Goal: Task Accomplishment & Management: Manage account settings

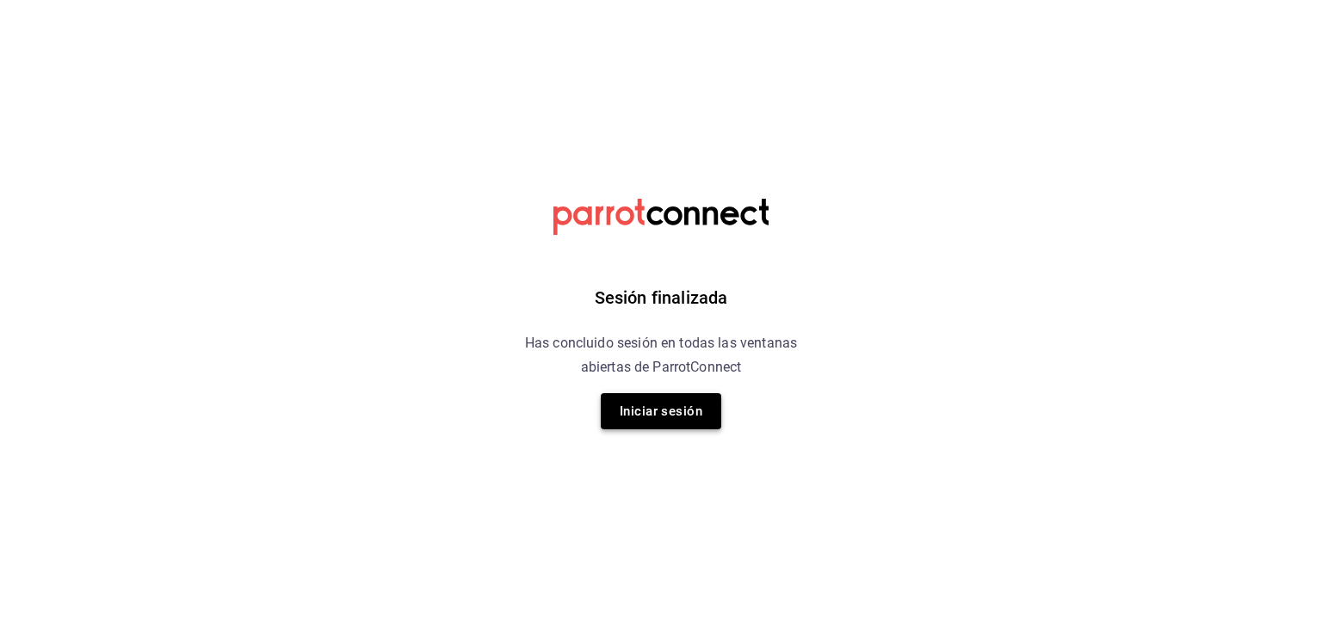
click at [685, 418] on button "Iniciar sesión" at bounding box center [661, 411] width 120 height 36
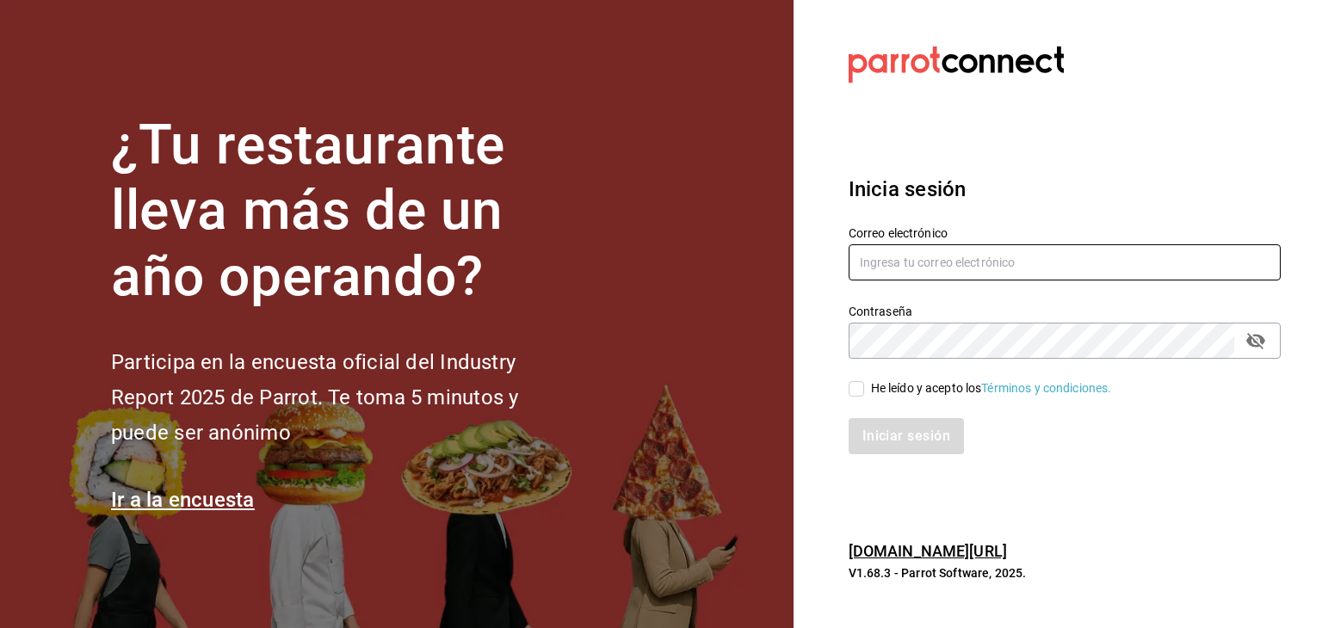
type input "[EMAIL_ADDRESS][DOMAIN_NAME]"
click at [867, 386] on span "He leído y acepto los Términos y condiciones." at bounding box center [988, 389] width 248 height 18
click at [864, 386] on input "He leído y acepto los Términos y condiciones." at bounding box center [856, 388] width 15 height 15
checkbox input "true"
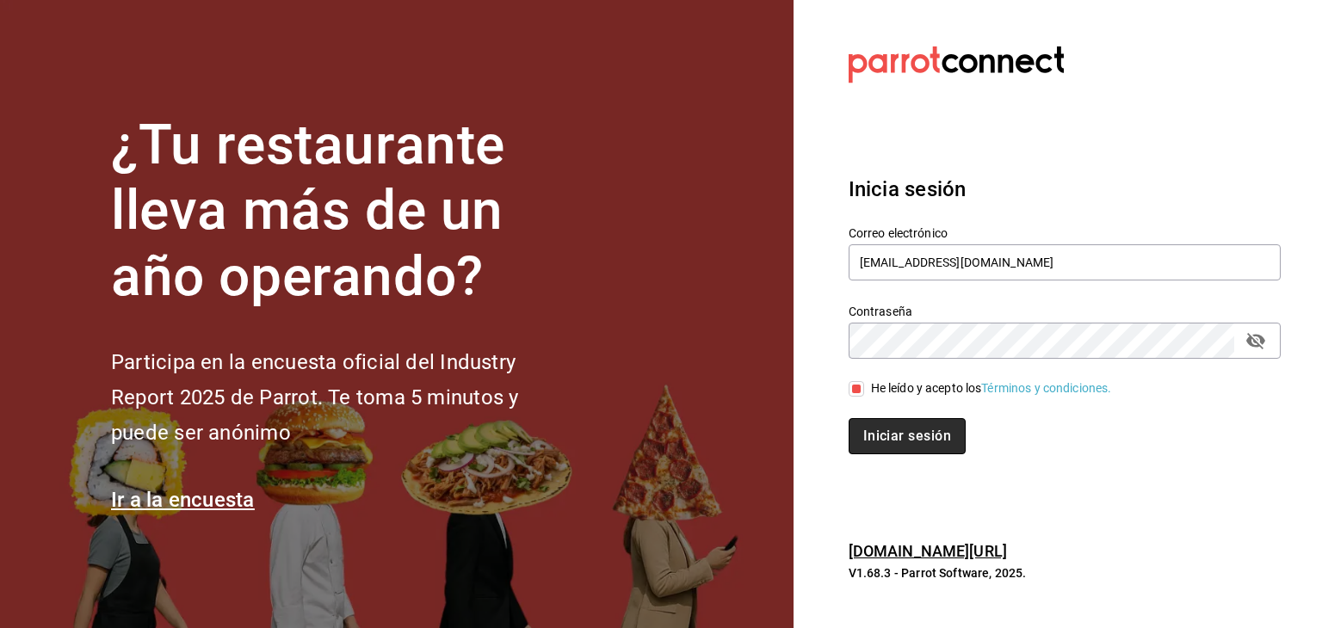
click at [872, 440] on button "Iniciar sesión" at bounding box center [907, 436] width 117 height 36
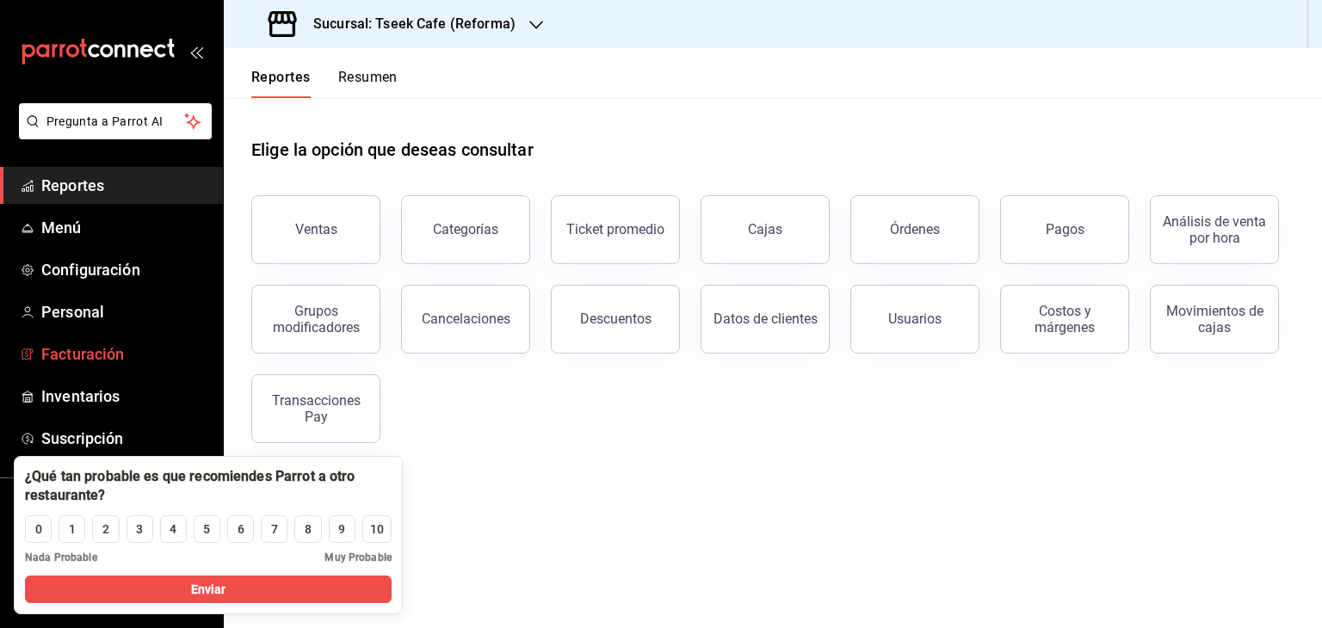
scroll to position [21, 0]
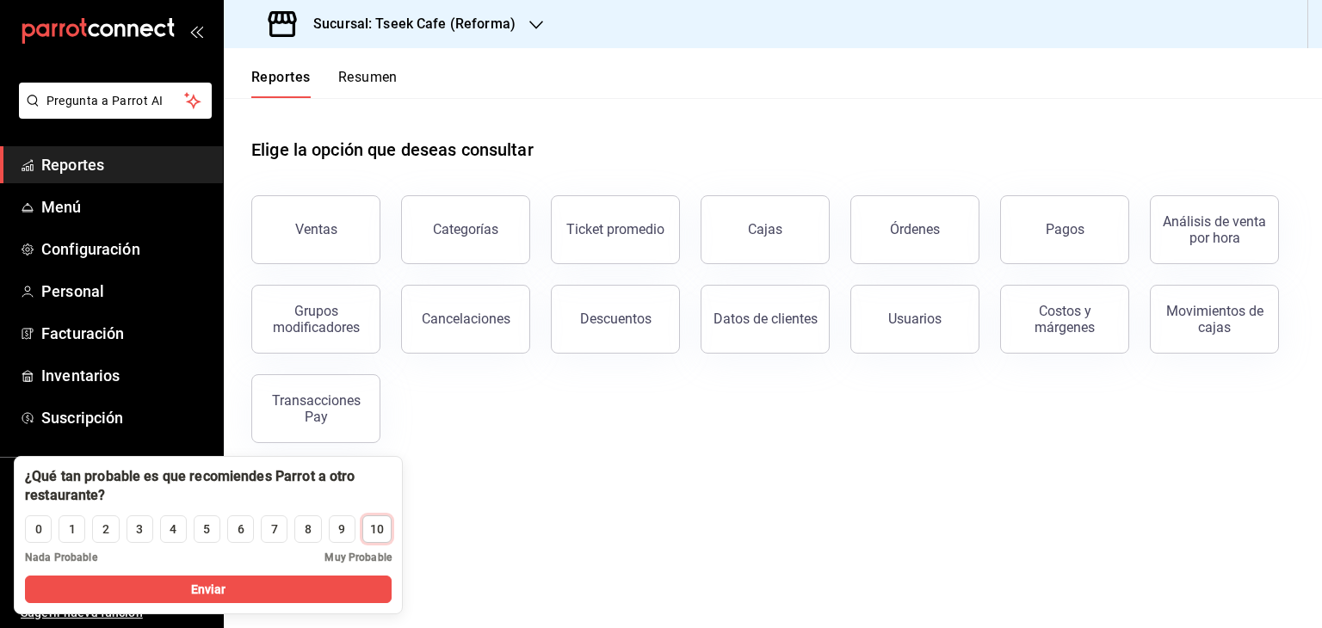
click at [380, 525] on div "10" at bounding box center [377, 530] width 14 height 18
click at [184, 587] on button "Enviar" at bounding box center [208, 590] width 367 height 28
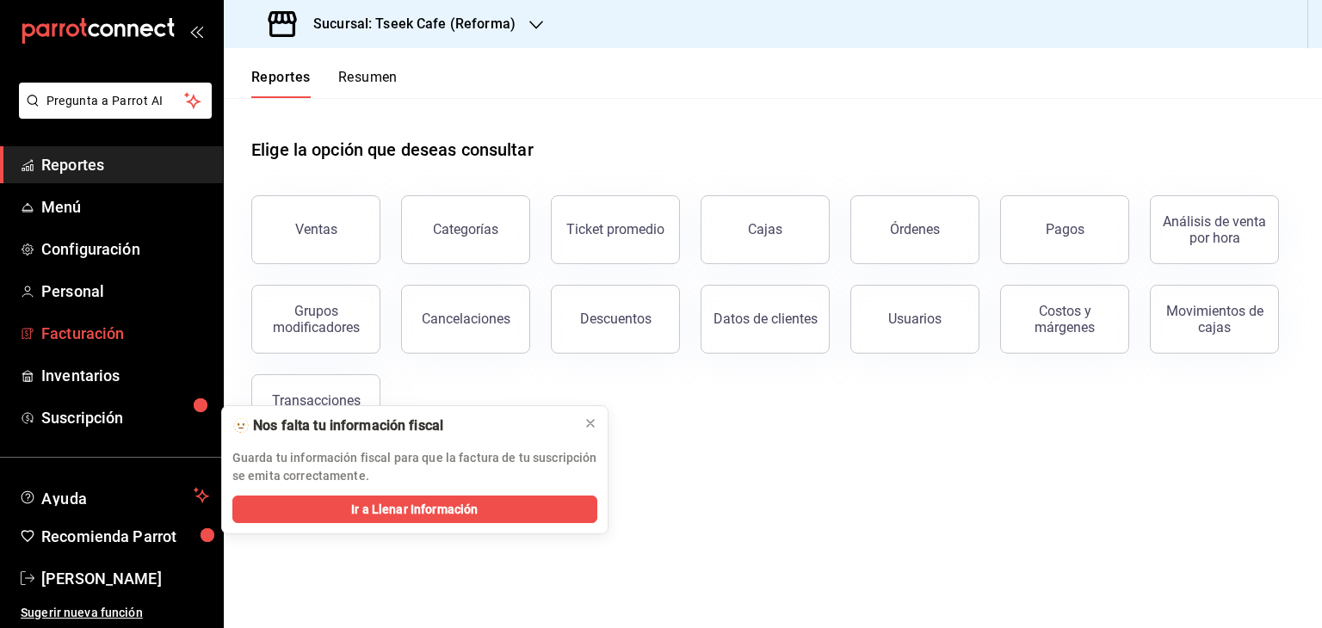
click at [129, 319] on link "Facturación" at bounding box center [111, 333] width 223 height 37
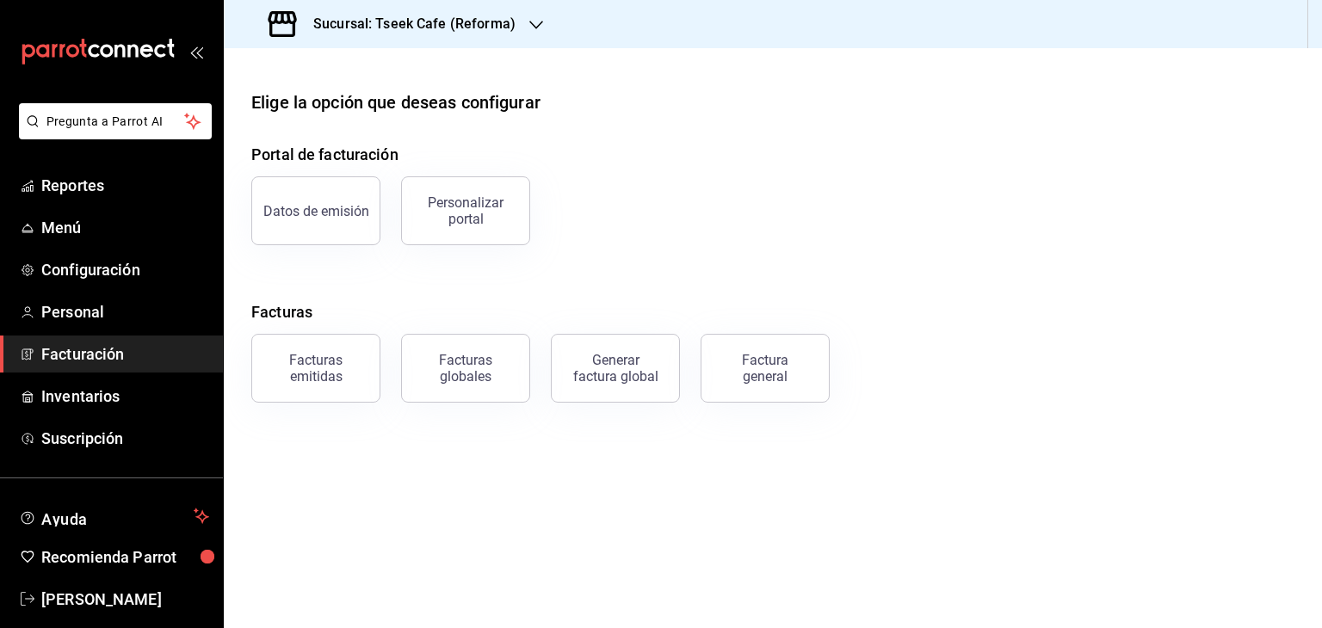
click at [390, 27] on h3 "Sucursal: Tseek Cafe (Reforma)" at bounding box center [407, 24] width 216 height 21
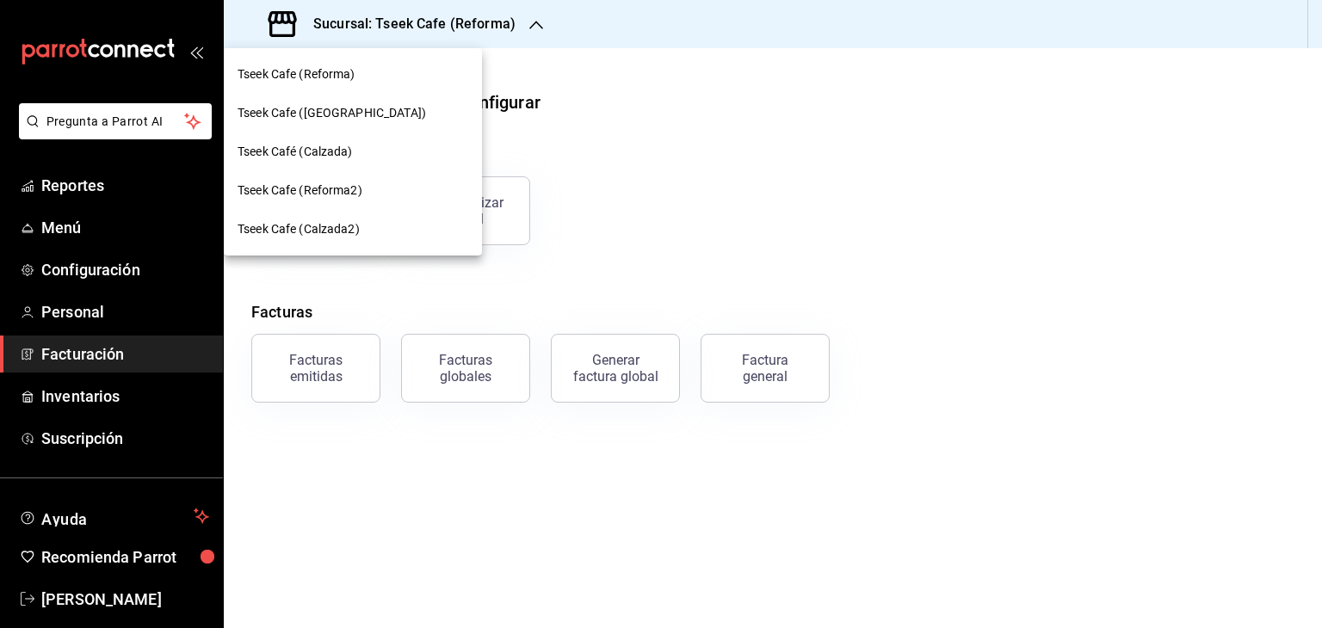
click at [361, 120] on span "Tseek Cafe (Zaragoza)" at bounding box center [332, 113] width 188 height 18
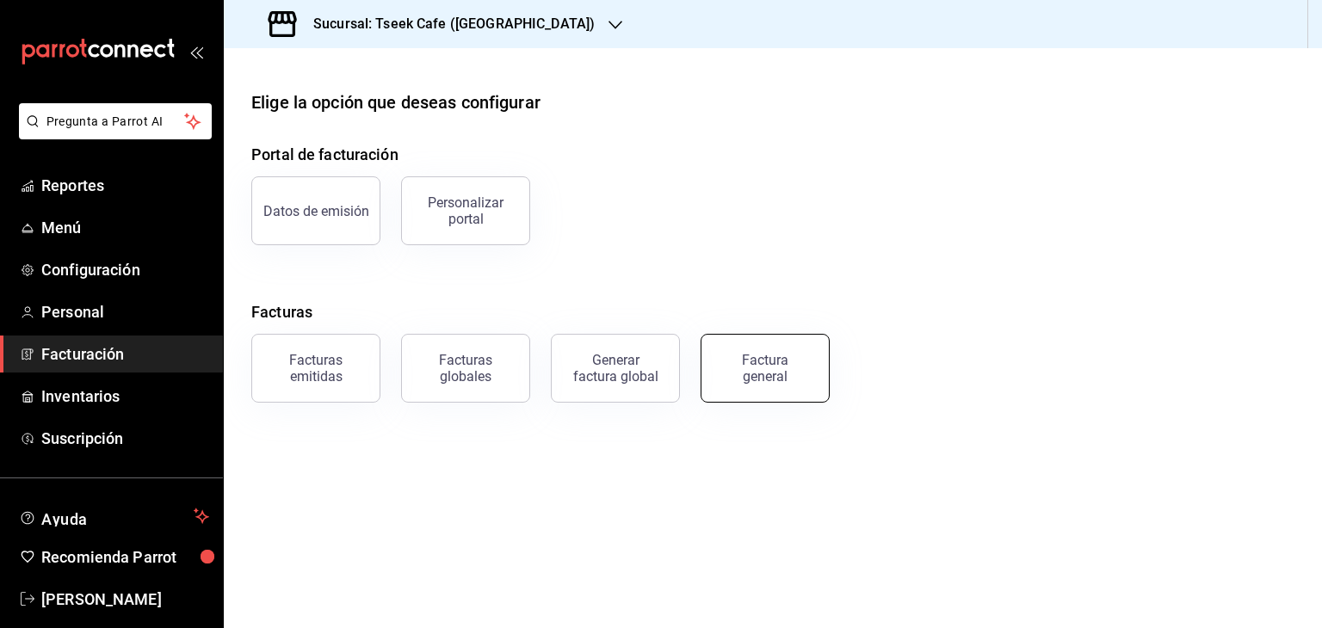
click at [776, 370] on div "Factura general" at bounding box center [765, 368] width 86 height 33
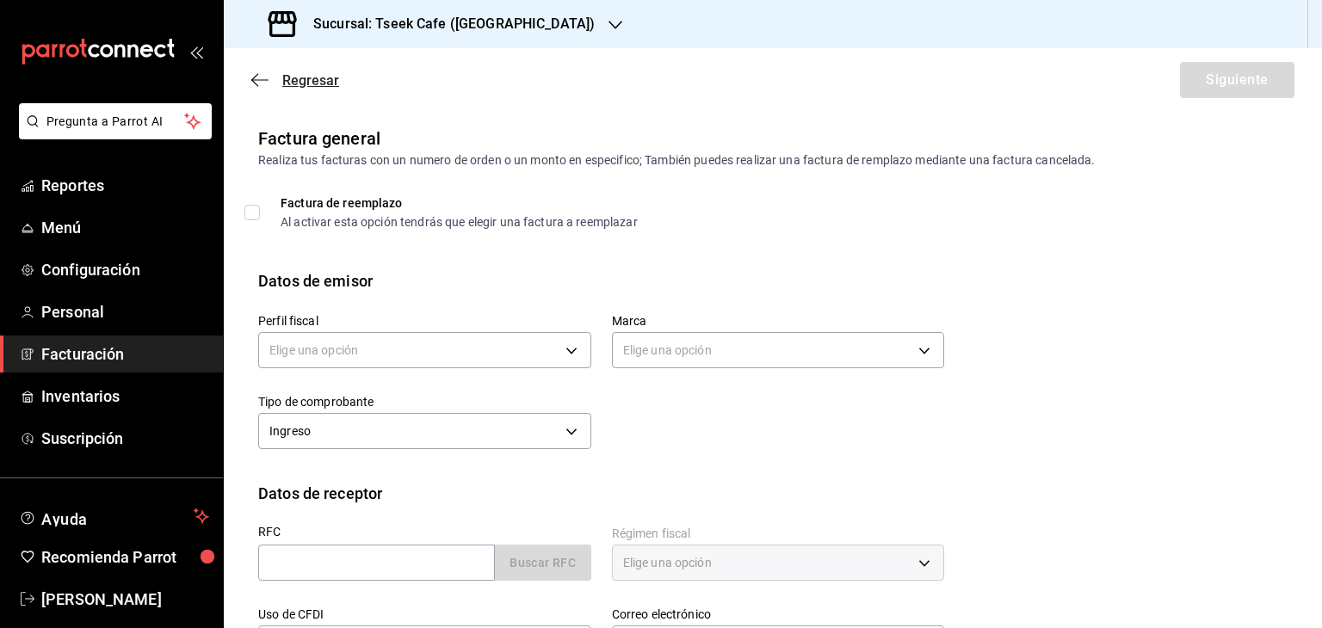
click at [272, 77] on span "Regresar" at bounding box center [295, 80] width 88 height 16
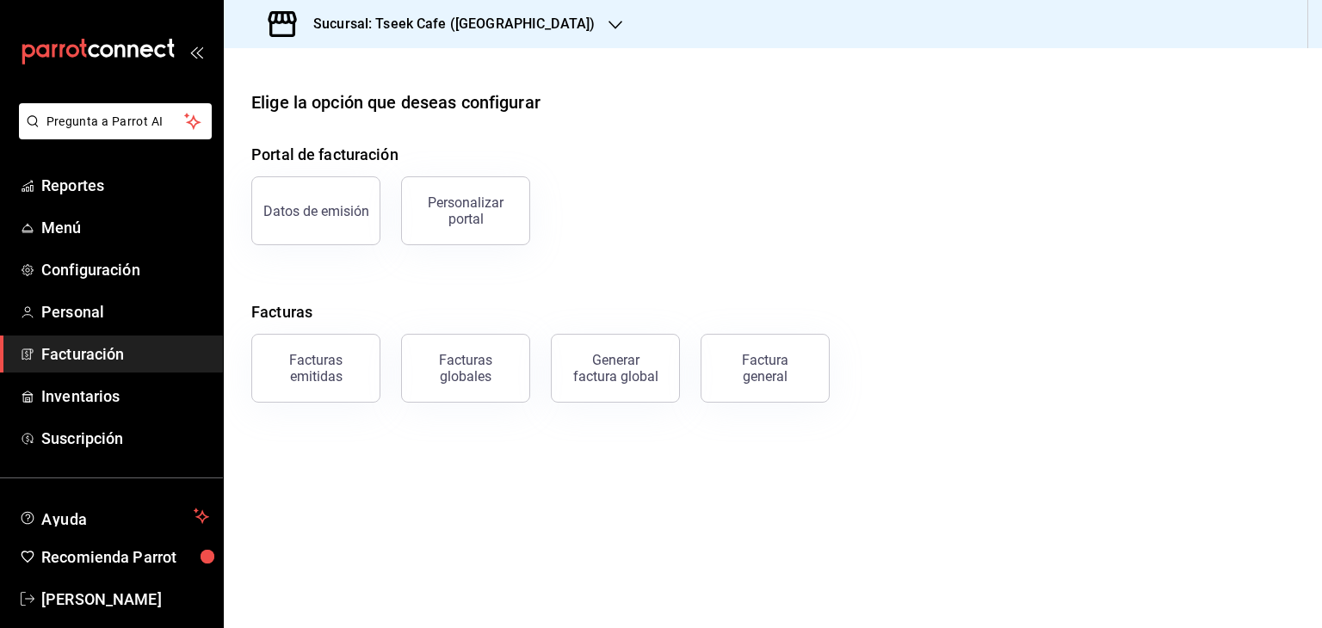
click at [145, 355] on span "Facturación" at bounding box center [125, 354] width 168 height 23
click at [43, 589] on span "Ximena Gaspar" at bounding box center [125, 599] width 168 height 23
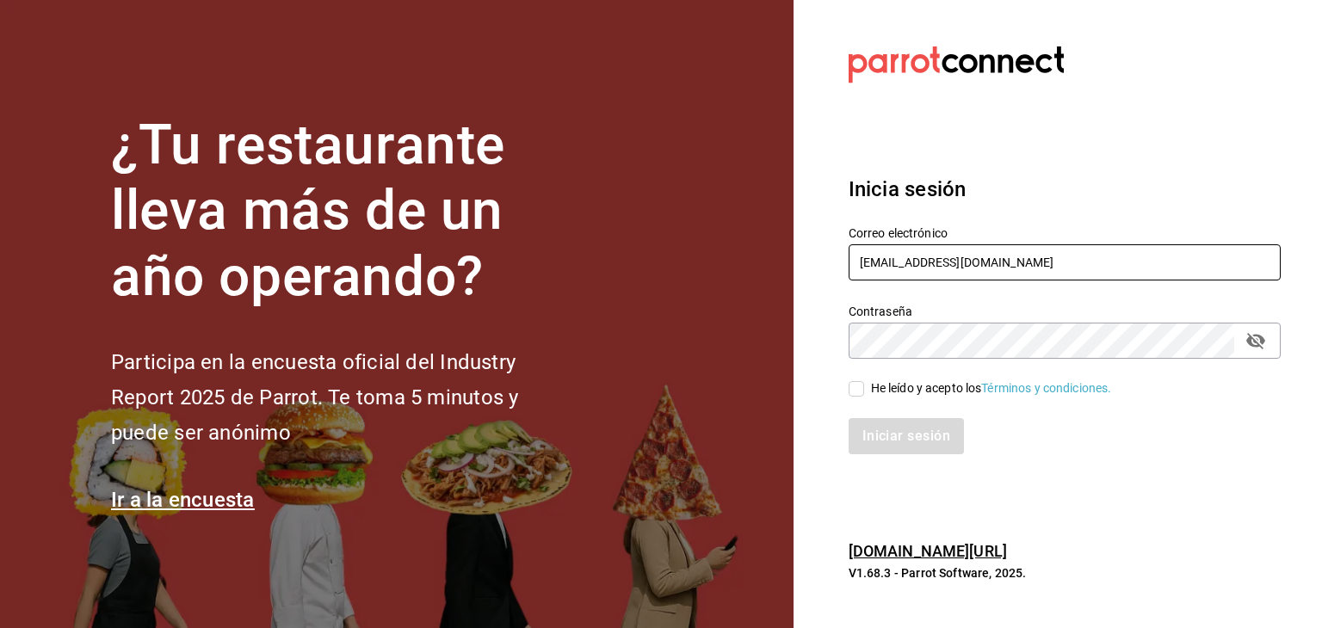
click at [1020, 267] on input "ximenagasper@hotmail.com" at bounding box center [1065, 262] width 432 height 36
type input "\"
type input "a"
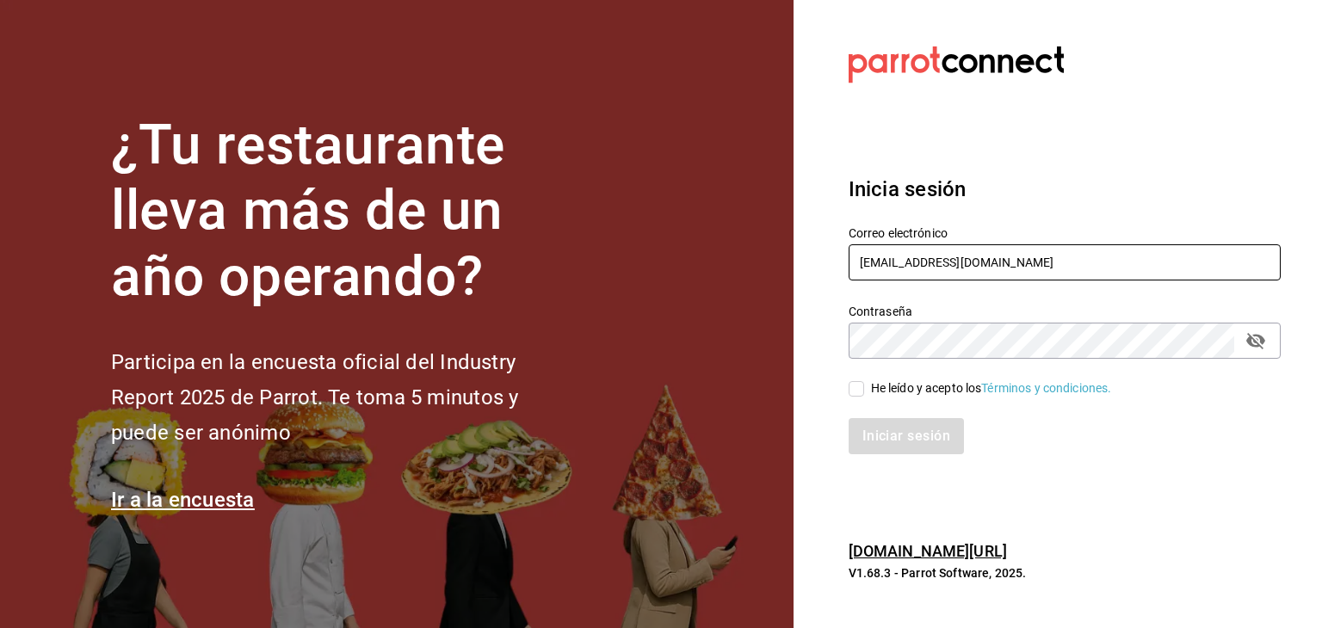
type input "ayartecruz10@gmail.com"
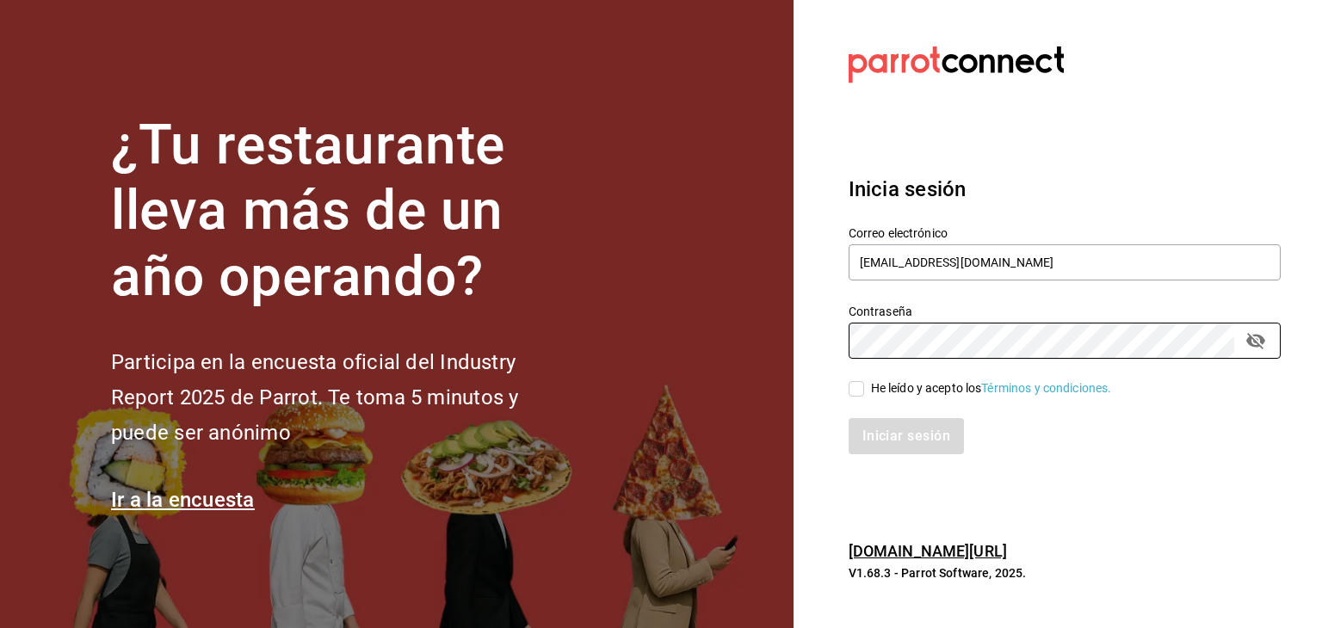
click at [788, 330] on div "¿Tu restaurante lleva más de un año operando? Participa en la encuesta oficial …" at bounding box center [661, 314] width 1322 height 628
click at [888, 387] on div "He leído y acepto los Términos y condiciones." at bounding box center [991, 389] width 241 height 18
click at [864, 387] on input "He leído y acepto los Términos y condiciones." at bounding box center [856, 388] width 15 height 15
checkbox input "true"
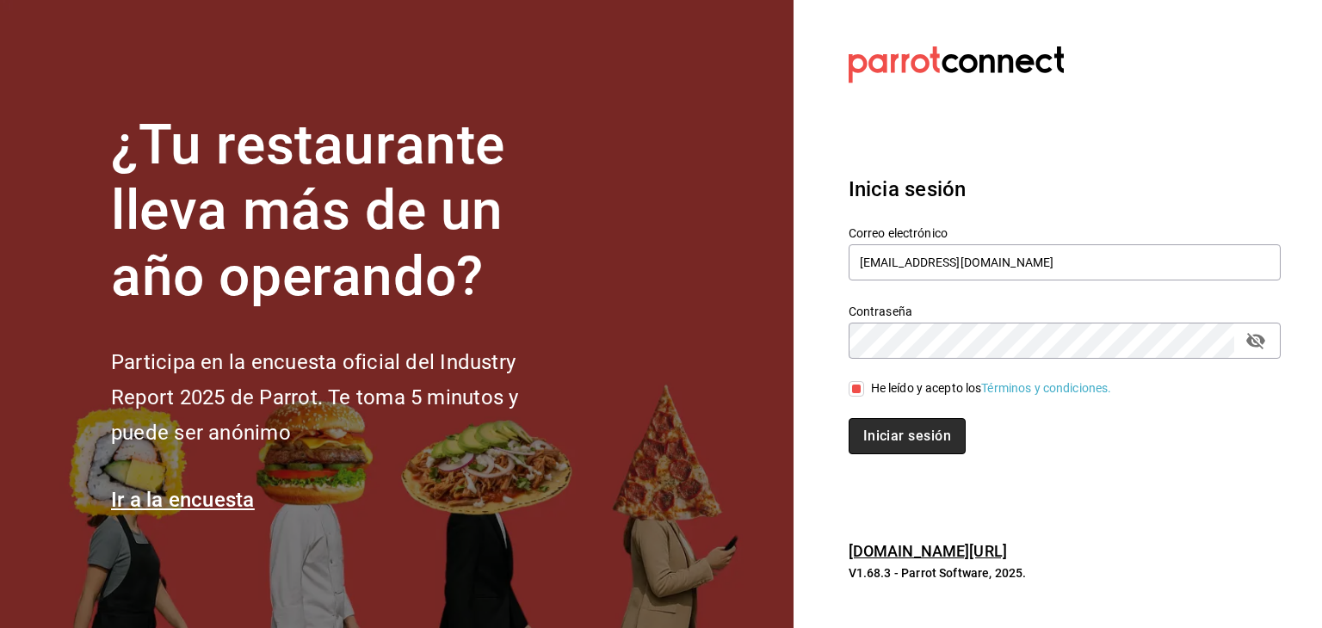
click at [888, 448] on button "Iniciar sesión" at bounding box center [907, 436] width 117 height 36
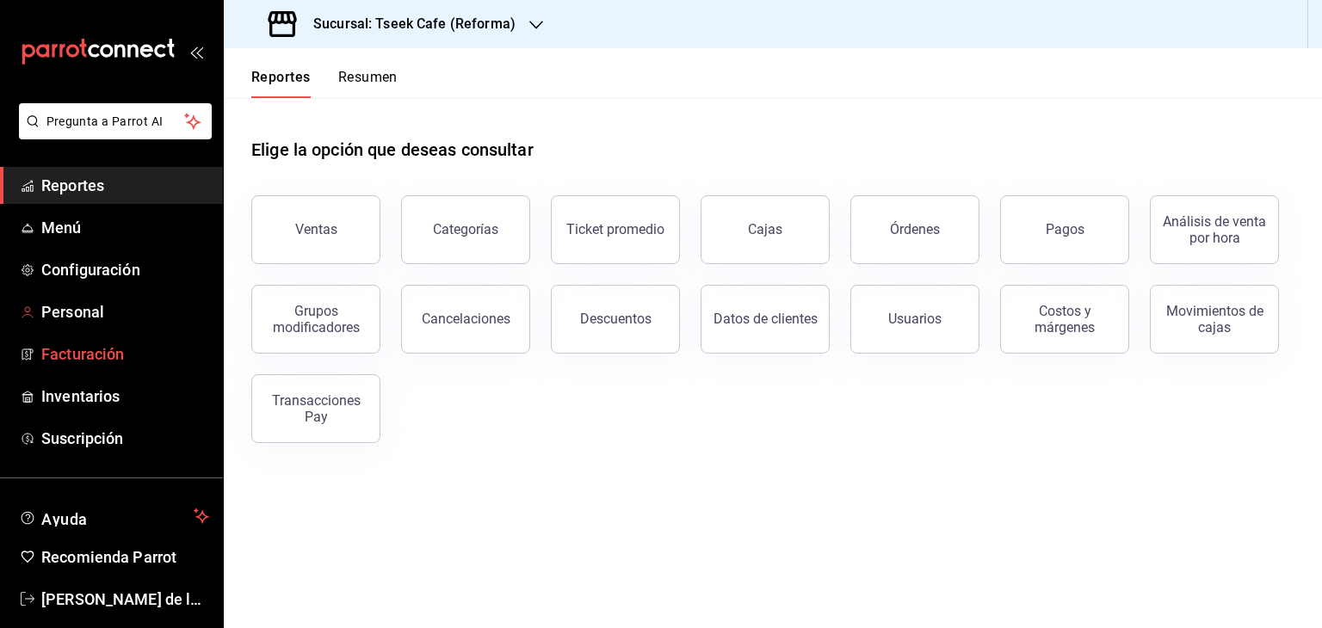
click at [96, 354] on span "Facturación" at bounding box center [125, 354] width 168 height 23
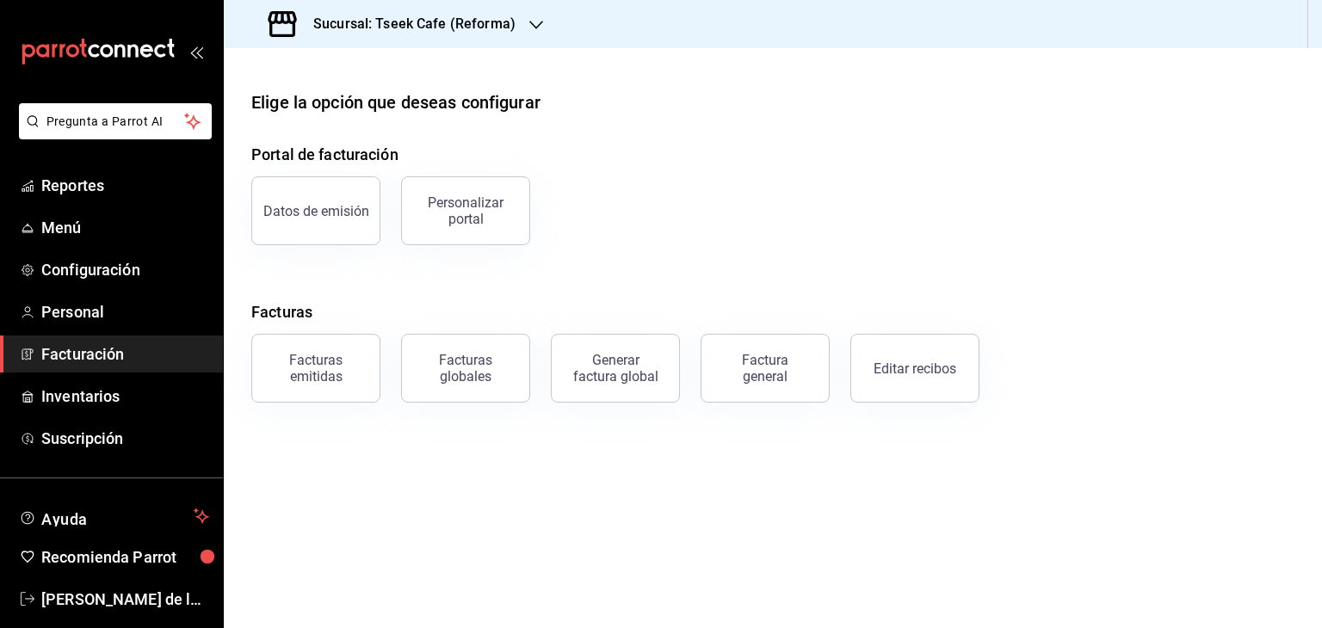
click at [132, 362] on span "Facturación" at bounding box center [125, 354] width 168 height 23
click at [522, 26] on div "Sucursal: Tseek Cafe (Reforma)" at bounding box center [394, 24] width 312 height 48
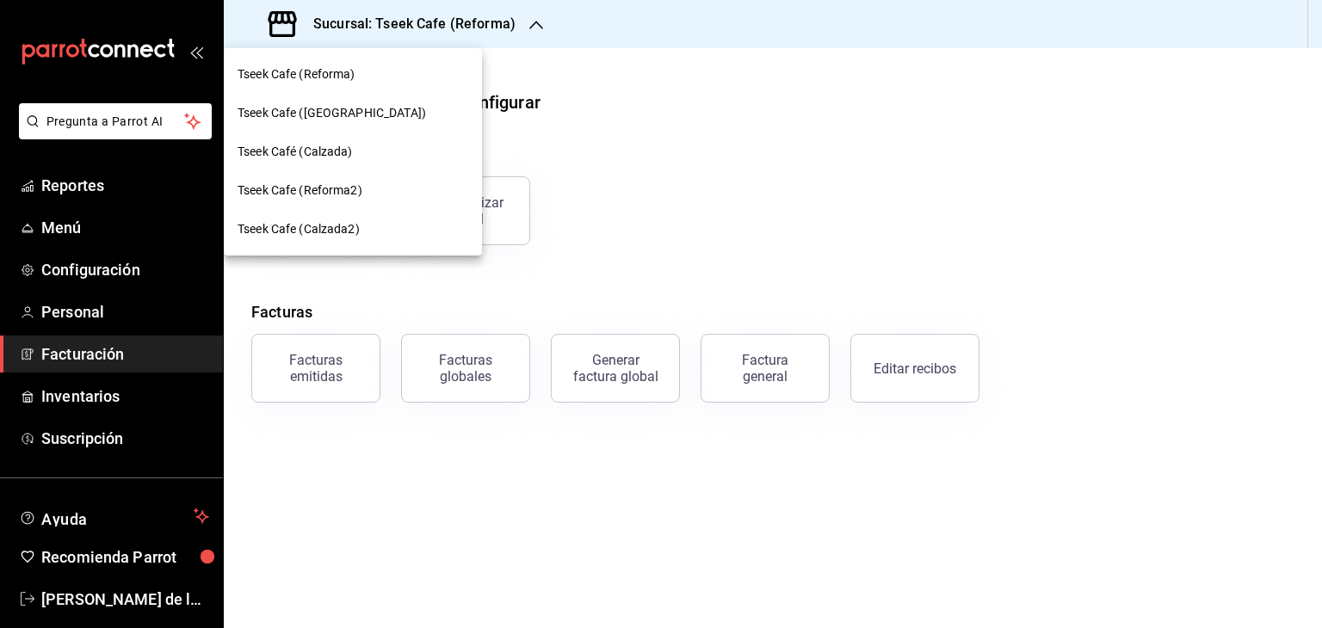
click at [320, 111] on span "Tseek Cafe ([GEOGRAPHIC_DATA])" at bounding box center [332, 113] width 188 height 18
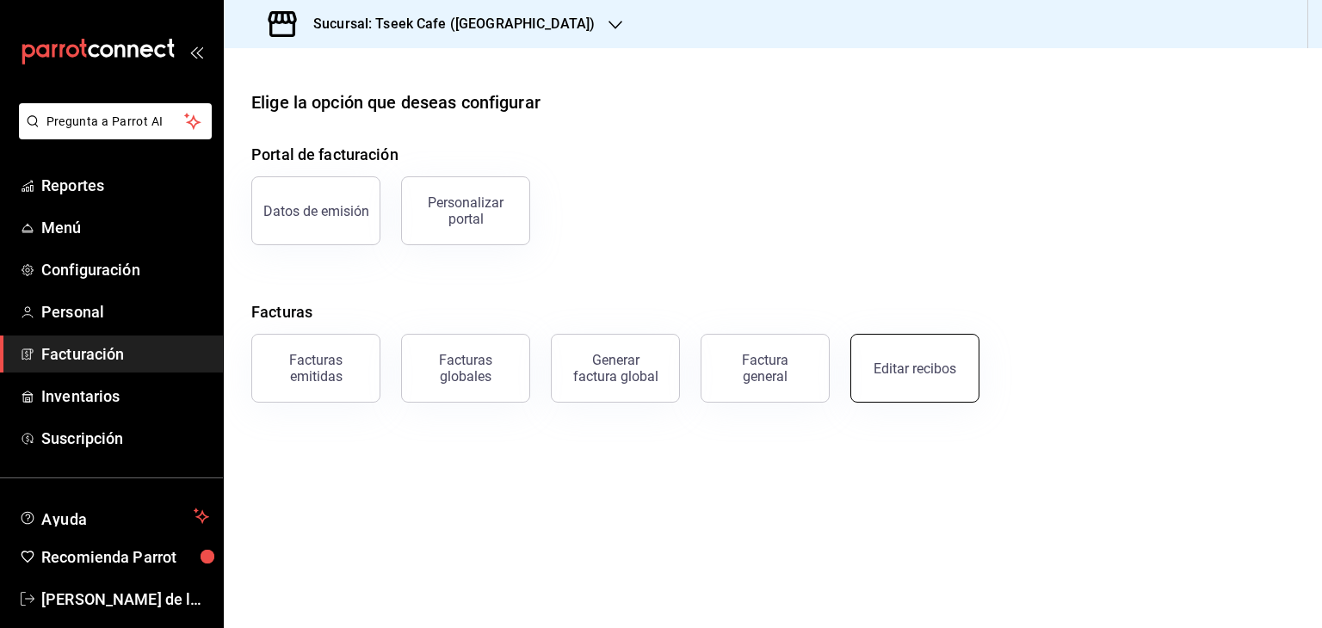
click at [938, 379] on button "Editar recibos" at bounding box center [914, 368] width 129 height 69
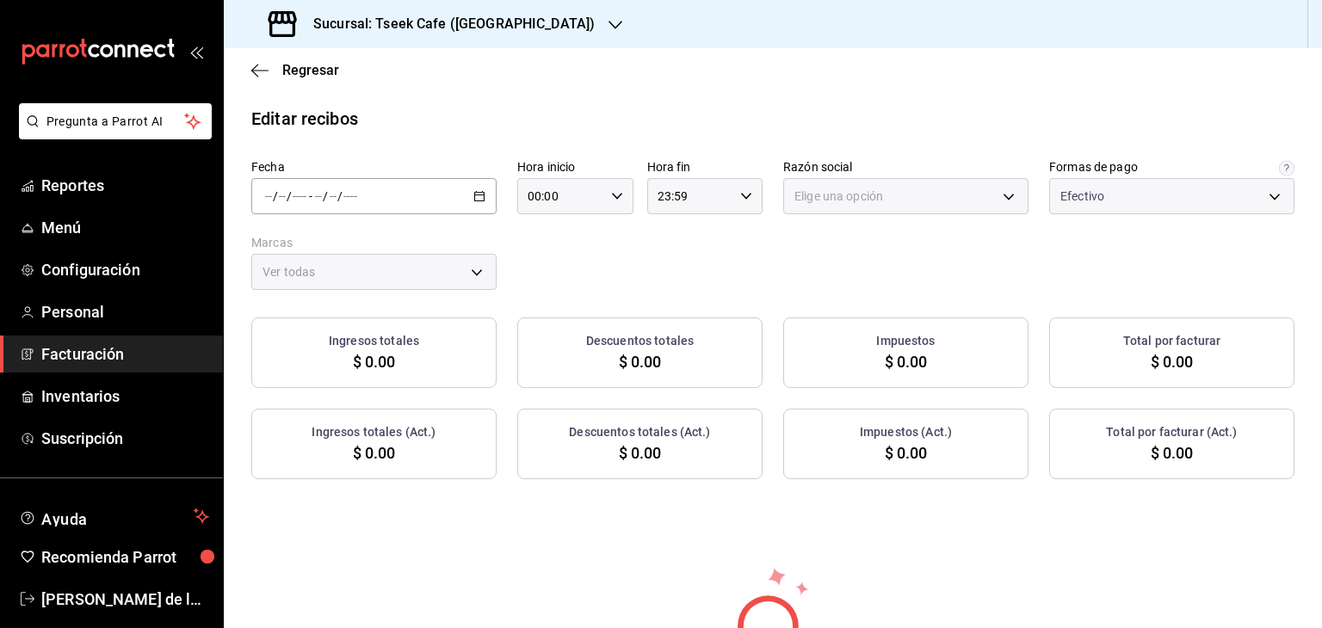
type input "a6c94f89-2ed6-46a1-82bd-92c01fab0e94"
click at [481, 197] on \(Stroke\) "button" at bounding box center [479, 196] width 10 height 9
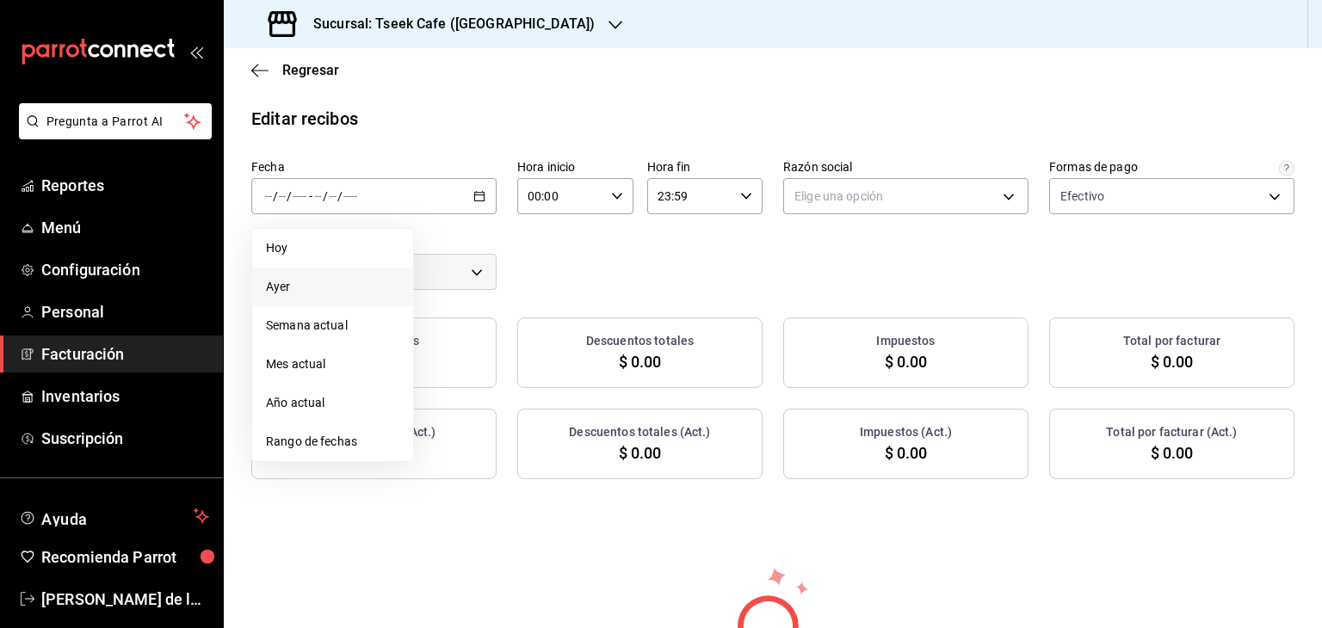
click at [320, 292] on span "Ayer" at bounding box center [332, 287] width 133 height 18
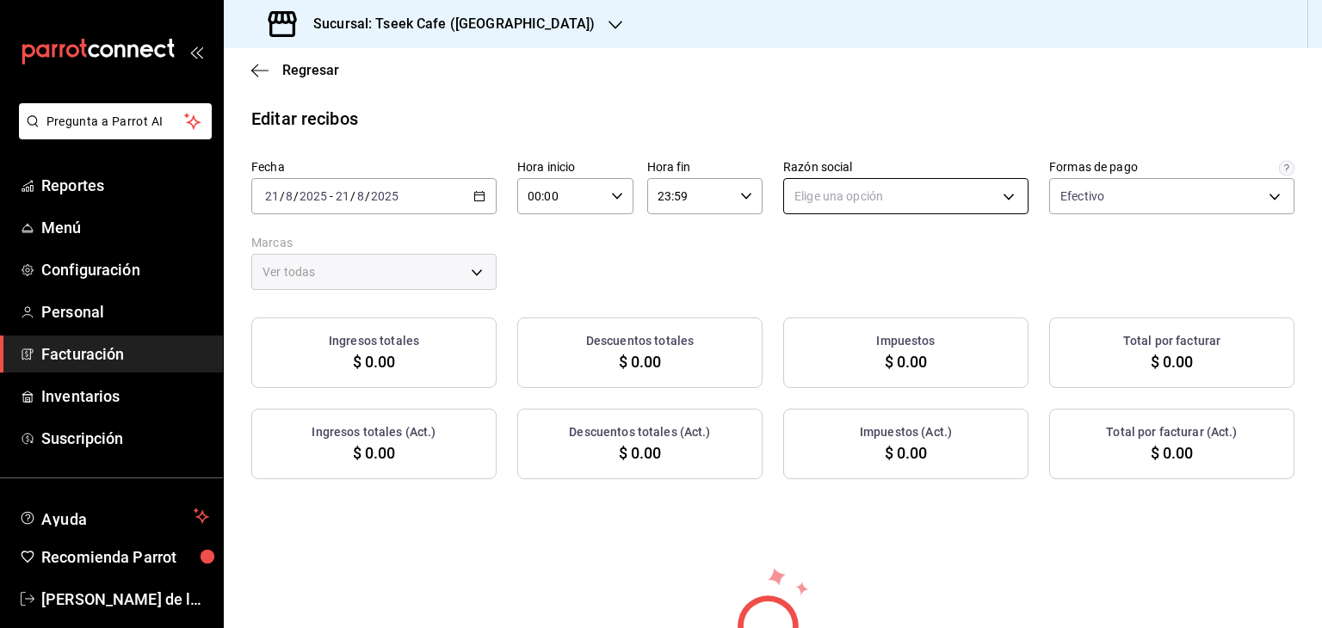
click at [881, 214] on div "Fecha [DATE] [DATE] - [DATE] [DATE] Hora inicio 00:00 Hora inicio Hora fin 23:5…" at bounding box center [772, 224] width 1043 height 131
click at [841, 211] on body "Pregunta a Parrot AI Reportes Menú Configuración Personal Facturación Inventari…" at bounding box center [661, 314] width 1322 height 628
click at [802, 291] on li "GRUPO TSEEK DEL NOROESTE" at bounding box center [897, 284] width 240 height 32
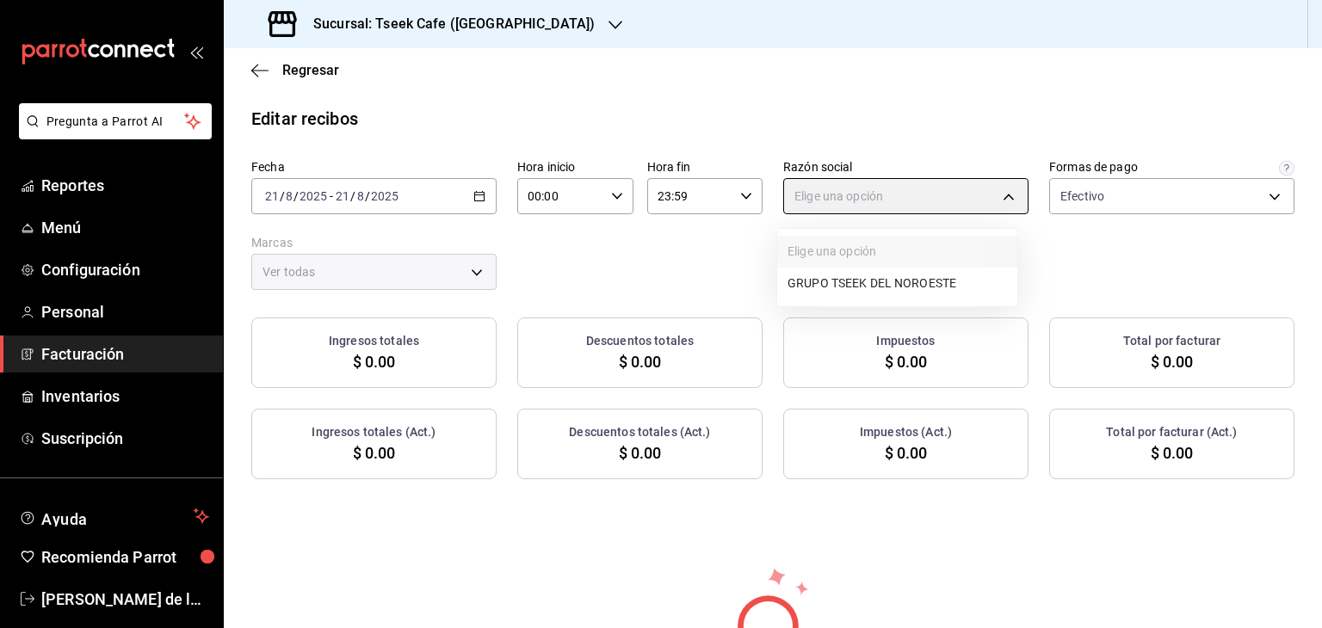
type input "6eca467f-372b-4b56-9453-53fa34339664"
type input "e48aee5e-83eb-415e-8277-edc072ba9fa6"
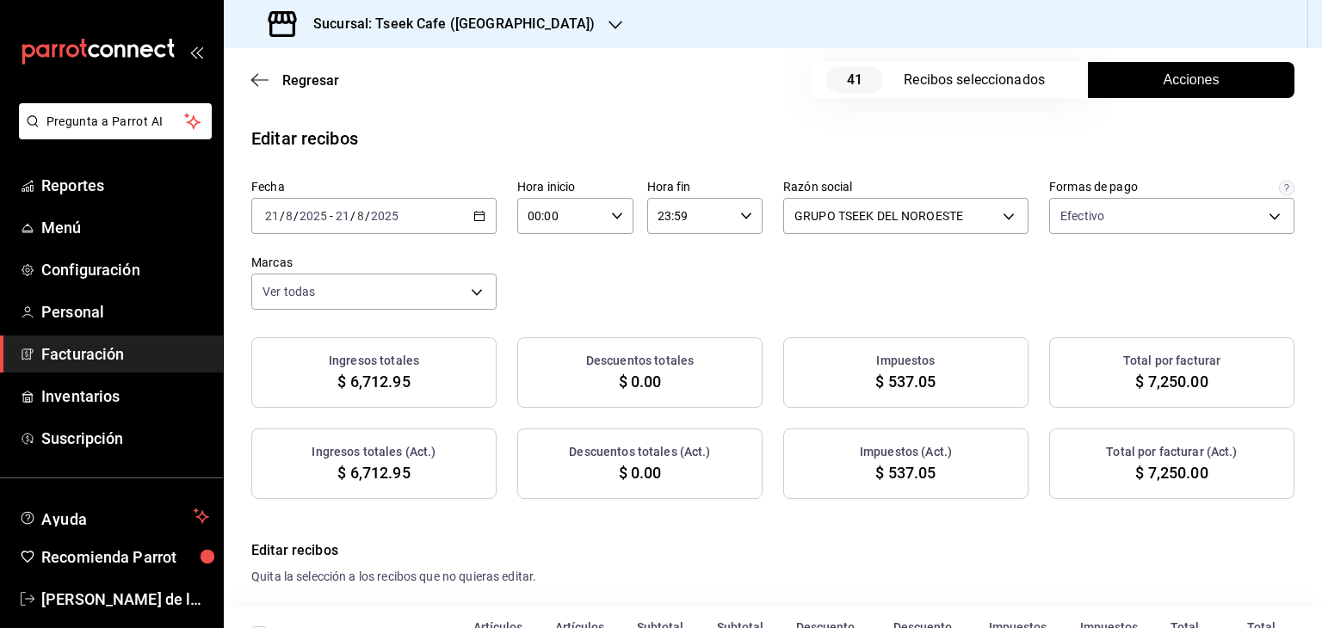
click at [1165, 71] on span "Acciones" at bounding box center [1192, 80] width 56 height 21
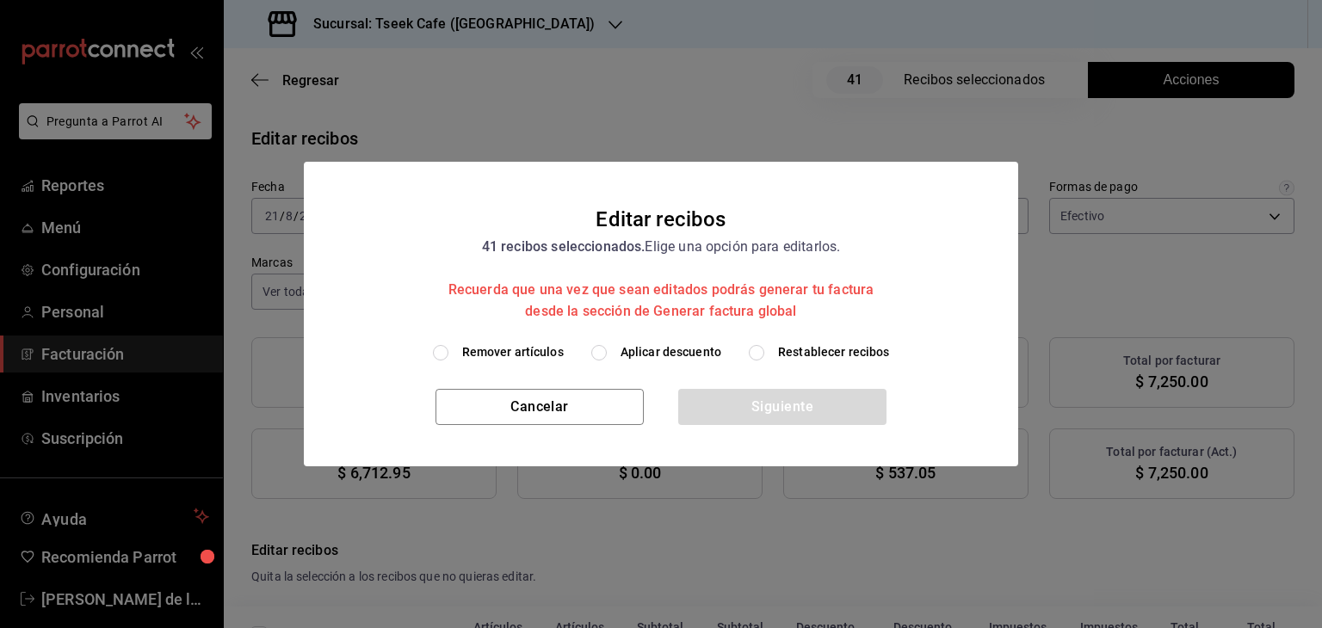
click at [633, 363] on div "Remover artículos Aplicar descuento Restablecer recibos" at bounding box center [661, 366] width 714 height 46
click at [634, 361] on span "Aplicar descuento" at bounding box center [670, 352] width 101 height 18
click at [607, 361] on input "Aplicar descuento" at bounding box center [598, 352] width 15 height 15
radio input "true"
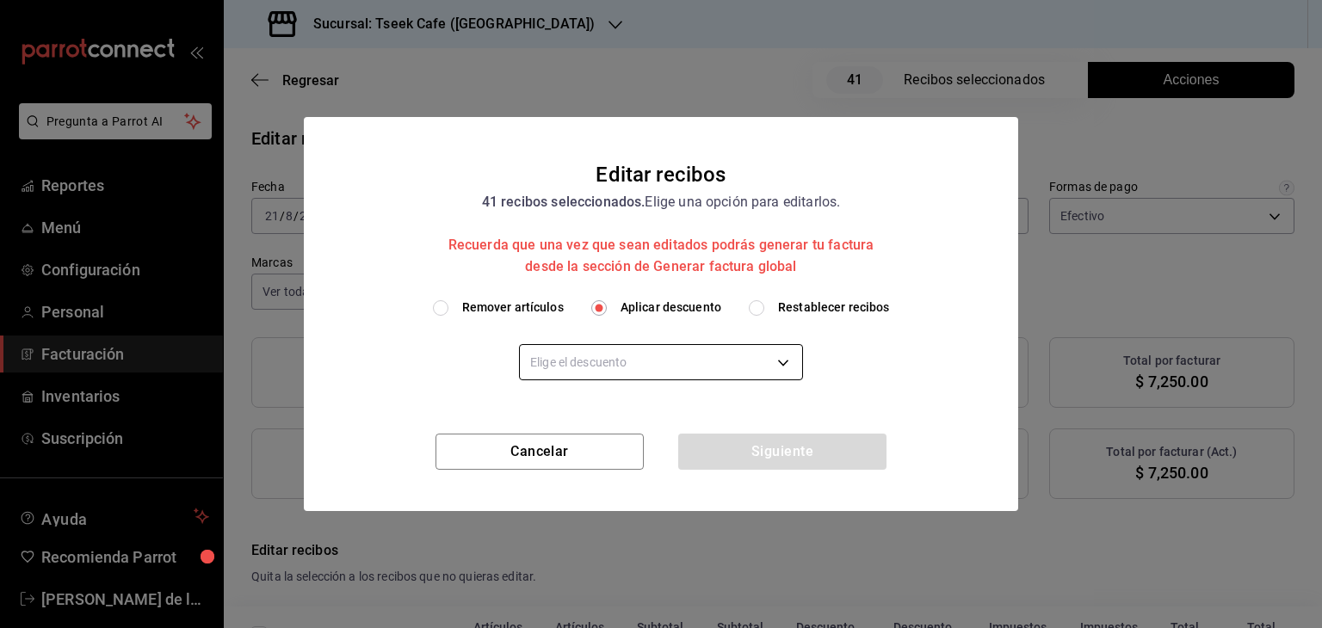
click at [685, 357] on body "Pregunta a Parrot AI Reportes Menú Configuración Personal Facturación Inventari…" at bounding box center [661, 314] width 1322 height 628
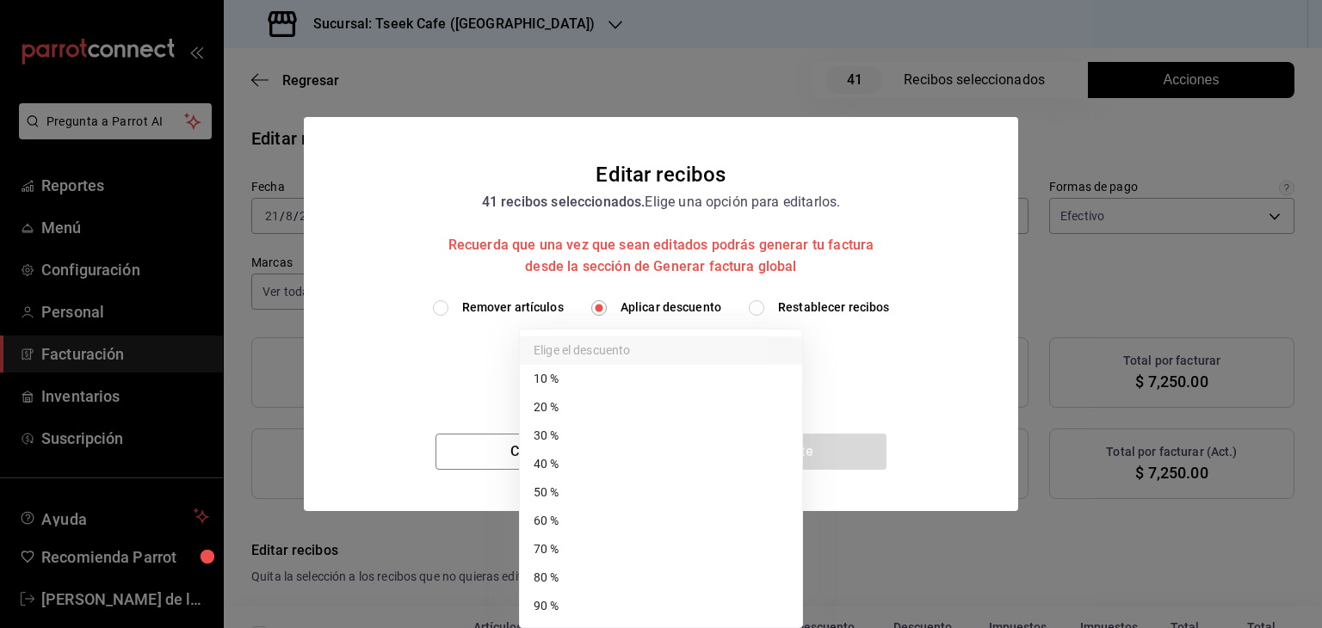
click at [592, 469] on li "40 %" at bounding box center [661, 464] width 282 height 28
type input "40"
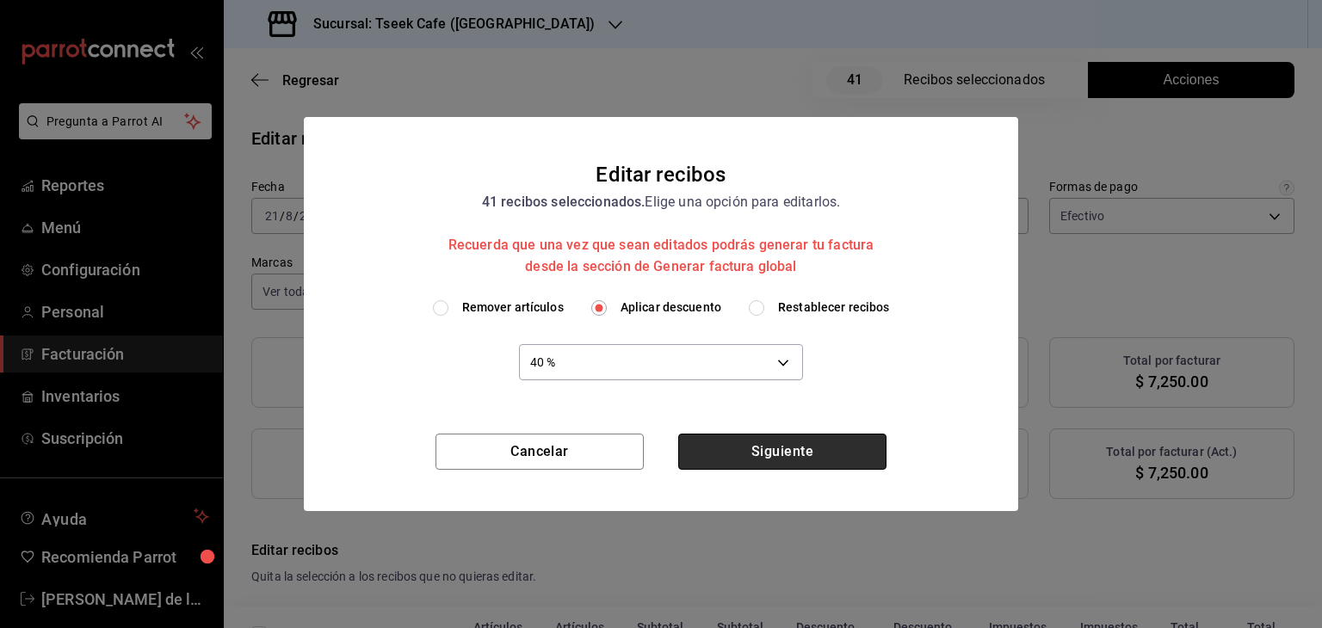
click at [766, 459] on button "Siguiente" at bounding box center [782, 452] width 208 height 36
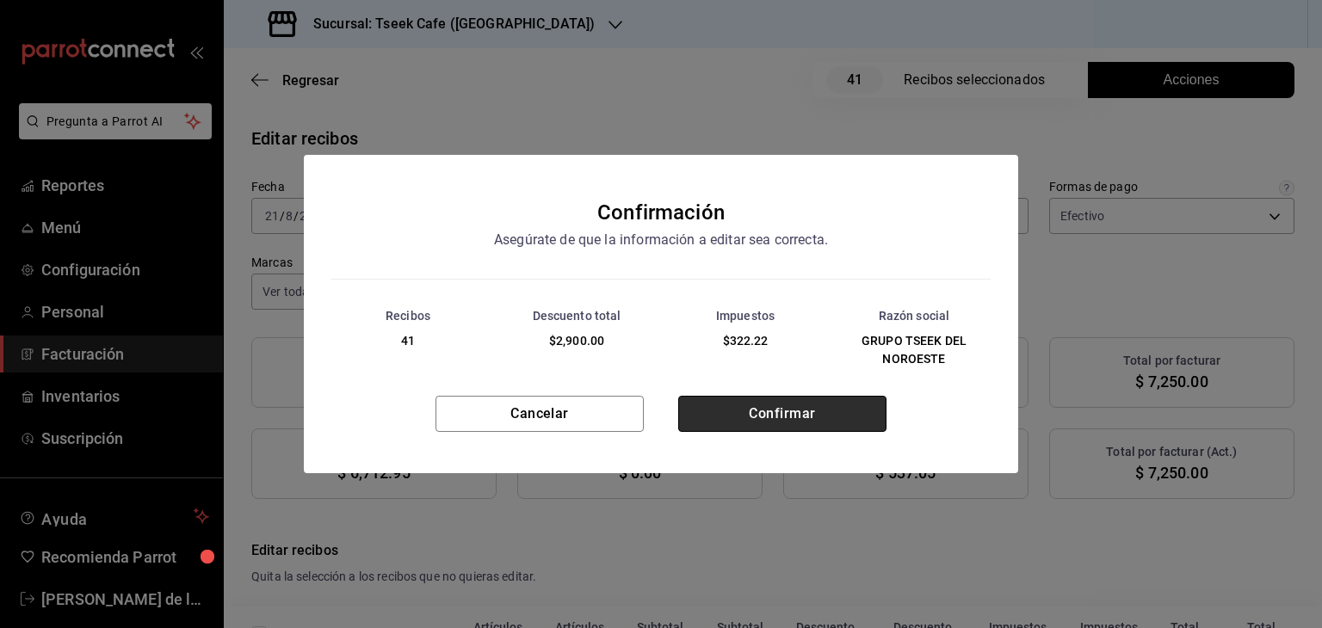
click at [741, 404] on button "Confirmar" at bounding box center [782, 414] width 208 height 36
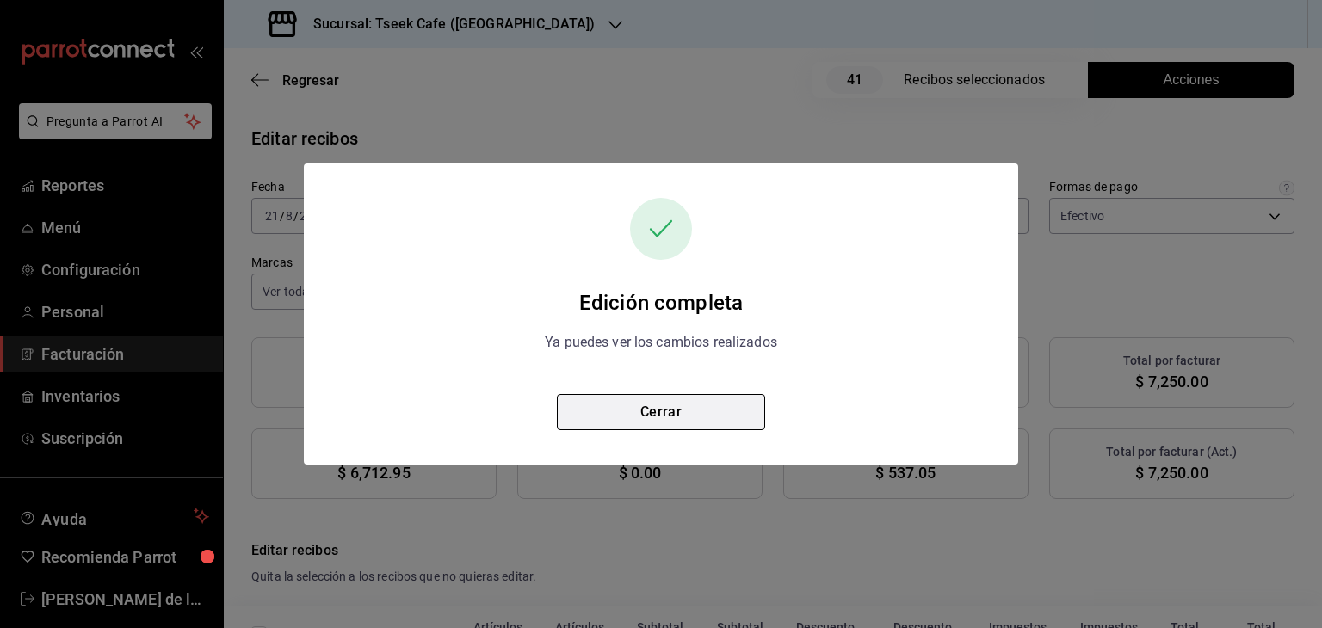
click at [669, 399] on button "Cerrar" at bounding box center [661, 412] width 208 height 36
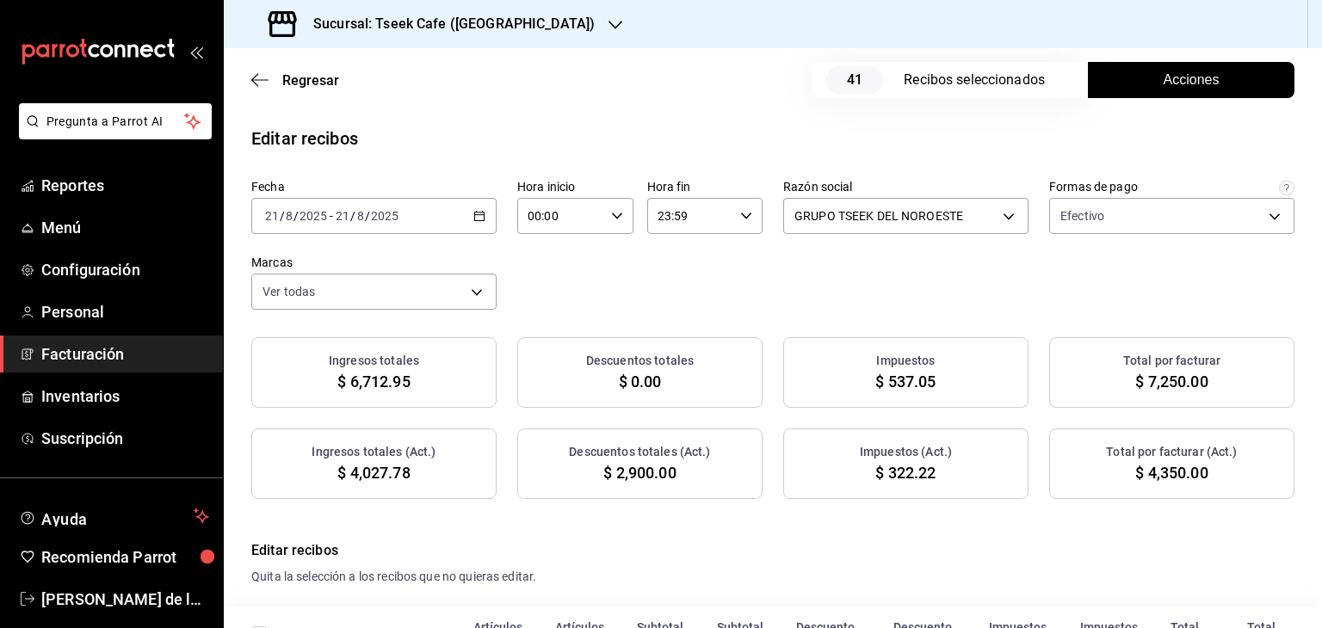
click at [454, 28] on h3 "Sucursal: Tseek Cafe ([GEOGRAPHIC_DATA])" at bounding box center [446, 24] width 295 height 21
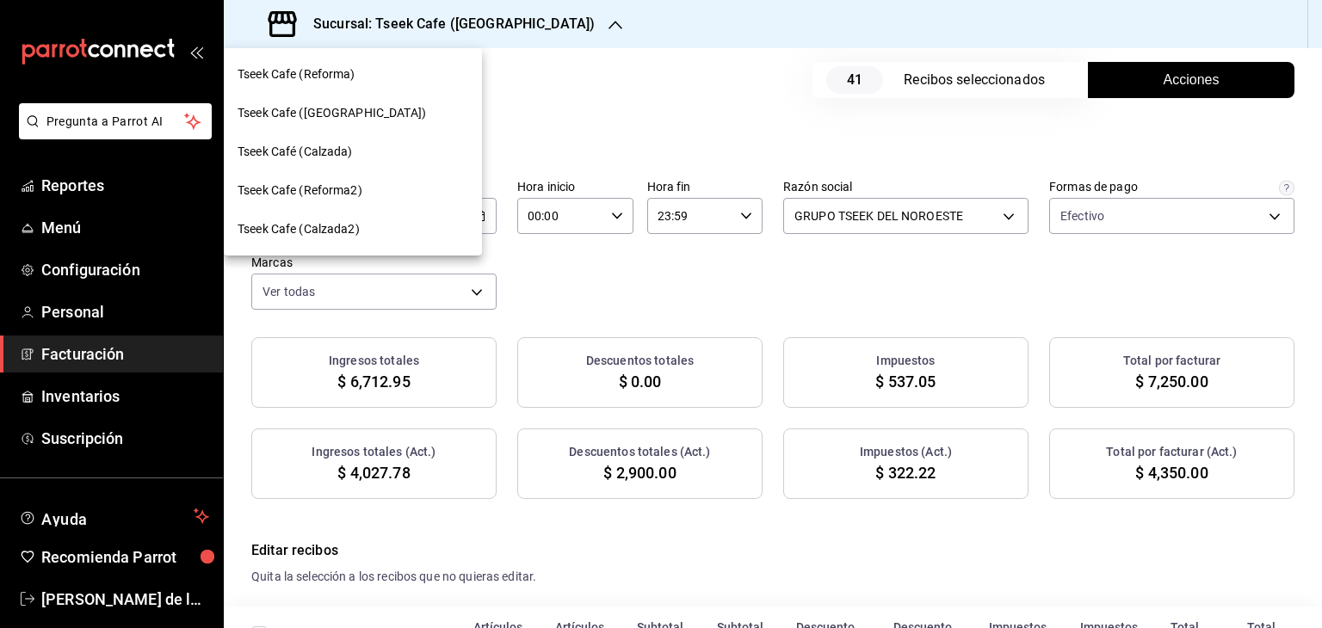
click at [386, 74] on div "Tseek Cafe (Reforma)" at bounding box center [353, 74] width 231 height 18
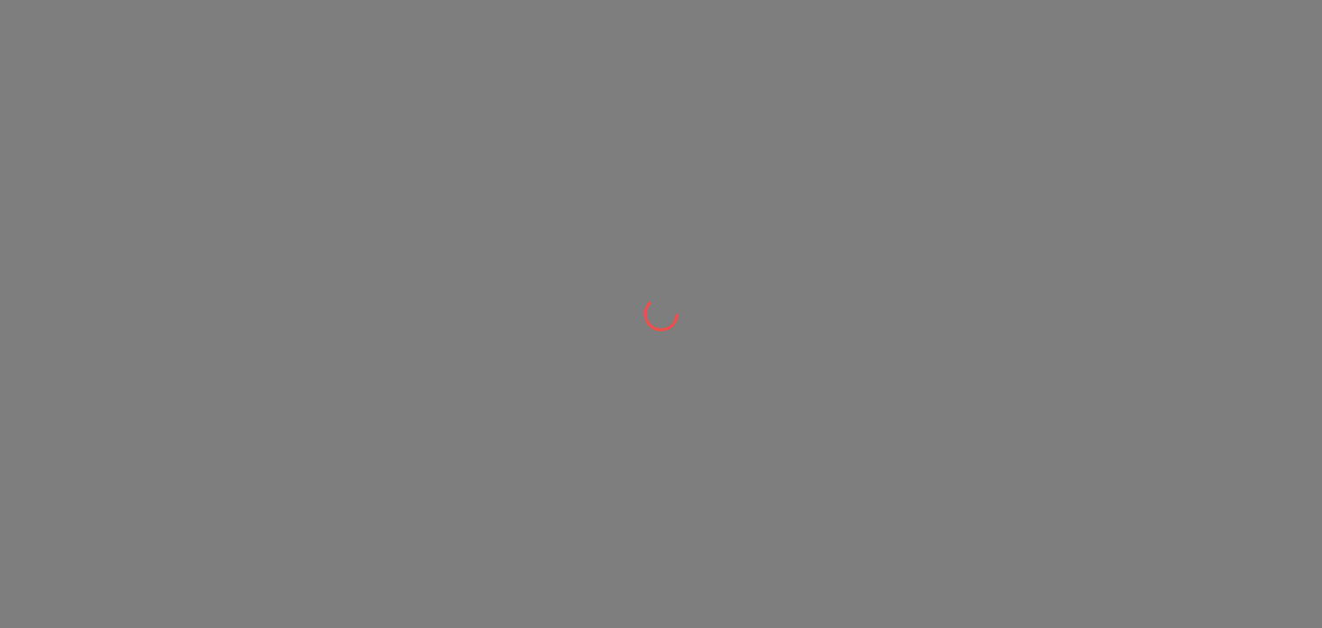
click at [389, 74] on div at bounding box center [661, 314] width 1322 height 628
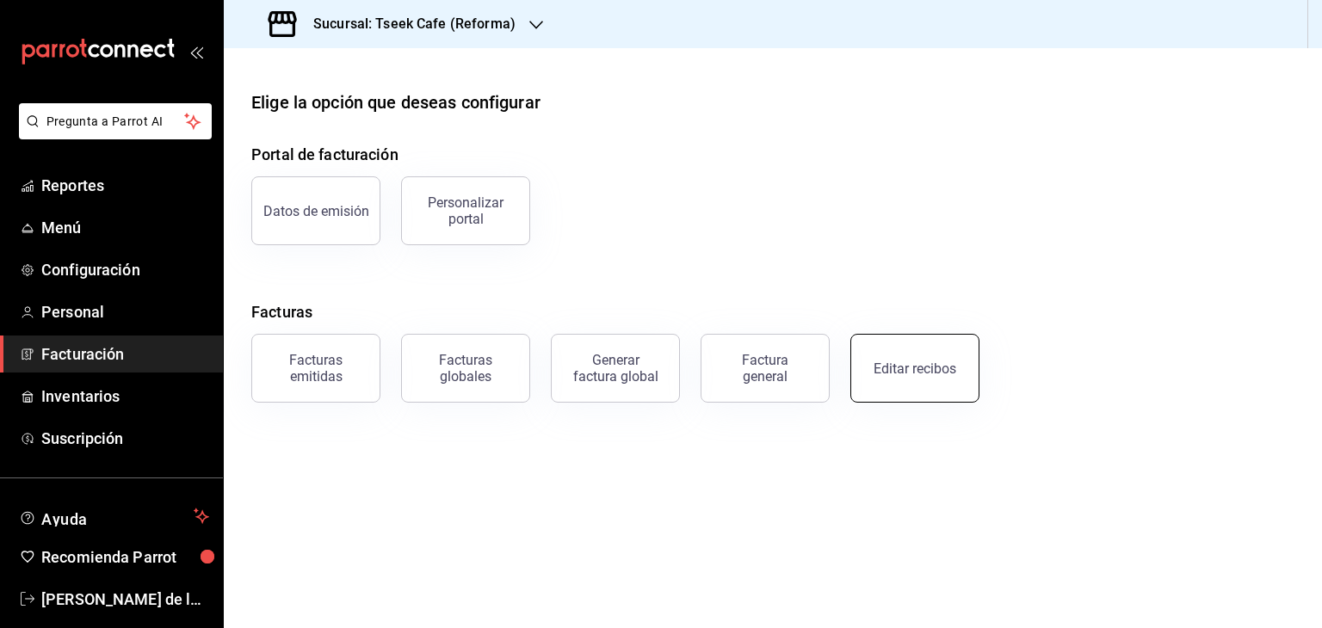
click at [931, 392] on button "Editar recibos" at bounding box center [914, 368] width 129 height 69
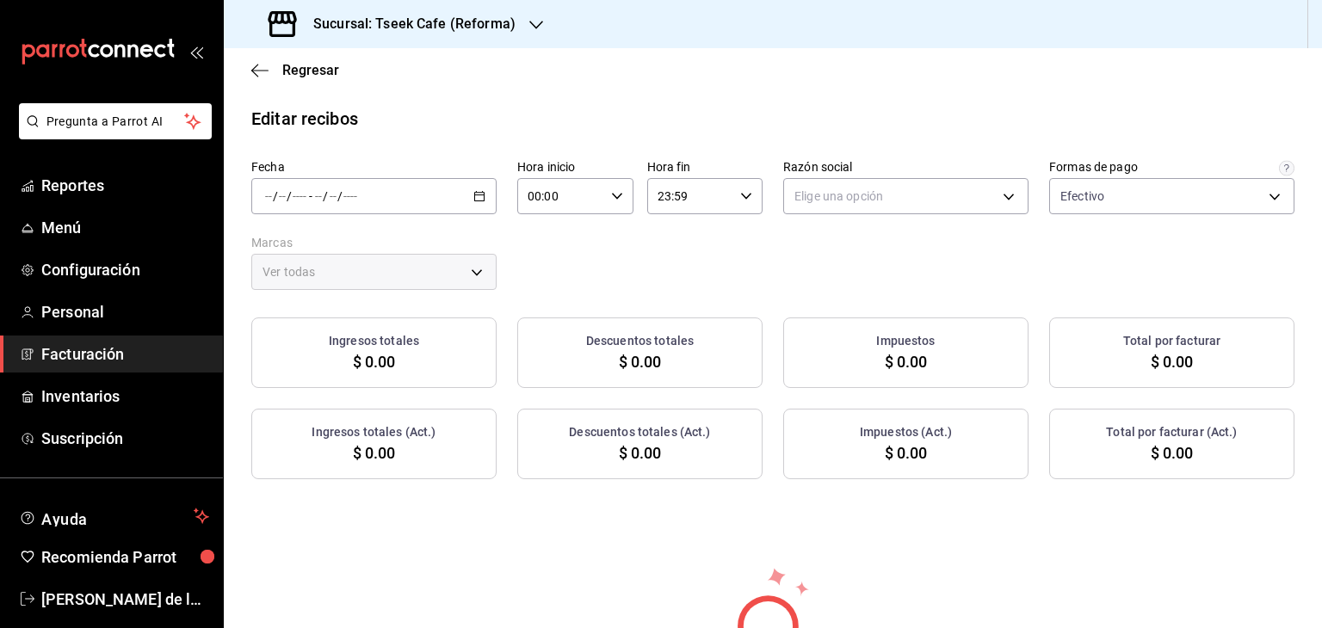
type input "66997c91-05ea-4bb7-a37a-48eae8dc81e8"
click at [468, 205] on div "/ / - / /" at bounding box center [373, 196] width 245 height 36
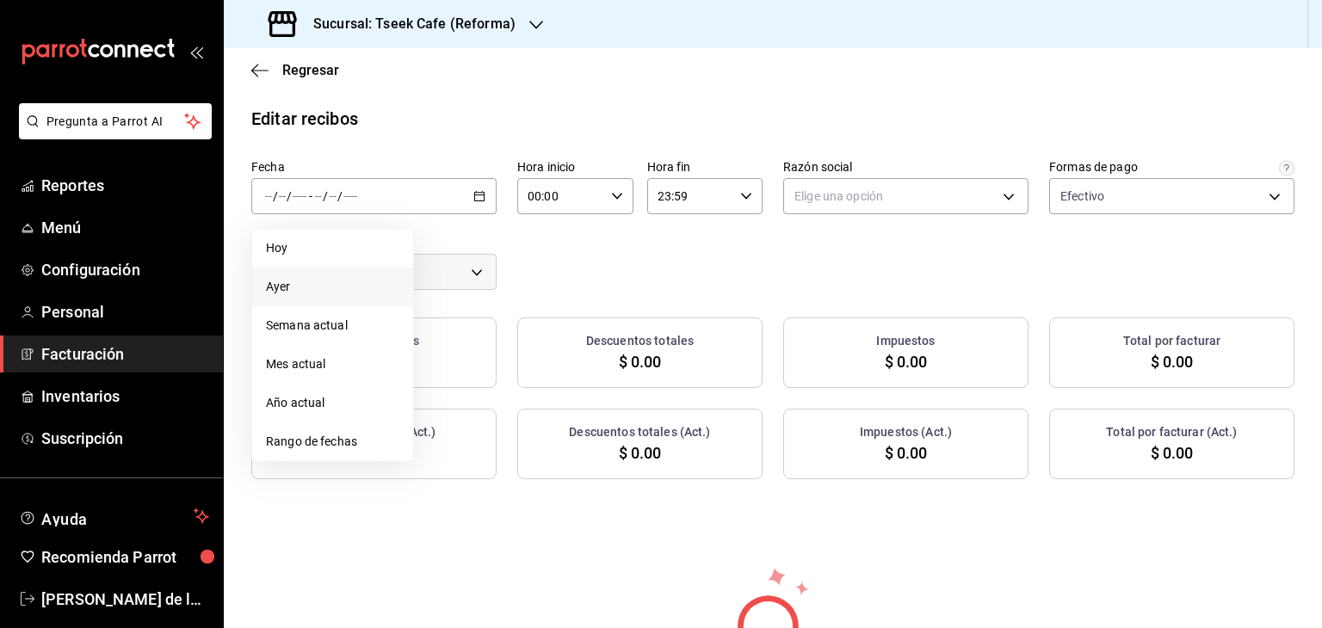
click at [367, 296] on li "Ayer" at bounding box center [332, 287] width 161 height 39
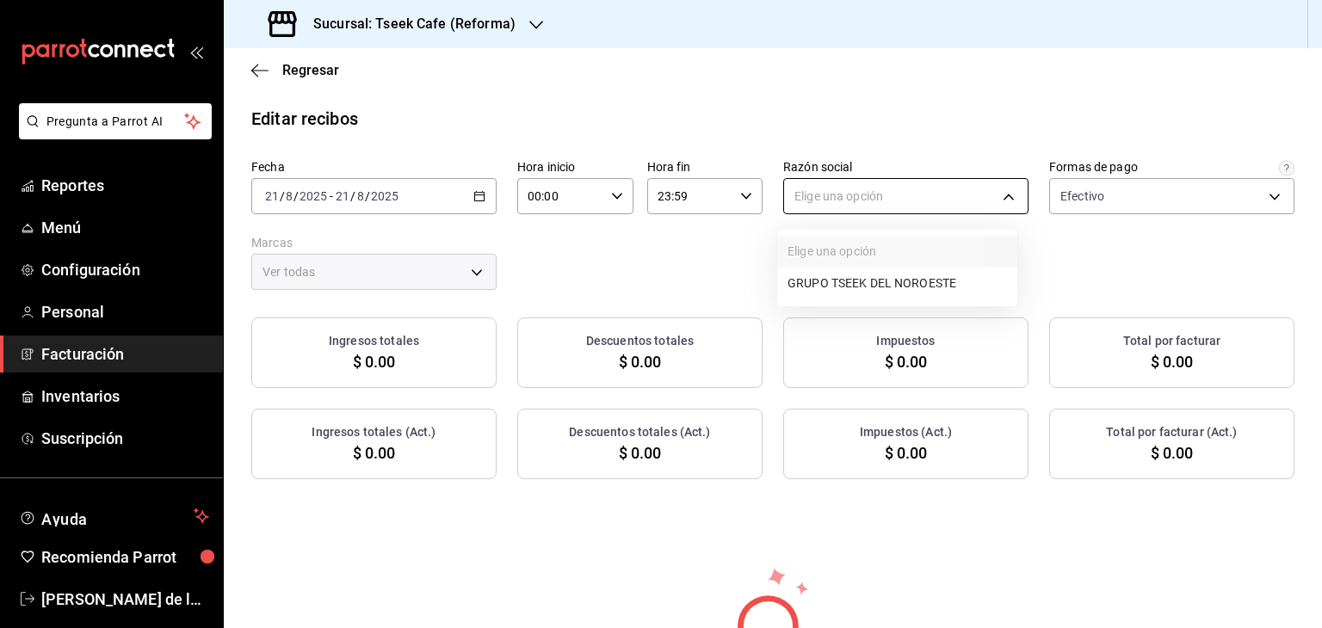
click at [898, 199] on body "Pregunta a Parrot AI Reportes Menú Configuración Personal Facturación Inventari…" at bounding box center [661, 314] width 1322 height 628
click at [883, 288] on li "GRUPO TSEEK DEL NOROESTE" at bounding box center [897, 284] width 240 height 32
type input "34cacc2b-01fe-412f-b909-7af0a0edc929"
type input "007138e5-69dd-4443-9d50-6c2aa0b03d3e"
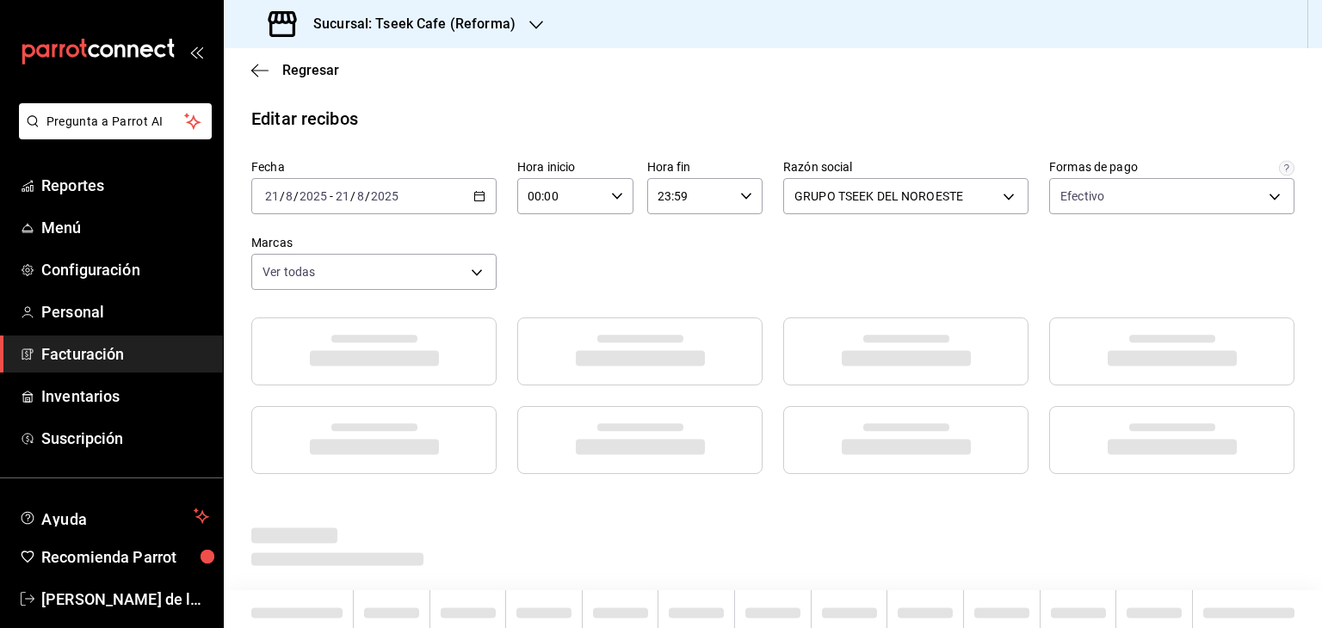
click at [919, 157] on div "Editar recibos Fecha [DATE] [DATE] - [DATE] [DATE] Hora inicio 00:00 Hora inici…" at bounding box center [773, 451] width 1098 height 690
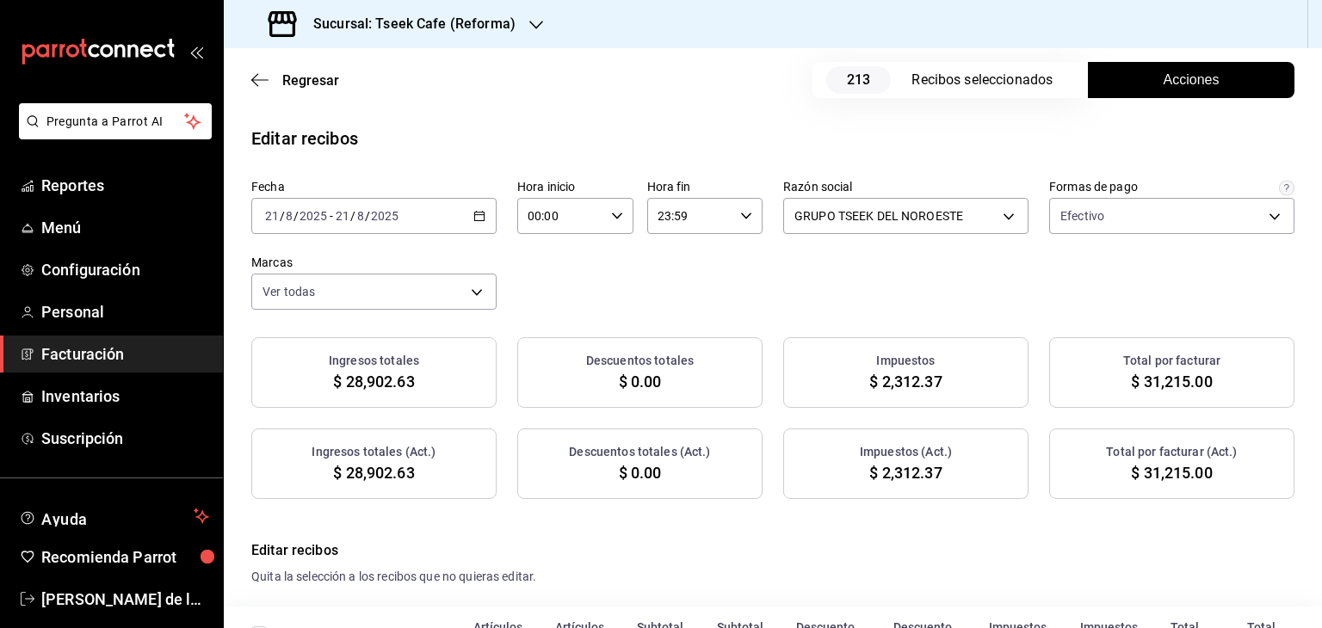
click at [1196, 75] on span "Acciones" at bounding box center [1192, 80] width 56 height 21
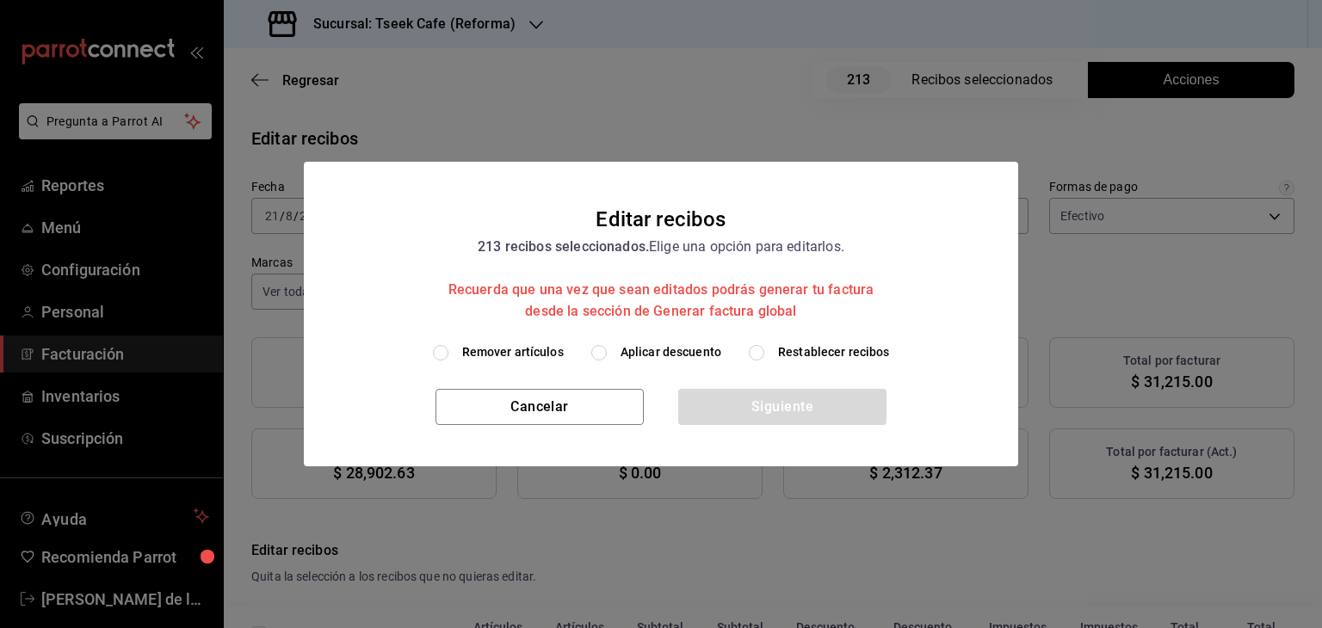
click at [651, 355] on span "Aplicar descuento" at bounding box center [670, 352] width 101 height 18
click at [607, 355] on input "Aplicar descuento" at bounding box center [598, 352] width 15 height 15
radio input "true"
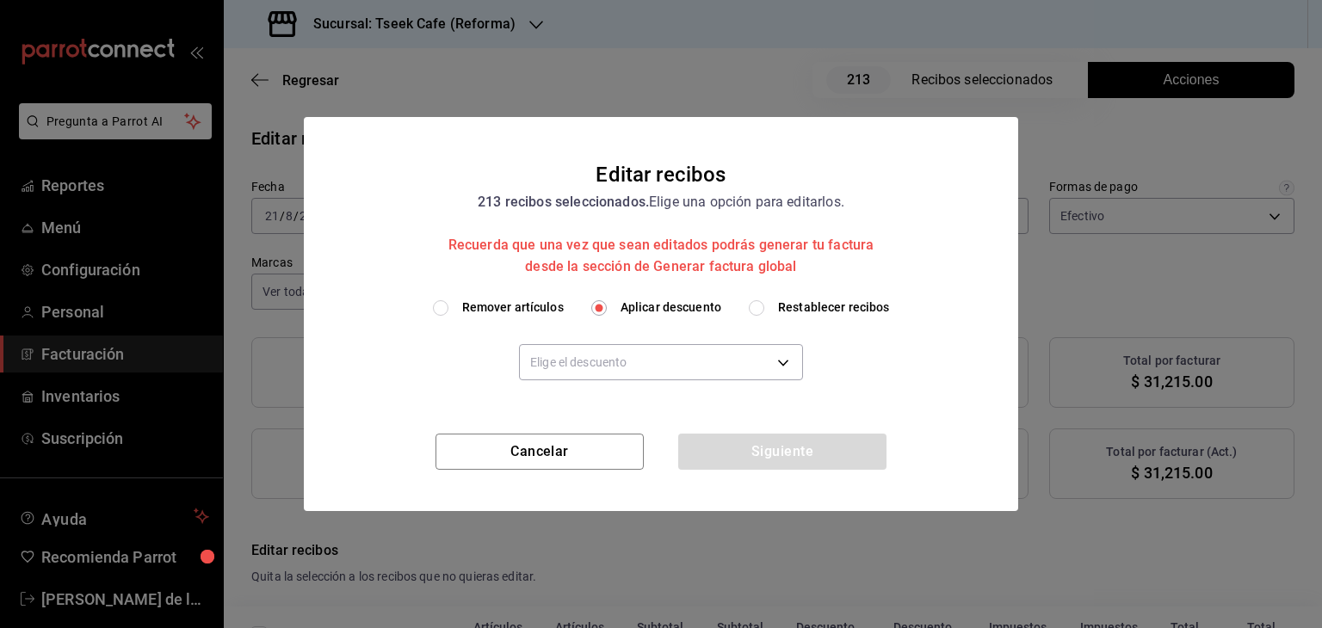
click at [576, 392] on div "Elige el descuento" at bounding box center [661, 362] width 284 height 90
click at [566, 373] on body "Pregunta a Parrot AI Reportes Menú Configuración Personal Facturación Inventari…" at bounding box center [661, 314] width 1322 height 628
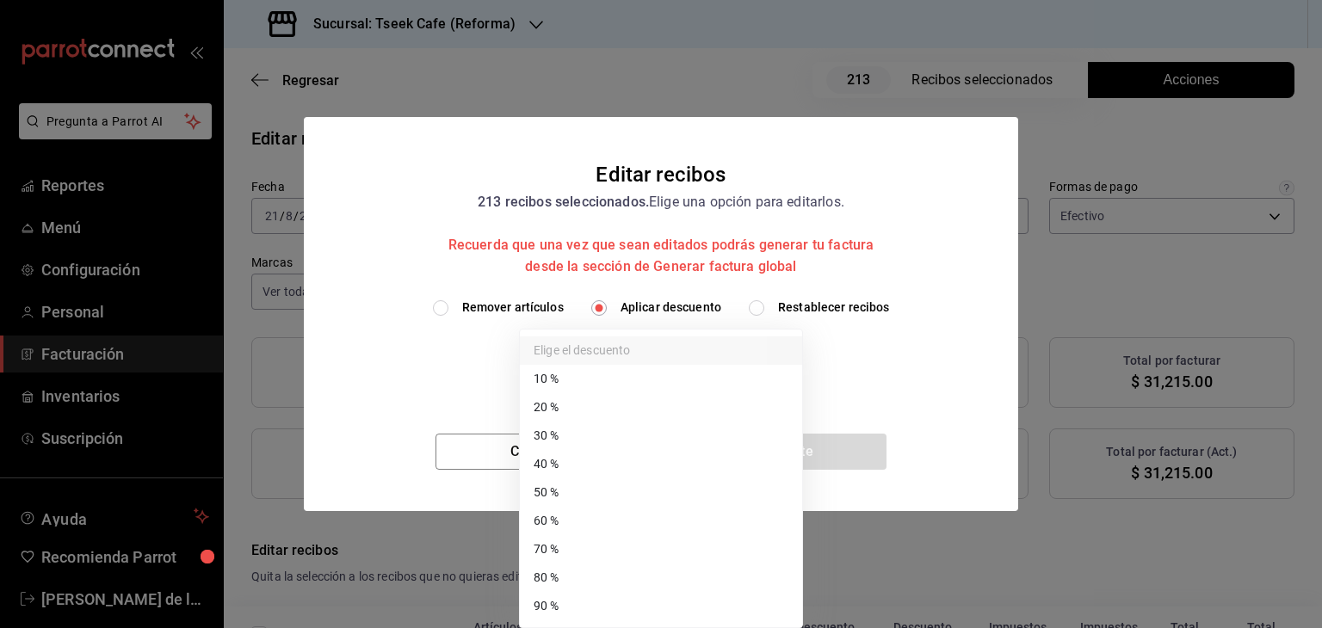
click at [562, 461] on li "40 %" at bounding box center [661, 464] width 282 height 28
type input "40"
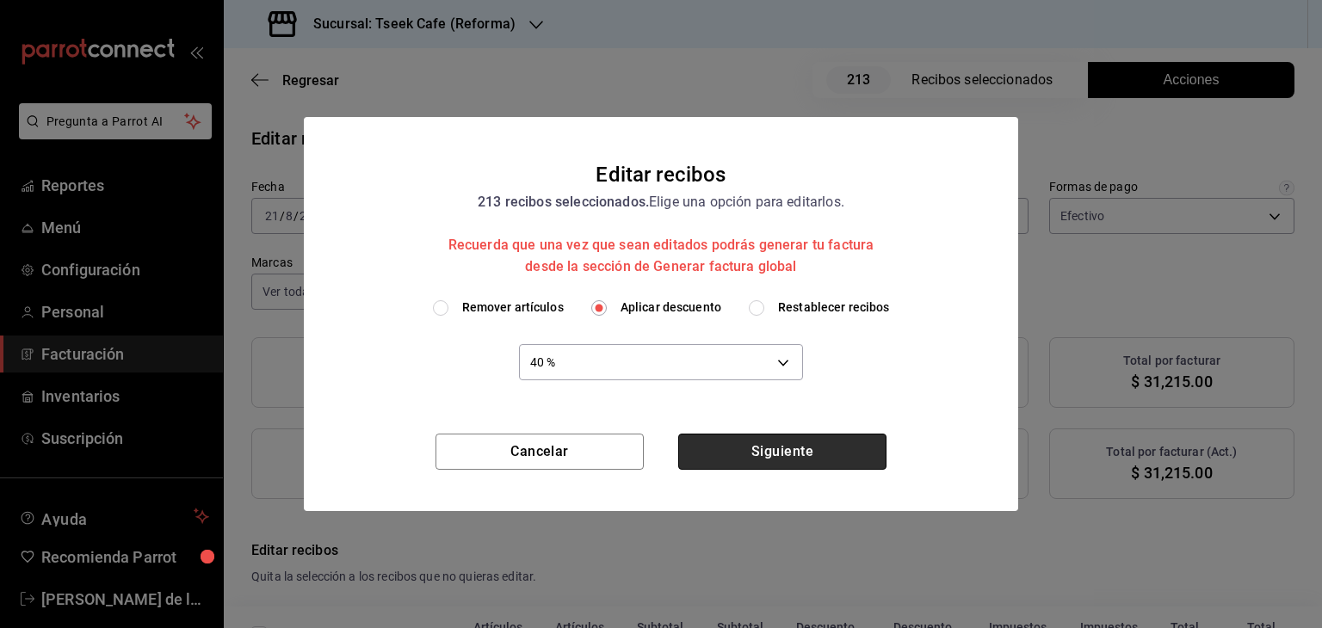
click at [843, 447] on button "Siguiente" at bounding box center [782, 452] width 208 height 36
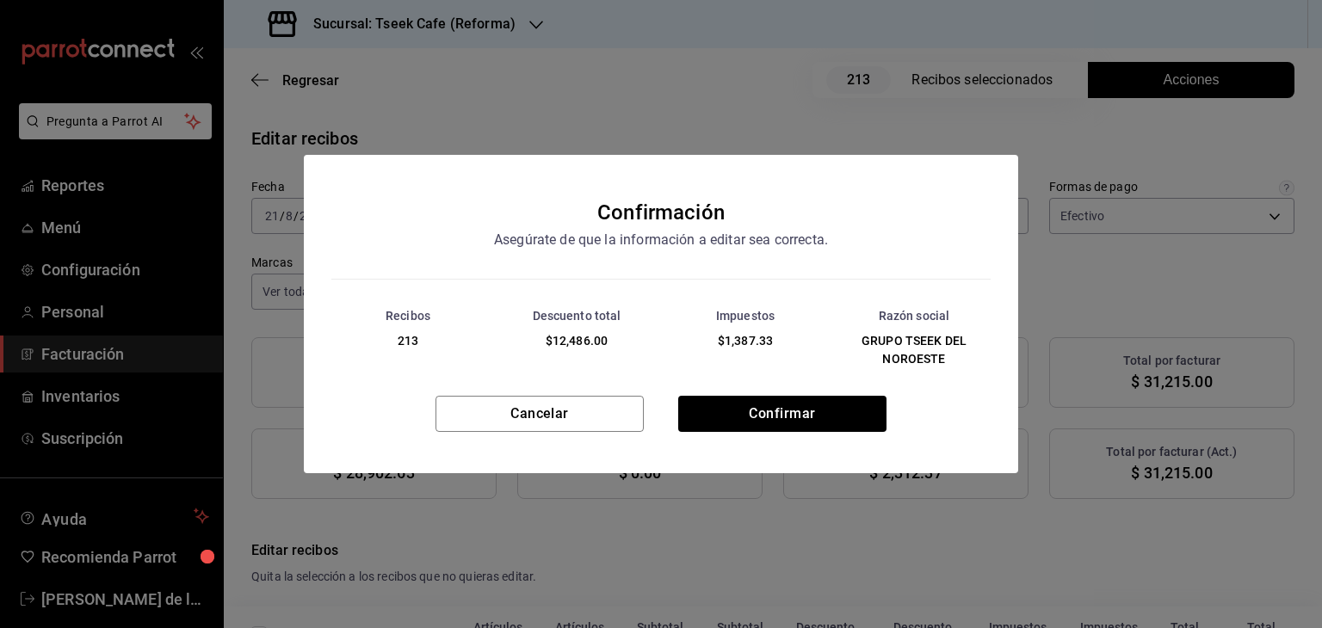
click at [813, 459] on div "Cancelar Confirmar" at bounding box center [661, 434] width 714 height 77
click at [775, 418] on button "Confirmar" at bounding box center [782, 414] width 208 height 36
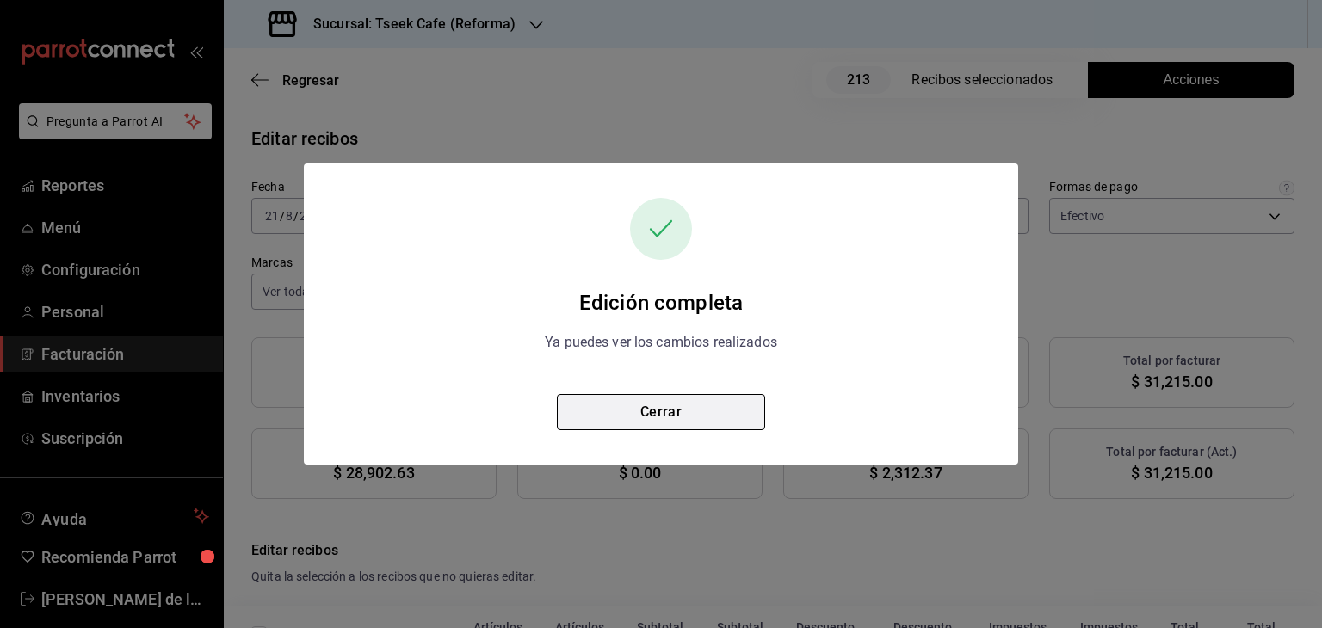
click at [740, 411] on button "Cerrar" at bounding box center [661, 412] width 208 height 36
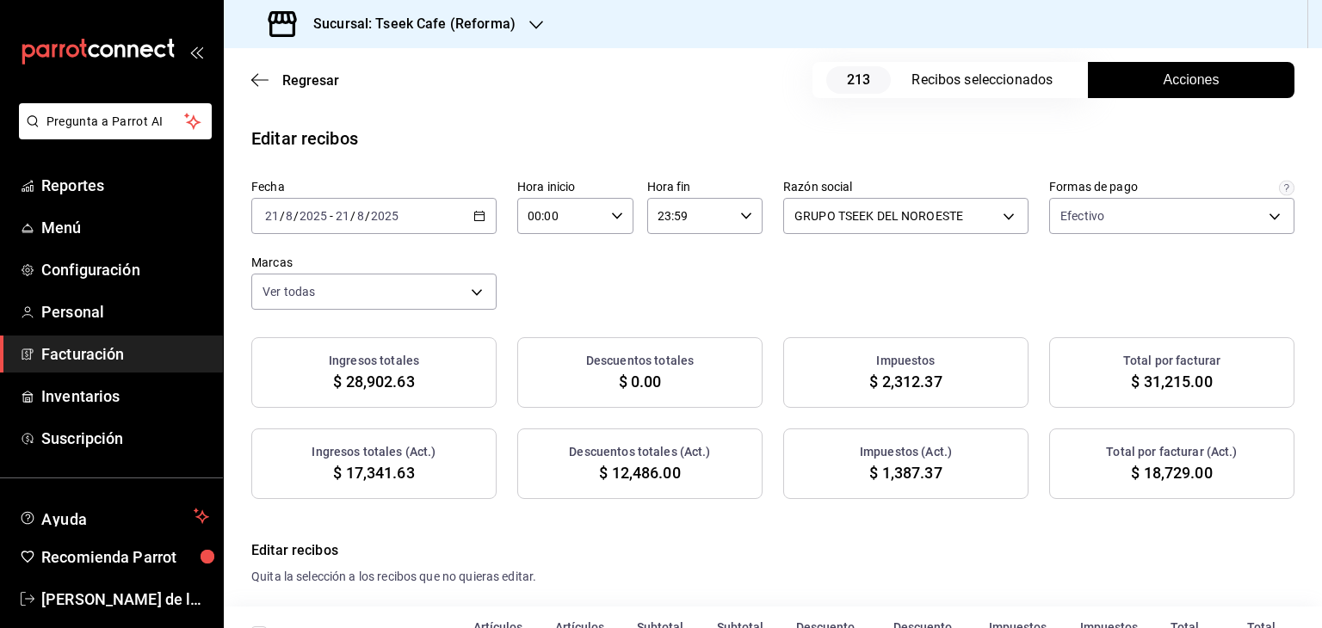
click at [397, 20] on h3 "Sucursal: Tseek Cafe (Reforma)" at bounding box center [407, 24] width 216 height 21
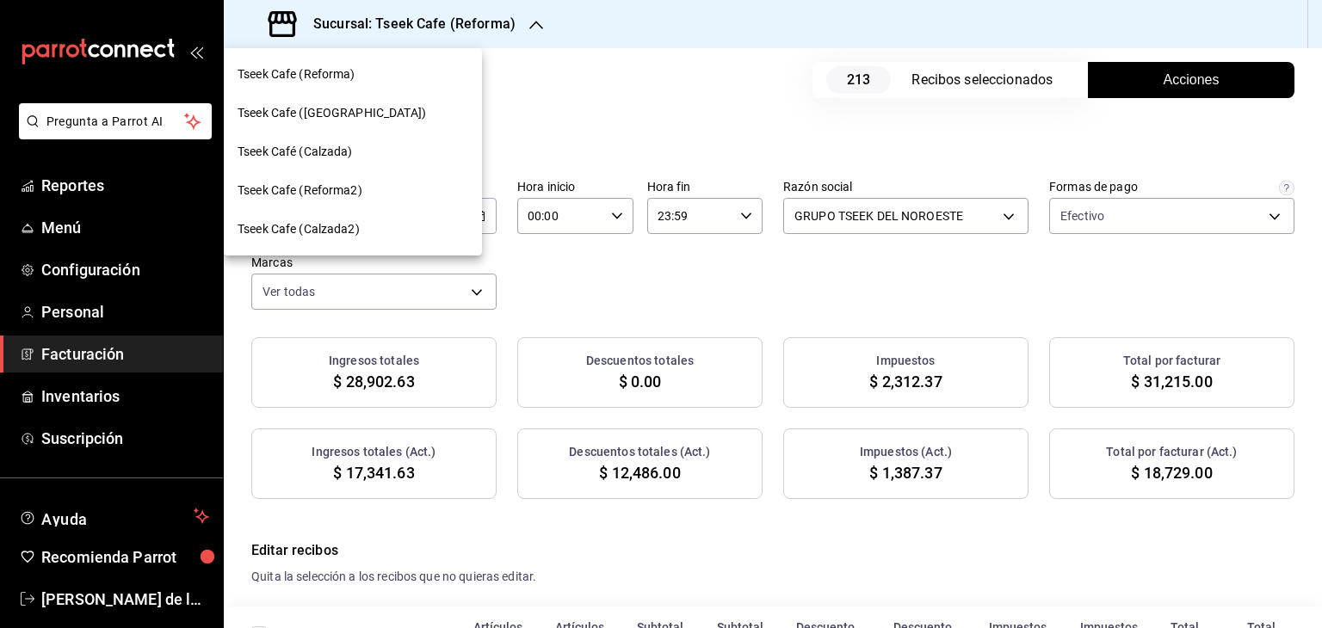
click at [343, 147] on span "Tseek Café (Calzada)" at bounding box center [295, 152] width 115 height 18
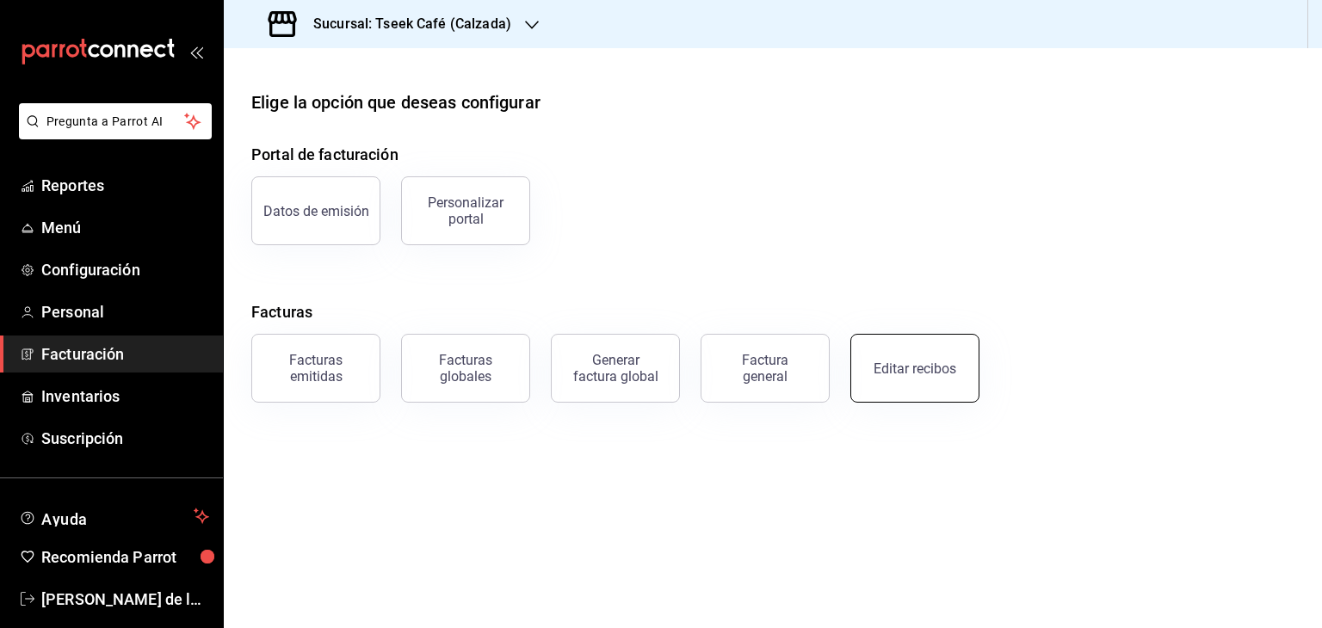
click at [970, 367] on button "Editar recibos" at bounding box center [914, 368] width 129 height 69
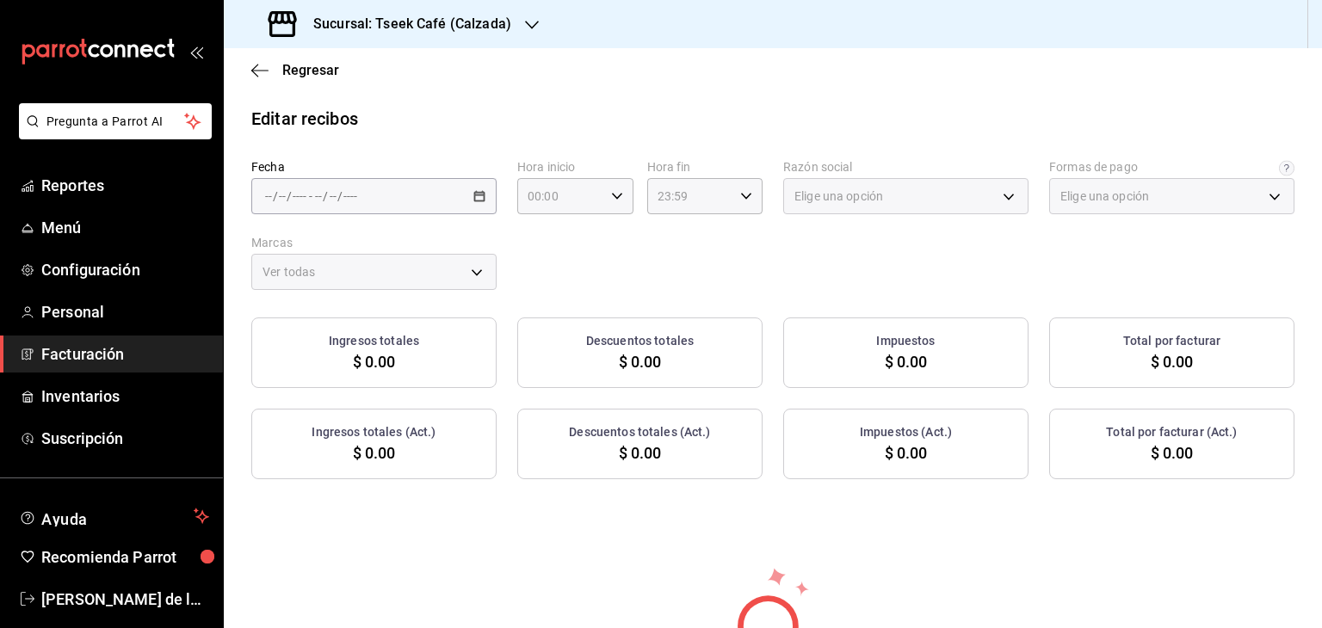
click at [404, 217] on div "Fecha / / - / / Hora inicio 00:00 Hora inicio Hora fin 23:59 Hora fin Razón soc…" at bounding box center [772, 224] width 1043 height 131
type input "73967a22-07ac-4ce9-b5ea-9ffcd4b244b9"
click at [401, 213] on div "/ / - / /" at bounding box center [373, 196] width 245 height 36
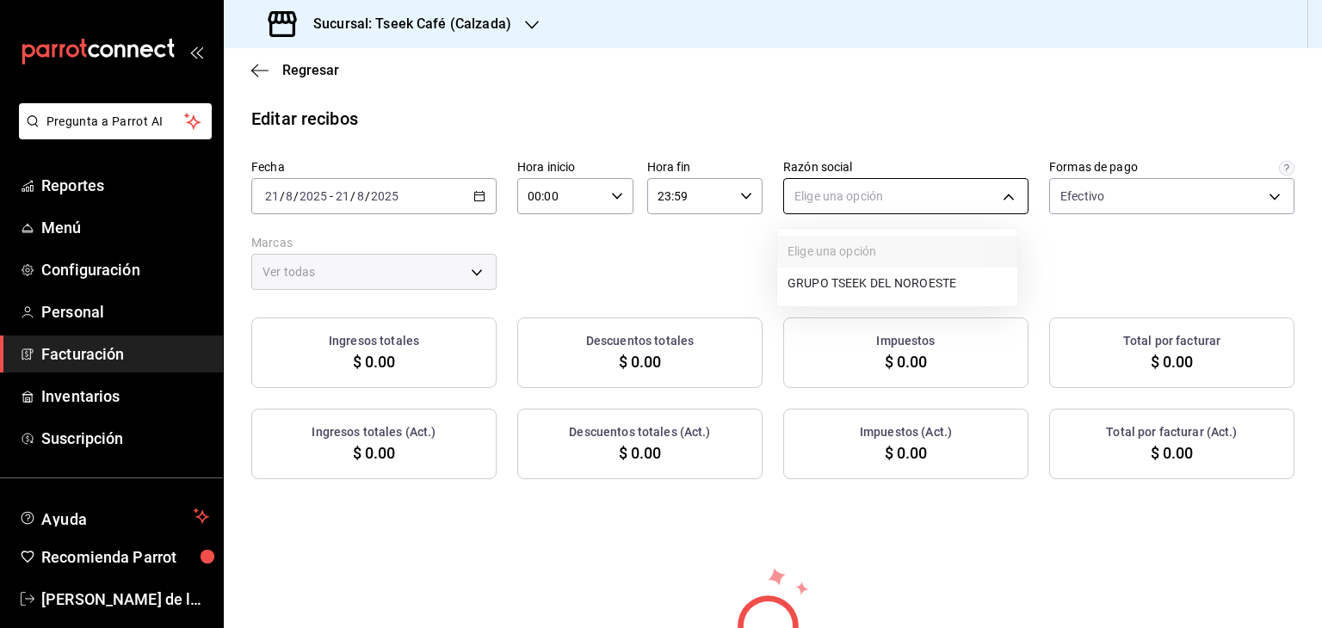
click at [960, 177] on body "Pregunta a Parrot AI Reportes Menú Configuración Personal Facturación Inventari…" at bounding box center [661, 314] width 1322 height 628
click at [842, 284] on li "GRUPO TSEEK DEL NOROESTE" at bounding box center [897, 284] width 240 height 32
type input "fdc6fdac-ea0d-4fb2-9085-4ef80e4c9cd6"
type input "18d9f73d-61ed-4fc8-a0ec-87c929603494"
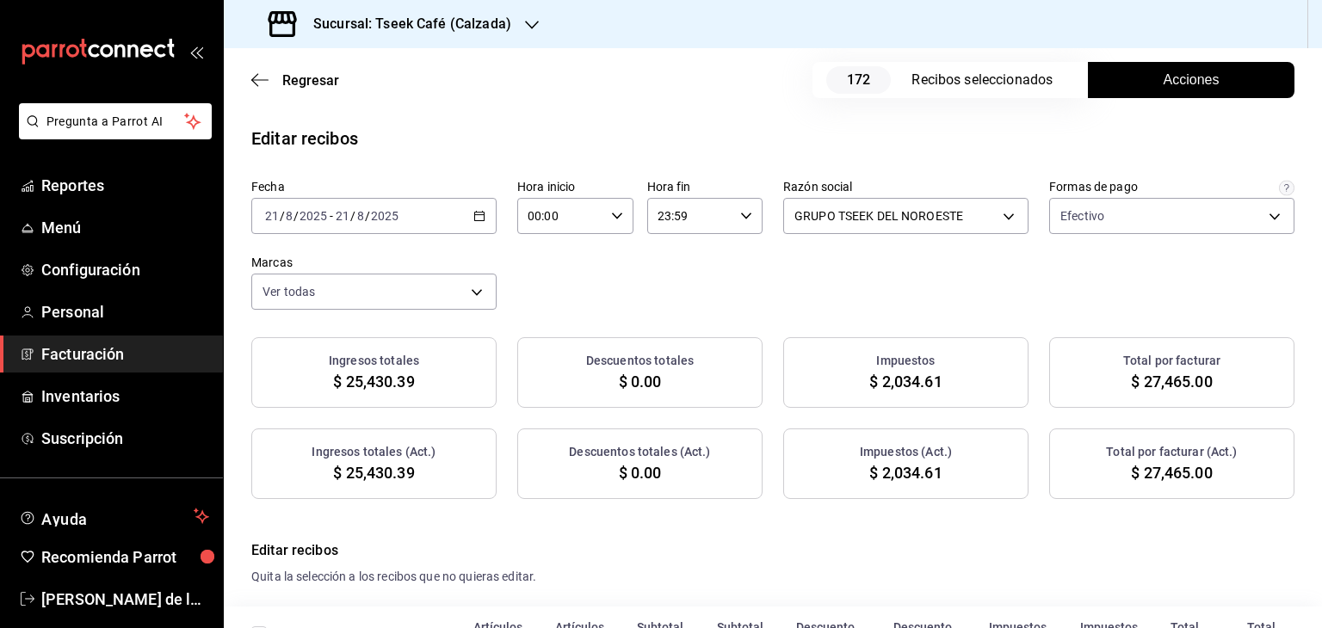
click at [1164, 83] on span "Acciones" at bounding box center [1192, 80] width 56 height 21
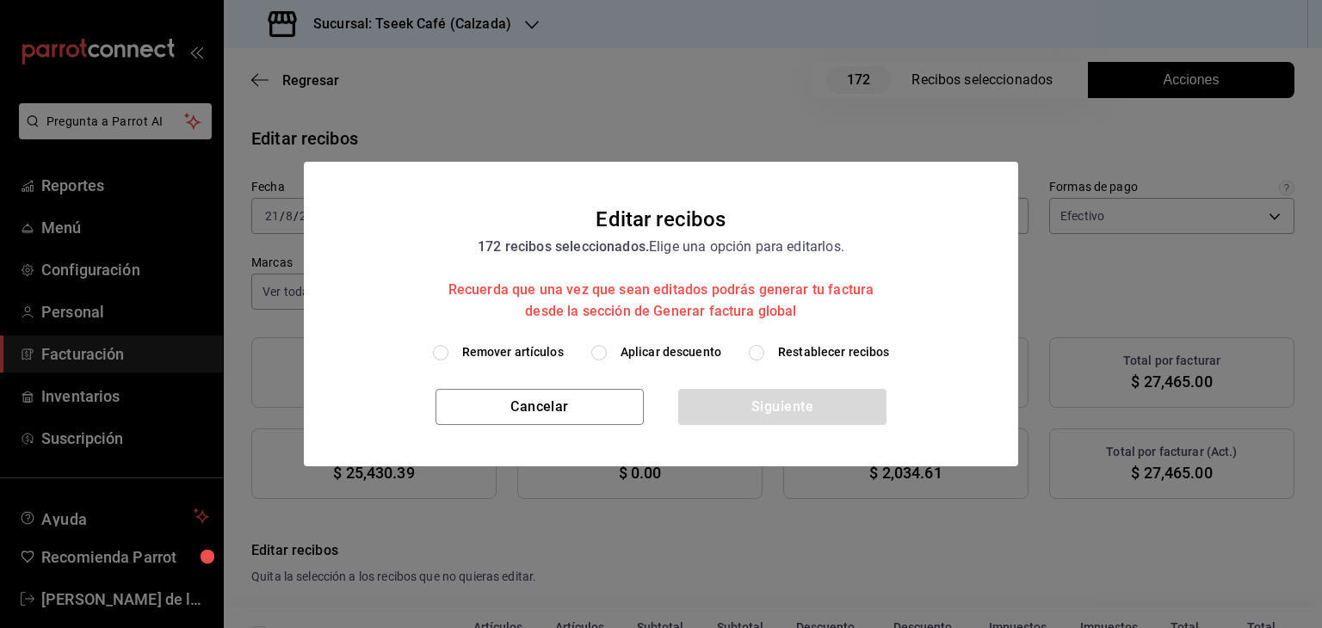
click at [599, 351] on input "Aplicar descuento" at bounding box center [598, 352] width 15 height 15
radio input "true"
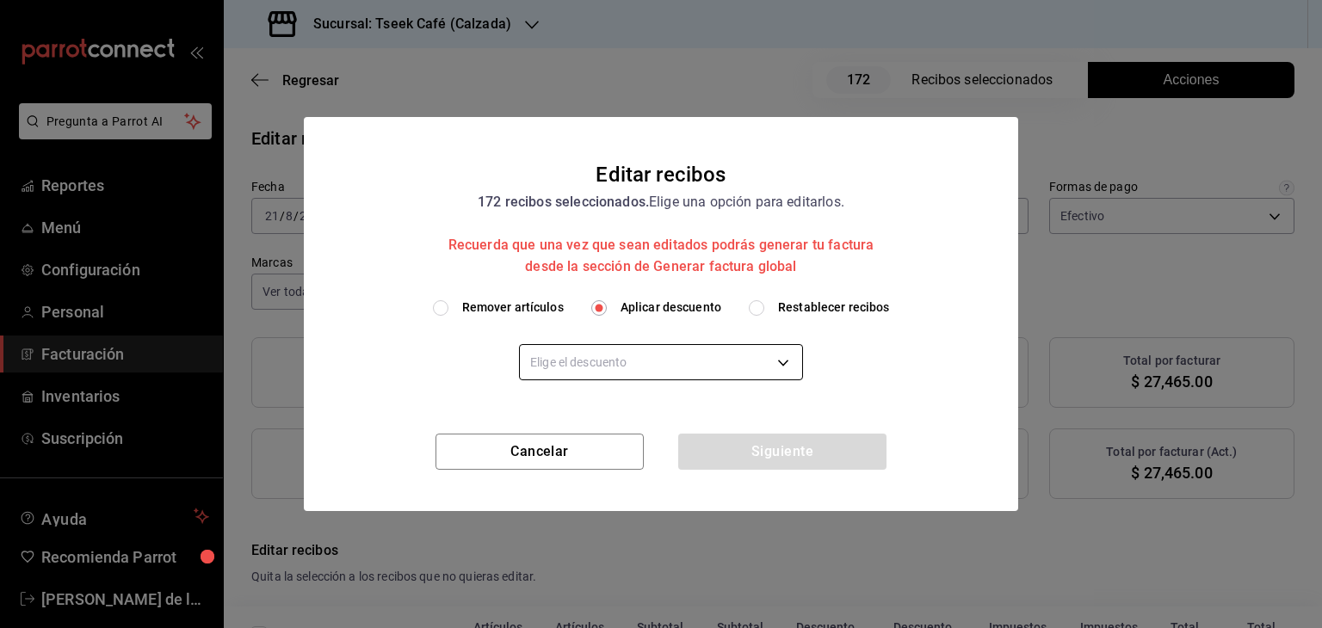
click at [627, 373] on body "Pregunta a Parrot AI Reportes Menú Configuración Personal Facturación Inventari…" at bounding box center [661, 314] width 1322 height 628
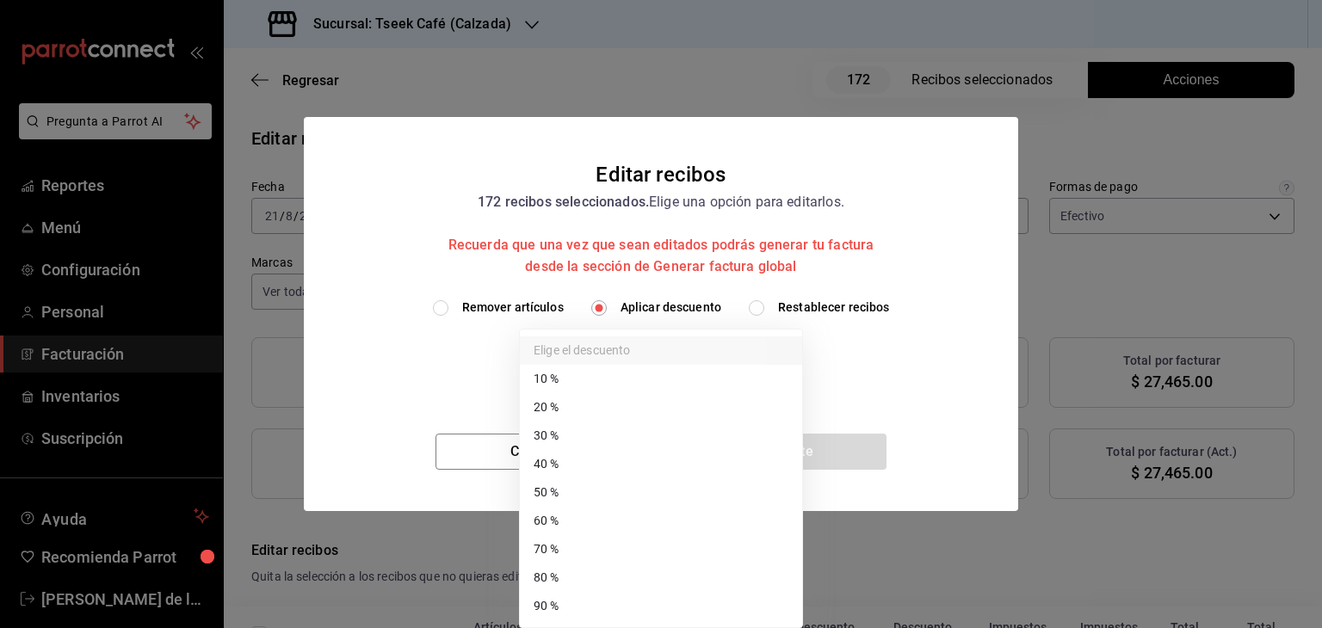
click at [582, 461] on li "40 %" at bounding box center [661, 464] width 282 height 28
type input "40"
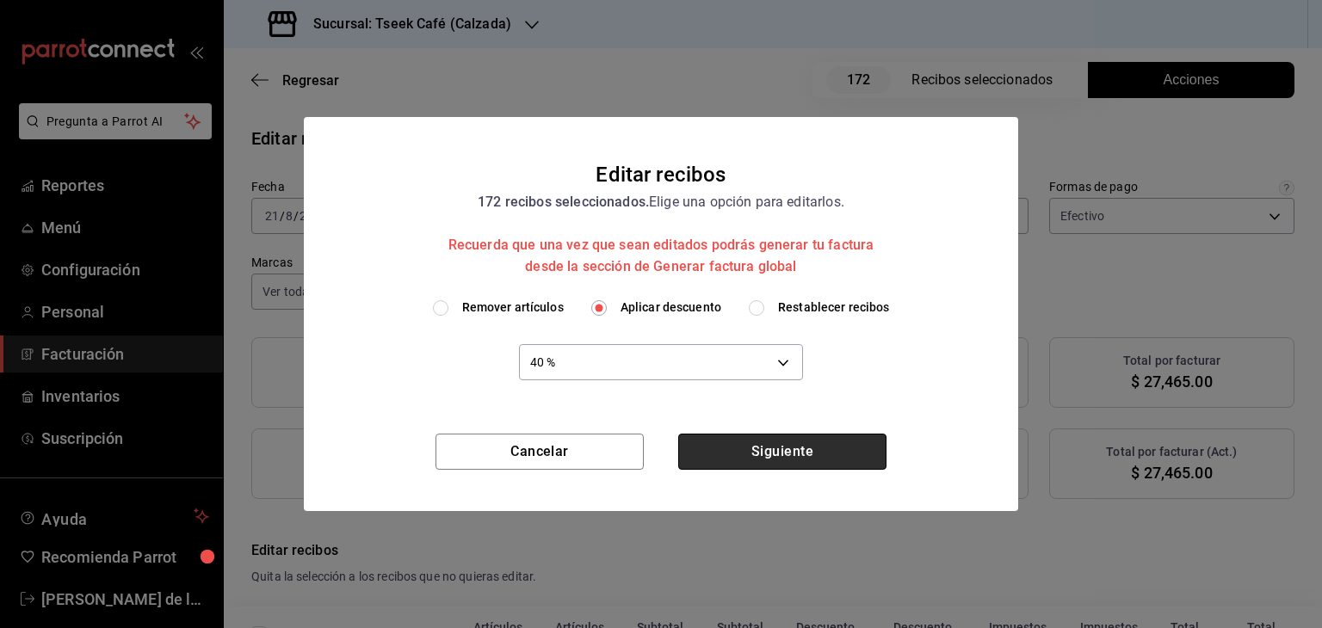
click at [738, 454] on button "Siguiente" at bounding box center [782, 452] width 208 height 36
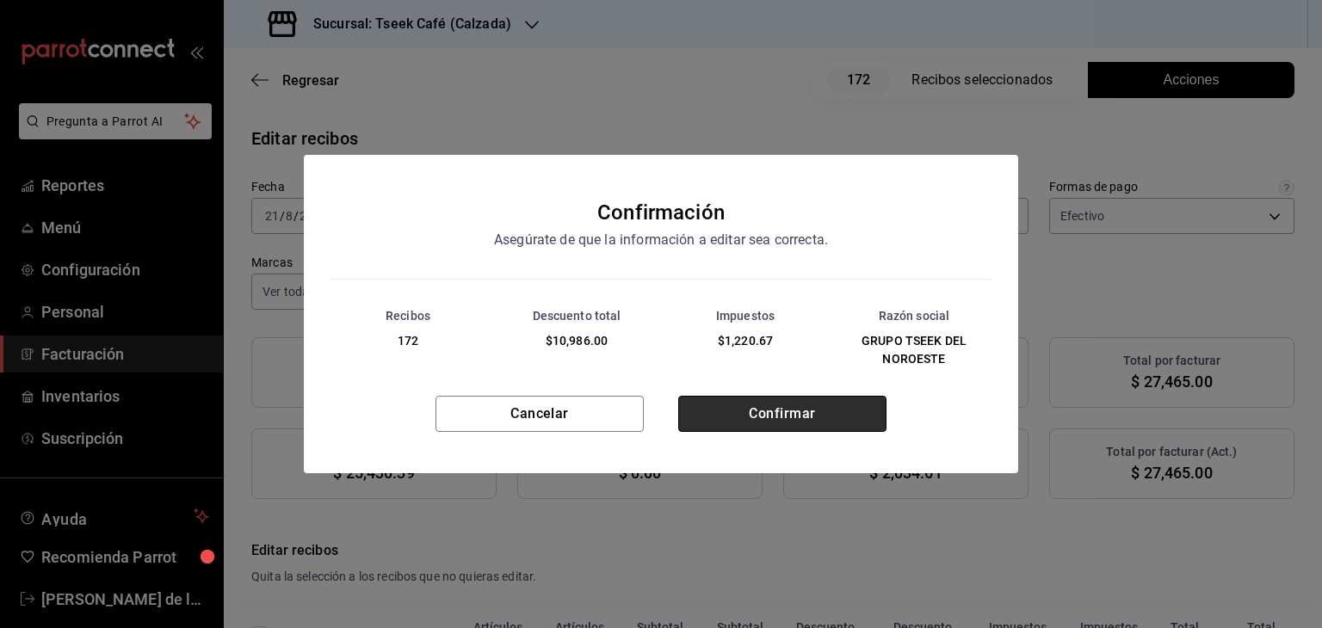
click at [719, 421] on button "Confirmar" at bounding box center [782, 414] width 208 height 36
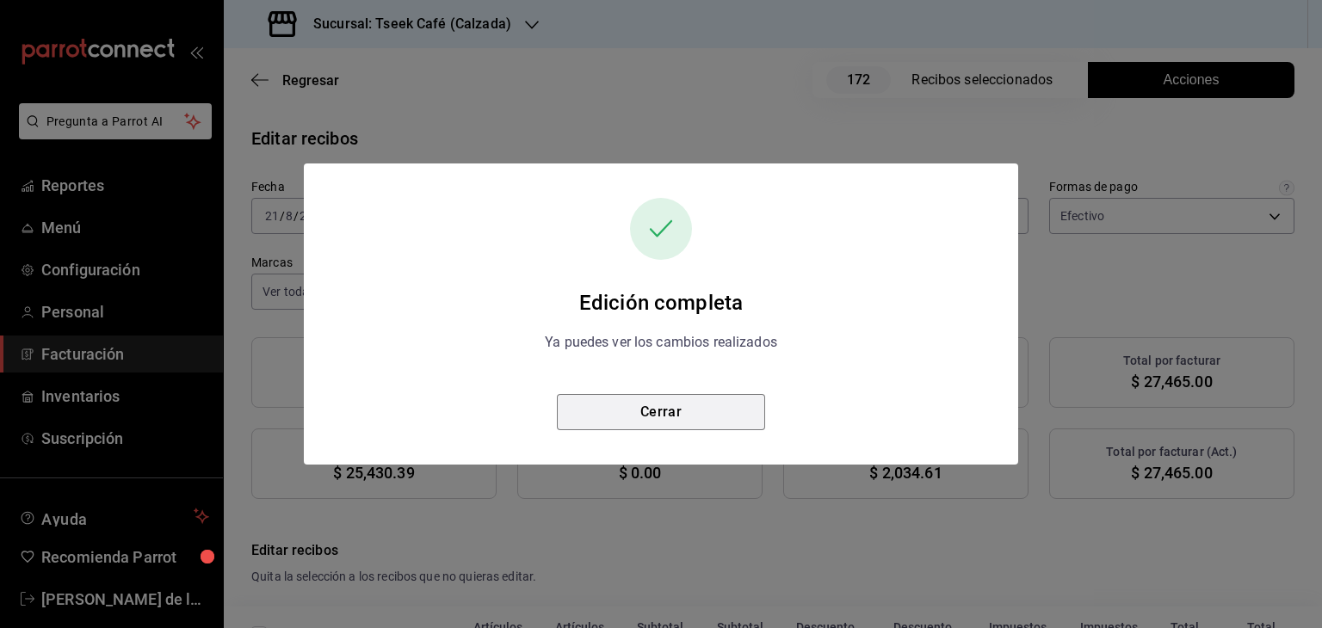
click at [720, 422] on button "Cerrar" at bounding box center [661, 412] width 208 height 36
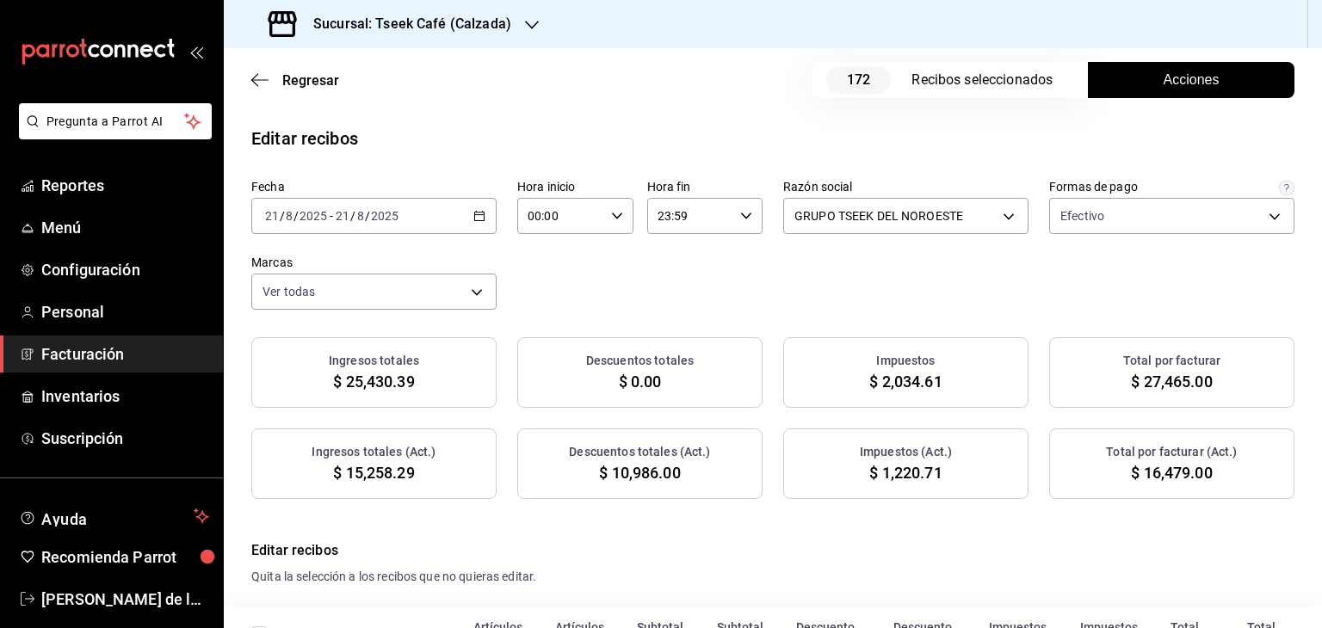
click at [790, 256] on div "Fecha [DATE] [DATE] - [DATE] [DATE] Hora inicio 00:00 Hora inicio Hora fin 23:5…" at bounding box center [772, 244] width 1043 height 131
click at [120, 308] on span "Personal" at bounding box center [125, 311] width 168 height 23
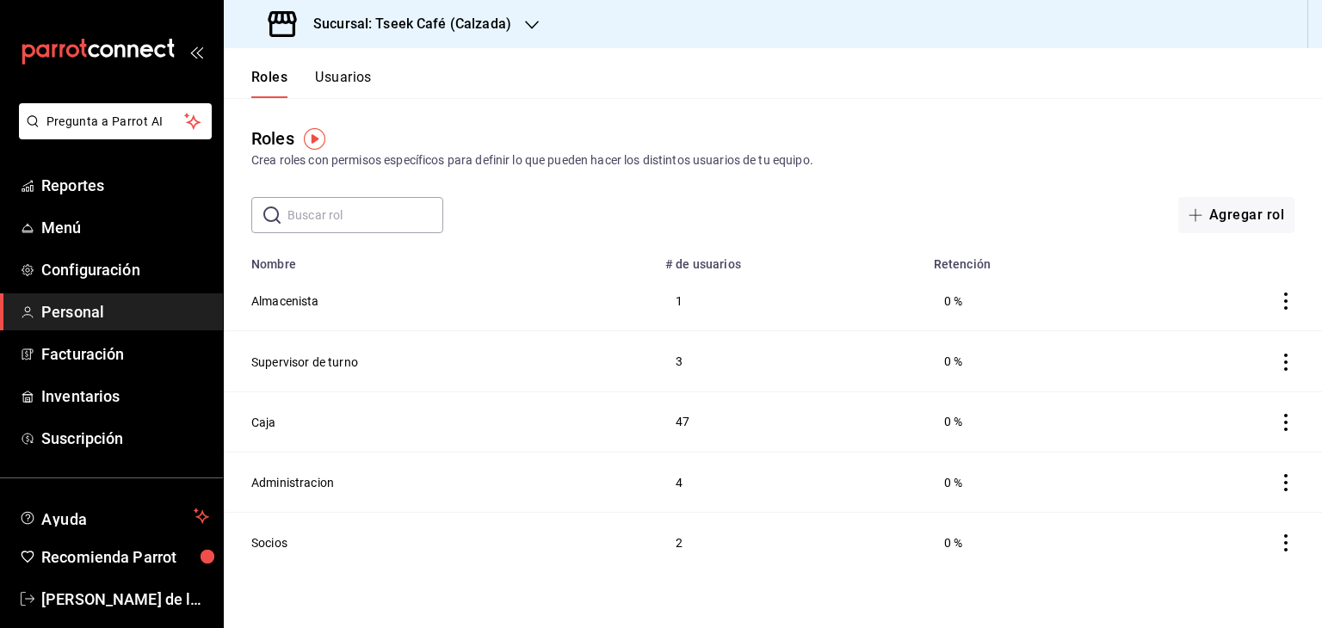
click at [862, 165] on div "Crea roles con permisos específicos para definir lo que pueden hacer los distin…" at bounding box center [772, 160] width 1043 height 18
click at [527, 11] on div "Sucursal: Tseek Café (Calzada)" at bounding box center [392, 24] width 308 height 48
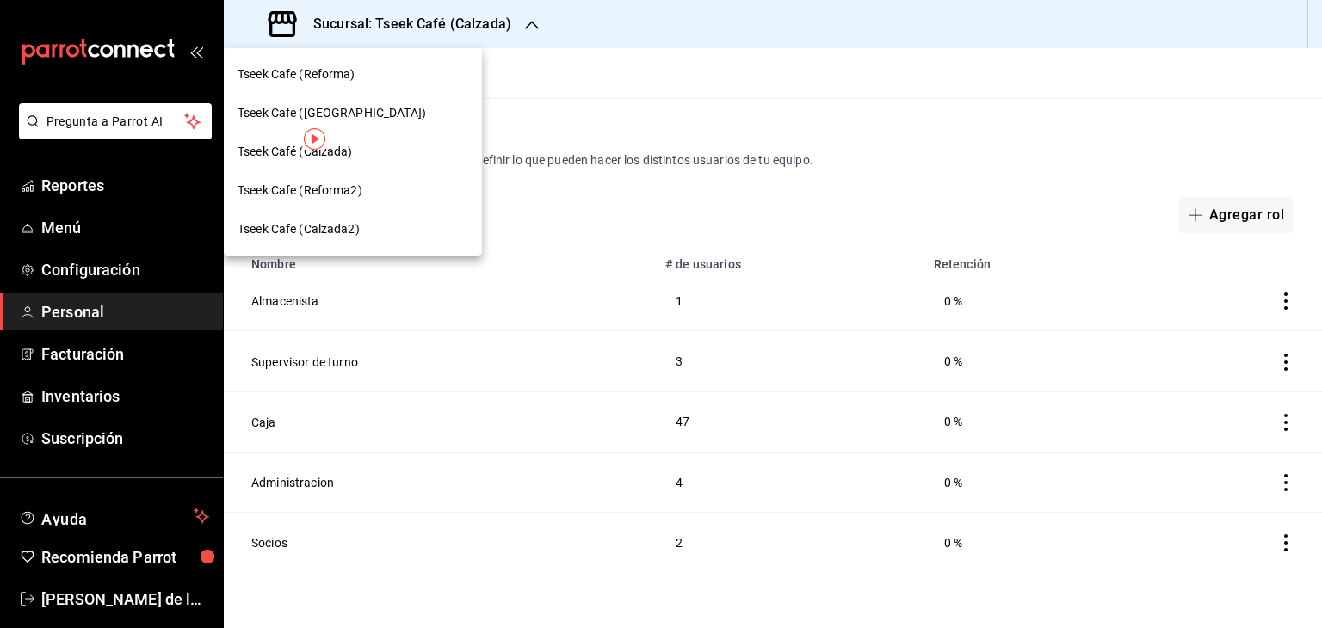
click at [367, 77] on div "Tseek Cafe (Reforma)" at bounding box center [353, 74] width 231 height 18
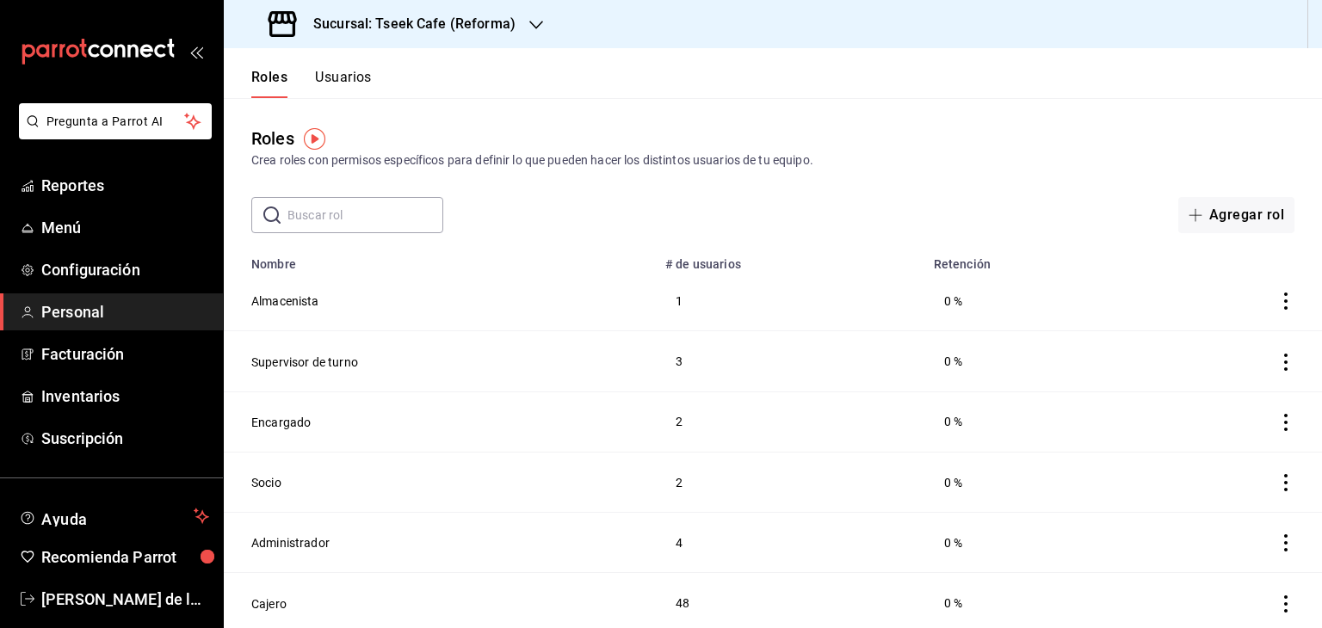
click at [370, 83] on button "Usuarios" at bounding box center [343, 83] width 57 height 29
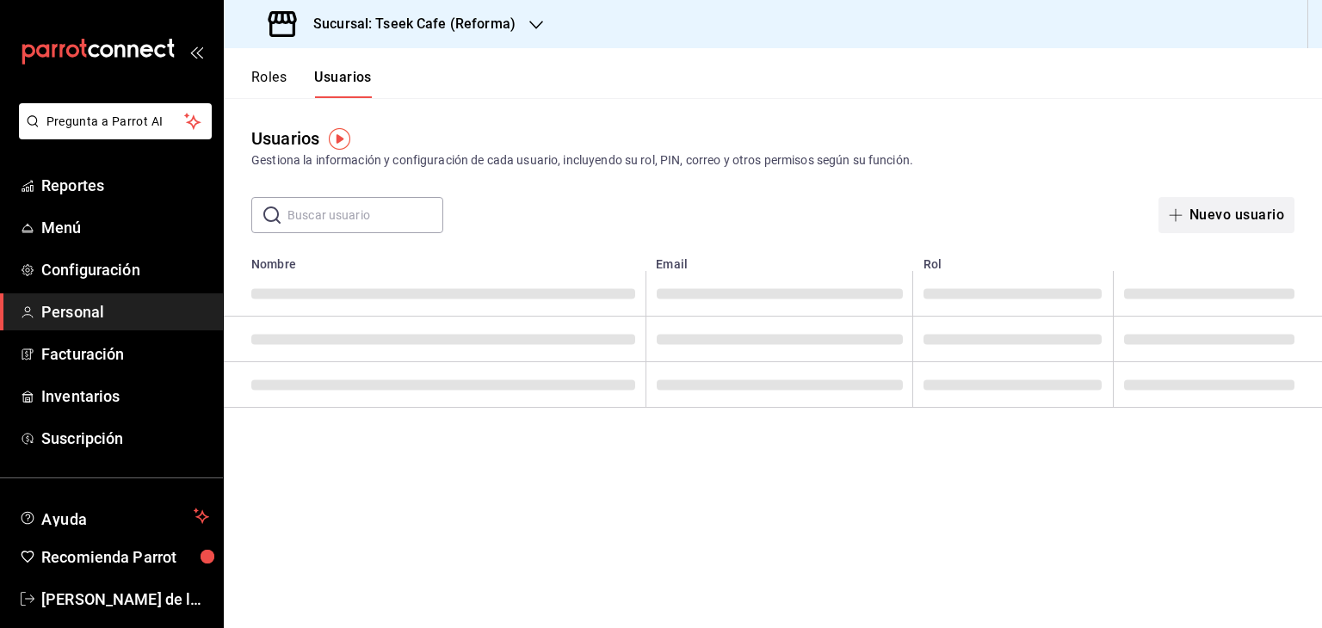
click at [1219, 212] on button "Nuevo usuario" at bounding box center [1226, 215] width 136 height 36
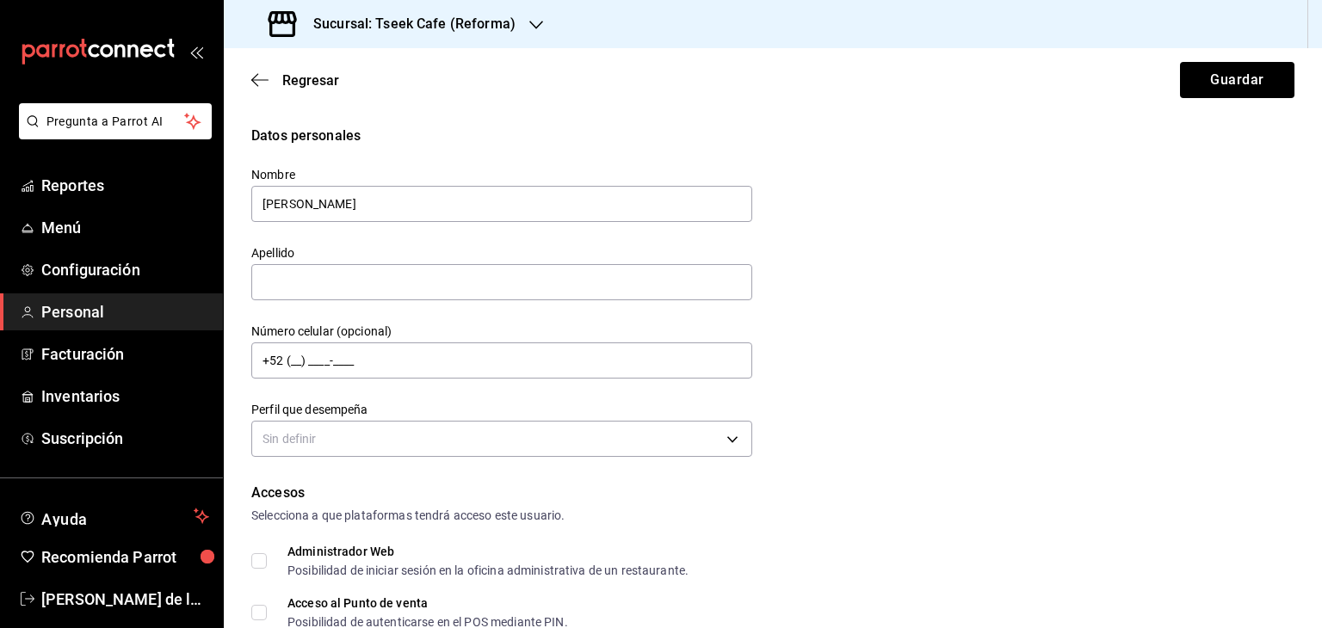
type input "[PERSON_NAME]"
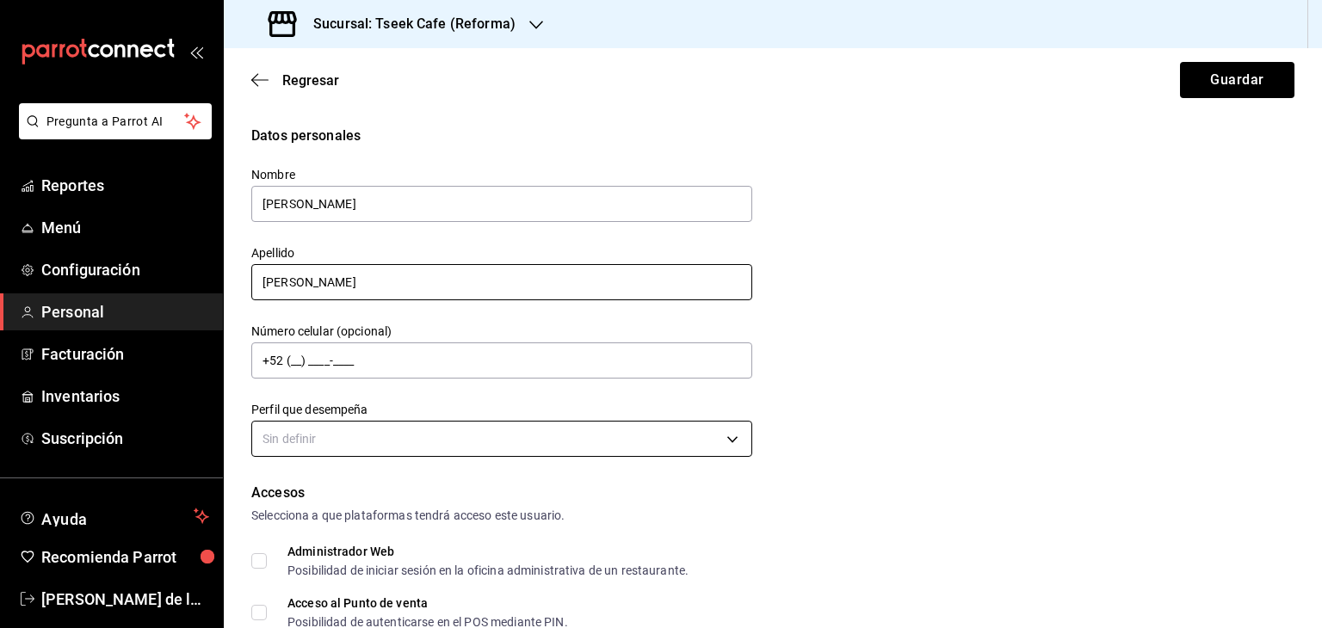
type input "[PERSON_NAME]"
click at [348, 428] on body "Pregunta a Parrot AI Reportes Menú Configuración Personal Facturación Inventari…" at bounding box center [661, 314] width 1322 height 628
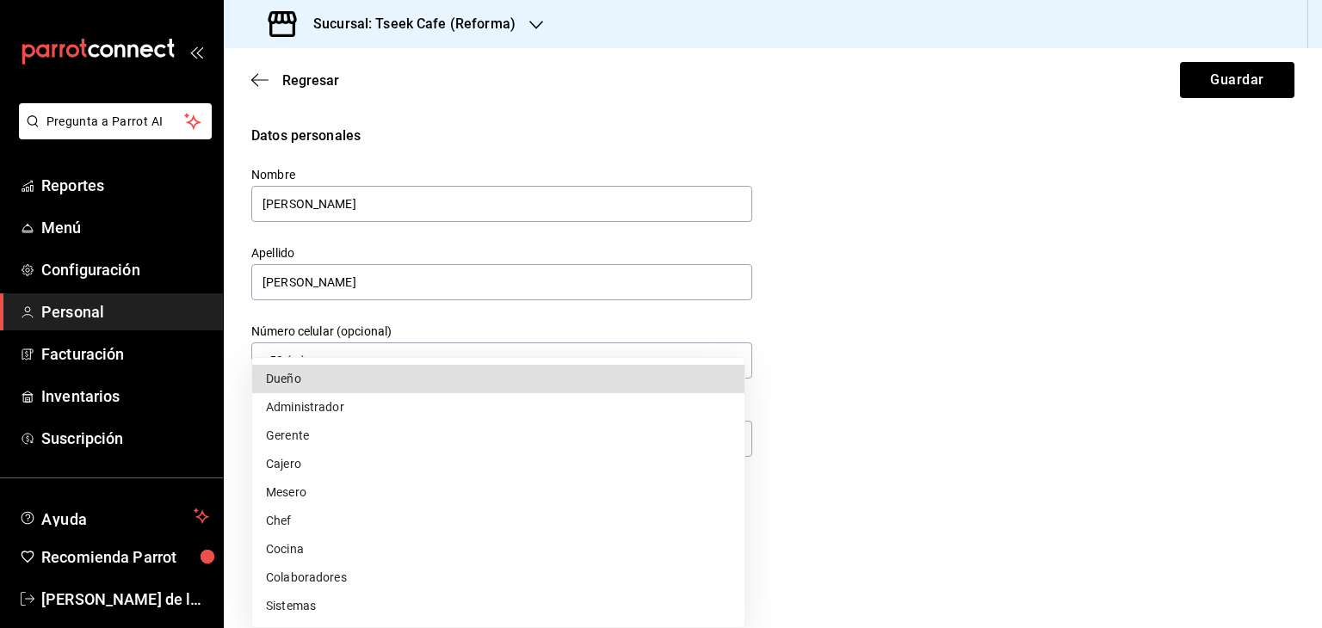
click at [320, 469] on li "Cajero" at bounding box center [498, 464] width 492 height 28
type input "CASHIER"
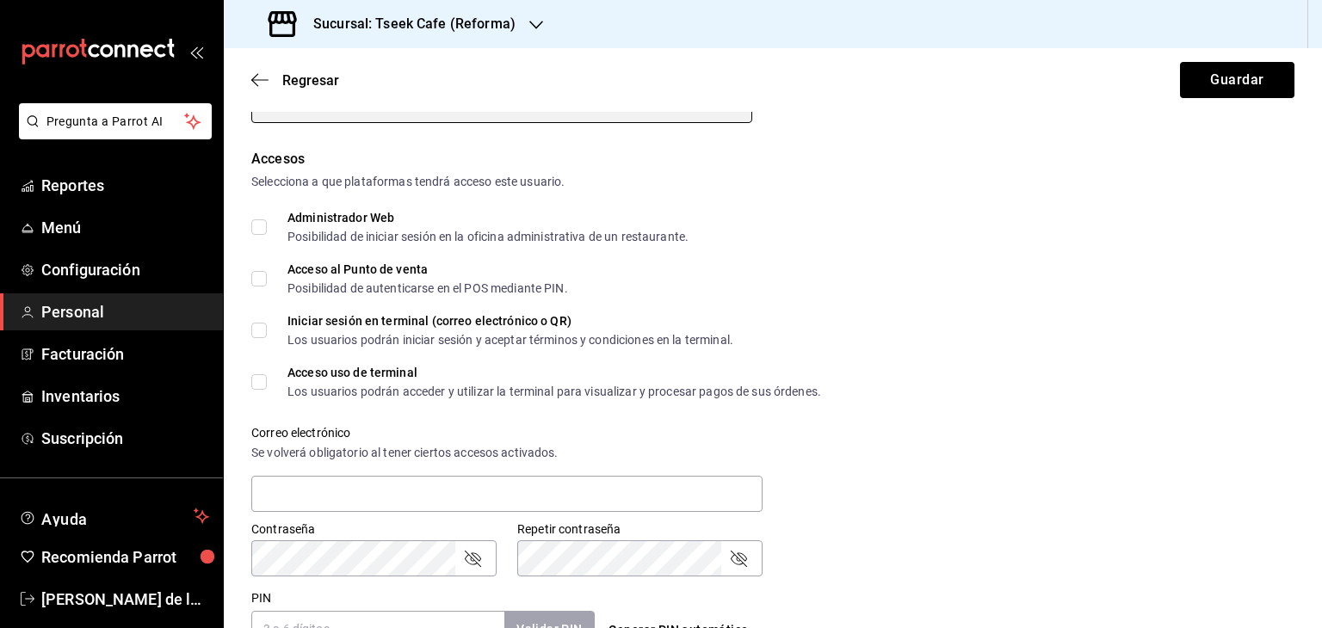
scroll to position [341, 0]
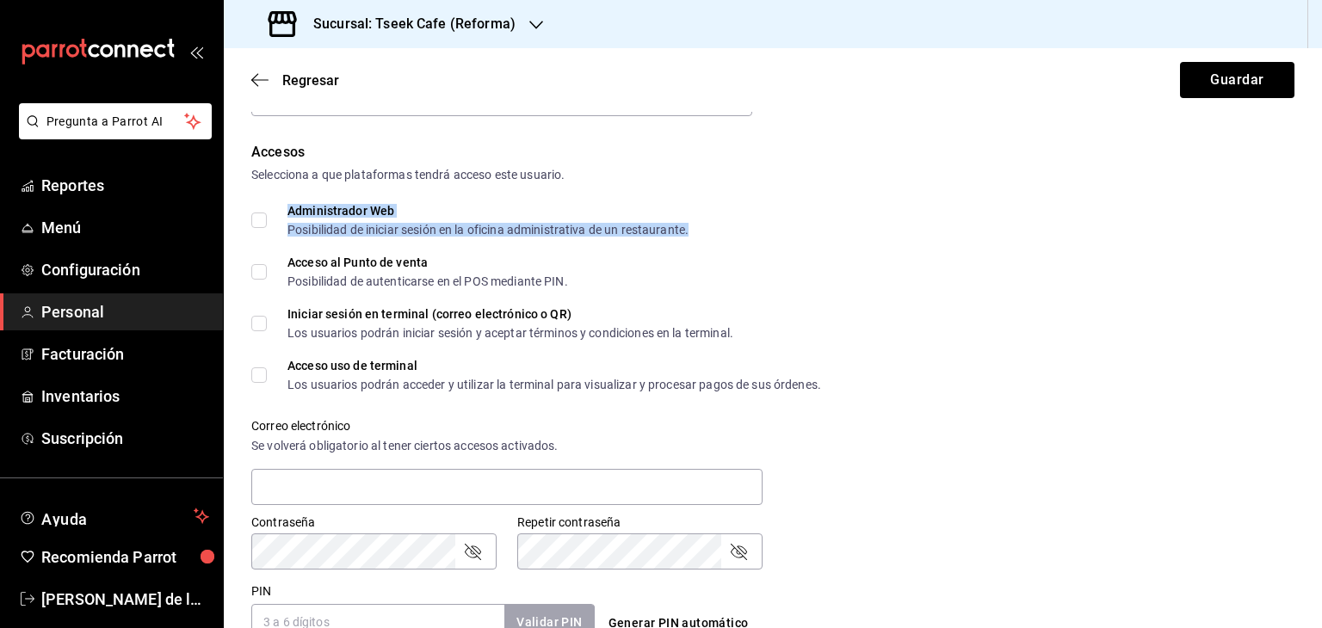
click at [356, 215] on div "Administrador Web" at bounding box center [487, 211] width 401 height 12
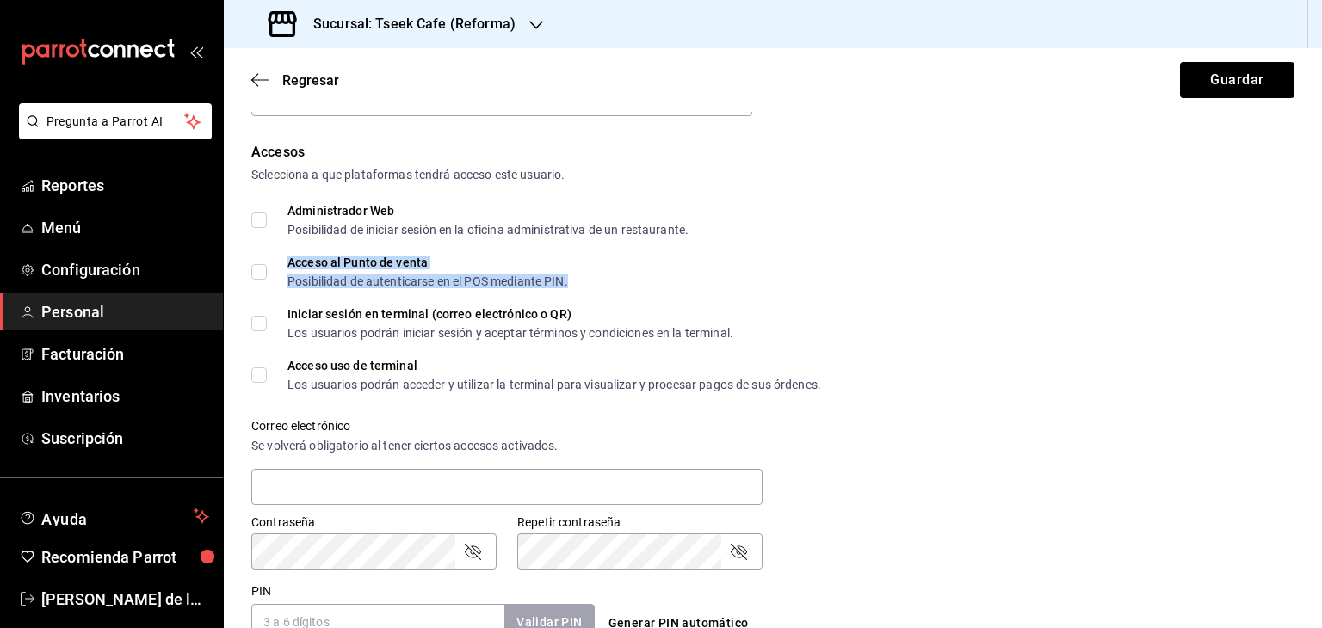
click at [330, 266] on div "Acceso al Punto de venta" at bounding box center [427, 262] width 281 height 12
click at [251, 220] on input "Administrador Web Posibilidad de iniciar sesión en la oficina administrativa de…" at bounding box center [258, 220] width 15 height 15
checkbox input "true"
click at [257, 271] on input "Acceso al Punto de venta Posibilidad de autenticarse en el POS mediante PIN." at bounding box center [258, 271] width 15 height 15
checkbox input "true"
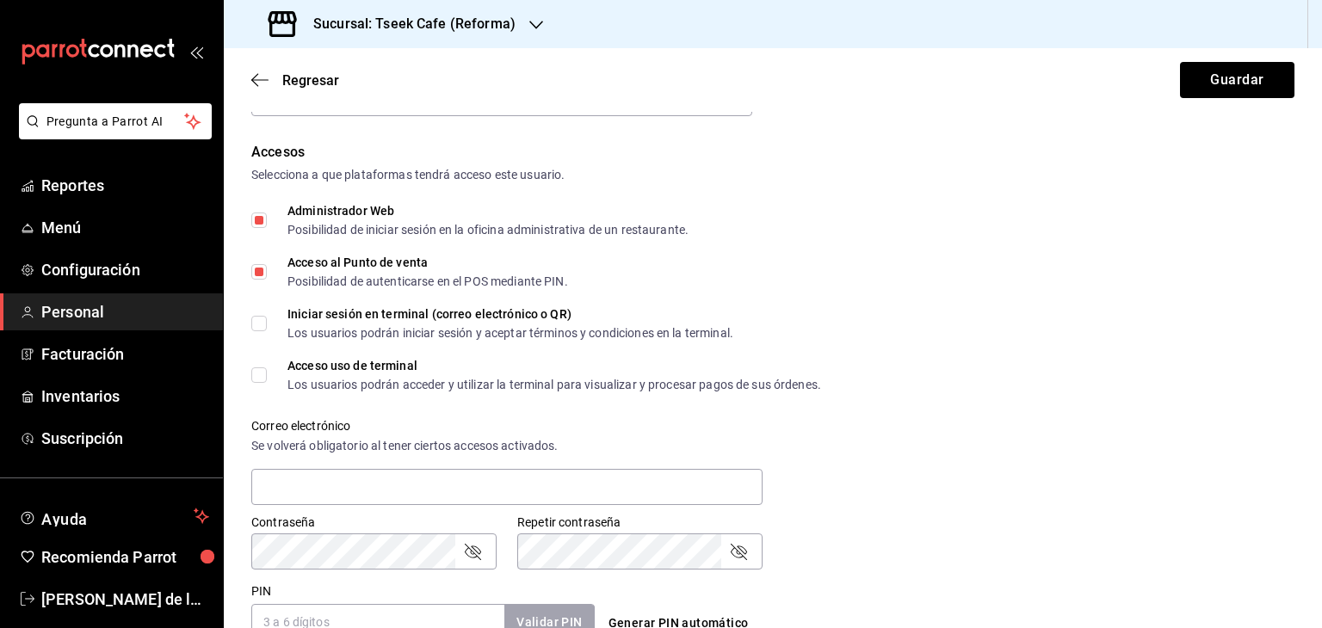
click at [269, 332] on span "Iniciar sesión en terminal (correo electrónico o QR) Los usuarios podrán inicia…" at bounding box center [500, 323] width 466 height 31
click at [267, 331] on input "Iniciar sesión en terminal (correo electrónico o QR) Los usuarios podrán inicia…" at bounding box center [258, 323] width 15 height 15
checkbox input "true"
click at [256, 366] on label "Acceso uso de terminal Los usuarios podrán acceder y utilizar la terminal para …" at bounding box center [536, 375] width 570 height 31
click at [256, 367] on input "Acceso uso de terminal Los usuarios podrán acceder y utilizar la terminal para …" at bounding box center [258, 374] width 15 height 15
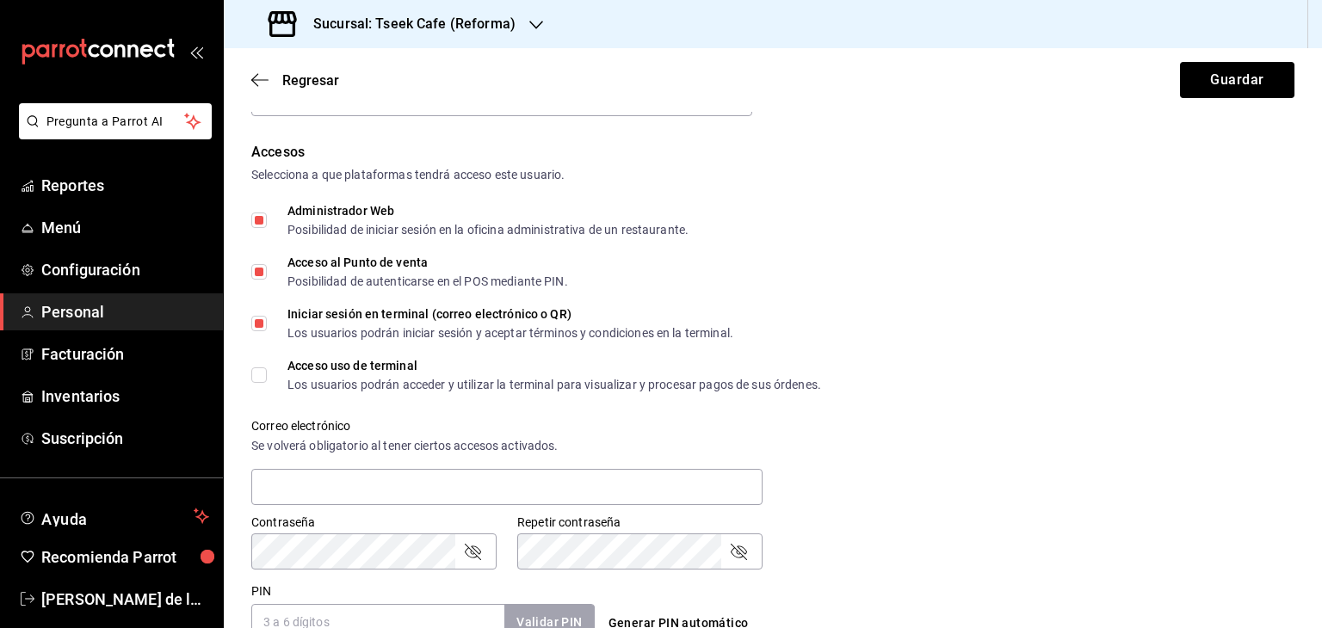
checkbox input "true"
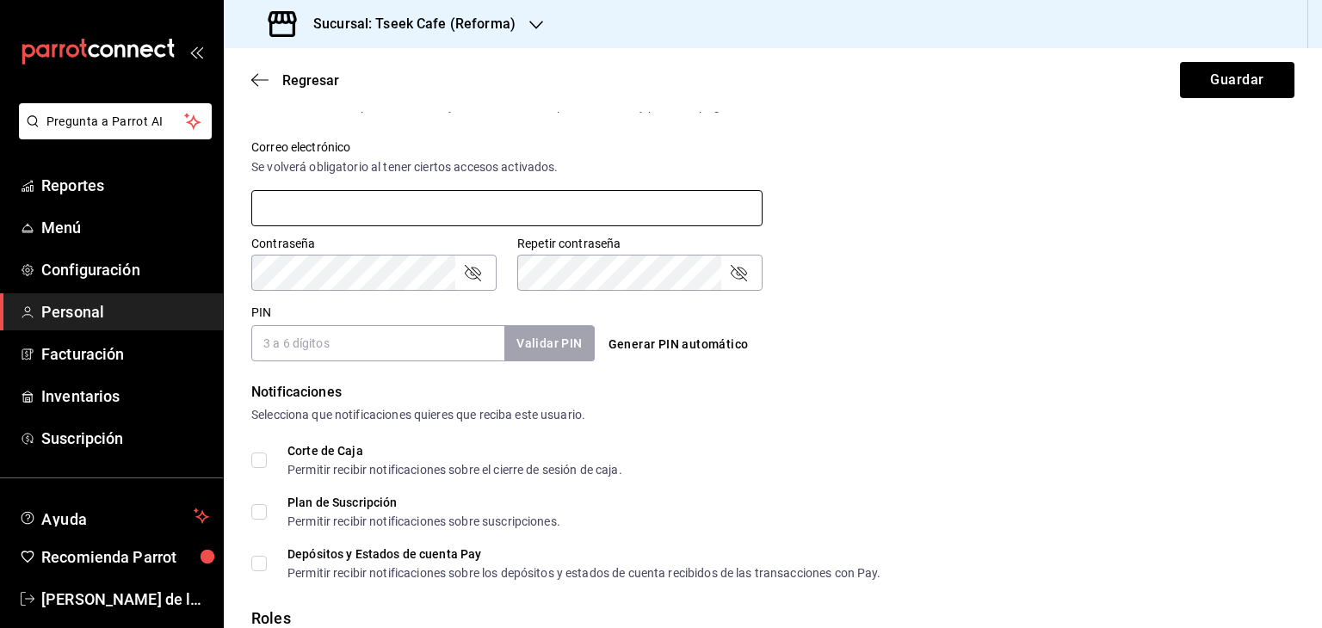
scroll to position [620, 0]
click at [472, 343] on input "PIN" at bounding box center [377, 343] width 253 height 36
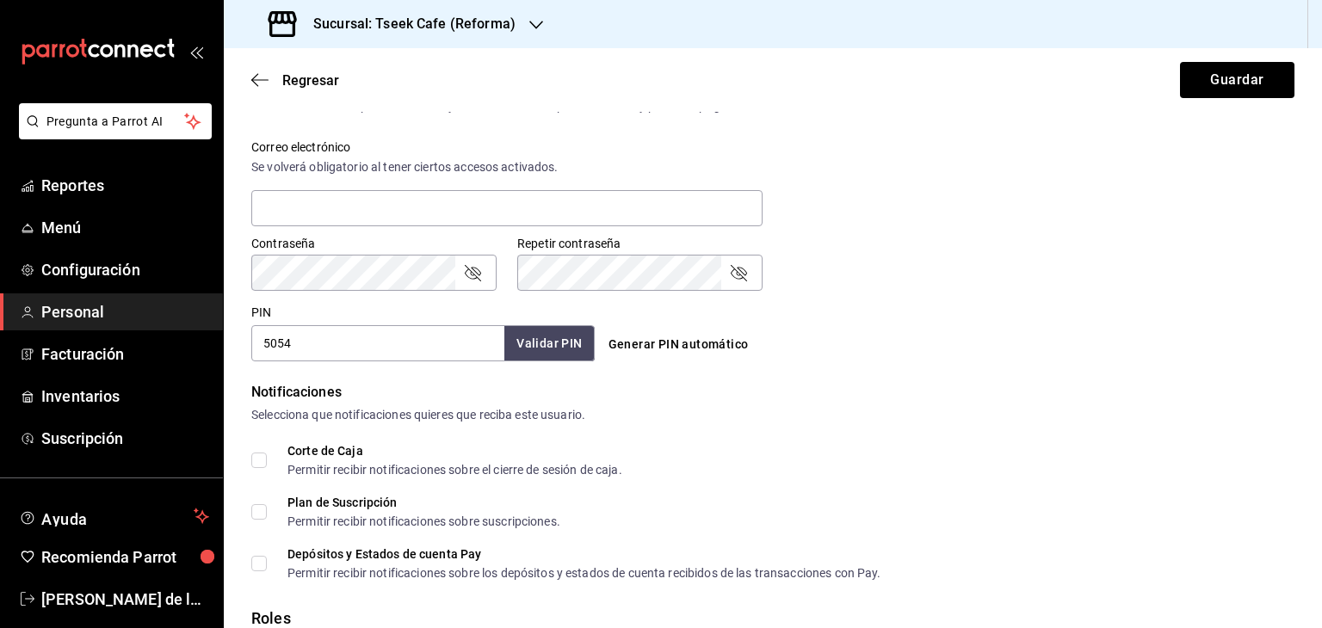
type input "5054"
click at [551, 331] on button "Validar PIN" at bounding box center [548, 343] width 91 height 37
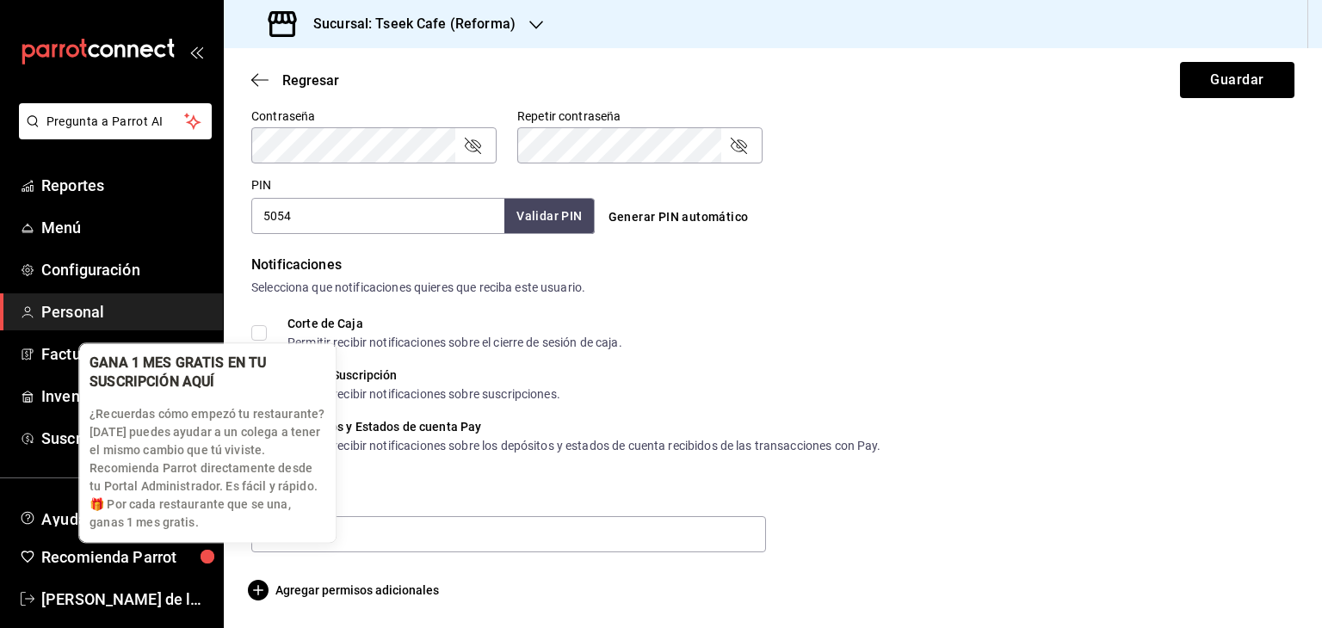
click at [320, 527] on p "¿Recuerdas cómo empezó tu restaurante? [DATE] puedes ayudar a un colega a tener…" at bounding box center [208, 468] width 236 height 127
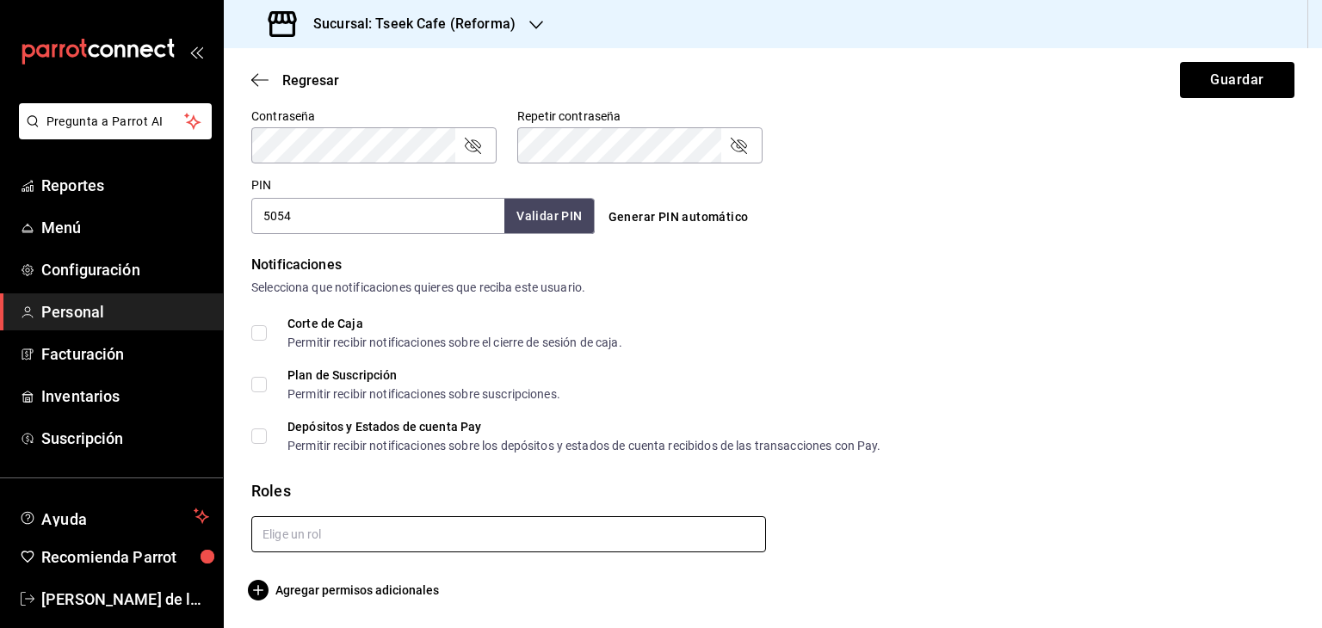
click at [380, 540] on input "text" at bounding box center [508, 534] width 515 height 36
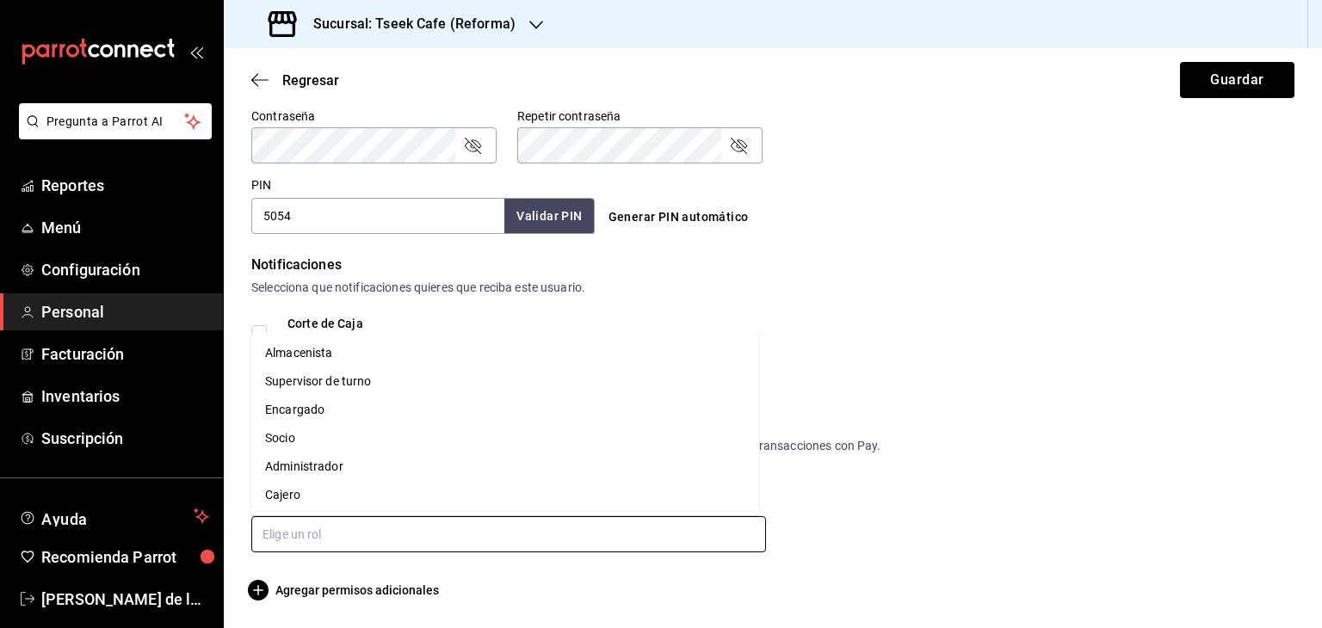
click at [315, 485] on li "Cajero" at bounding box center [505, 495] width 508 height 28
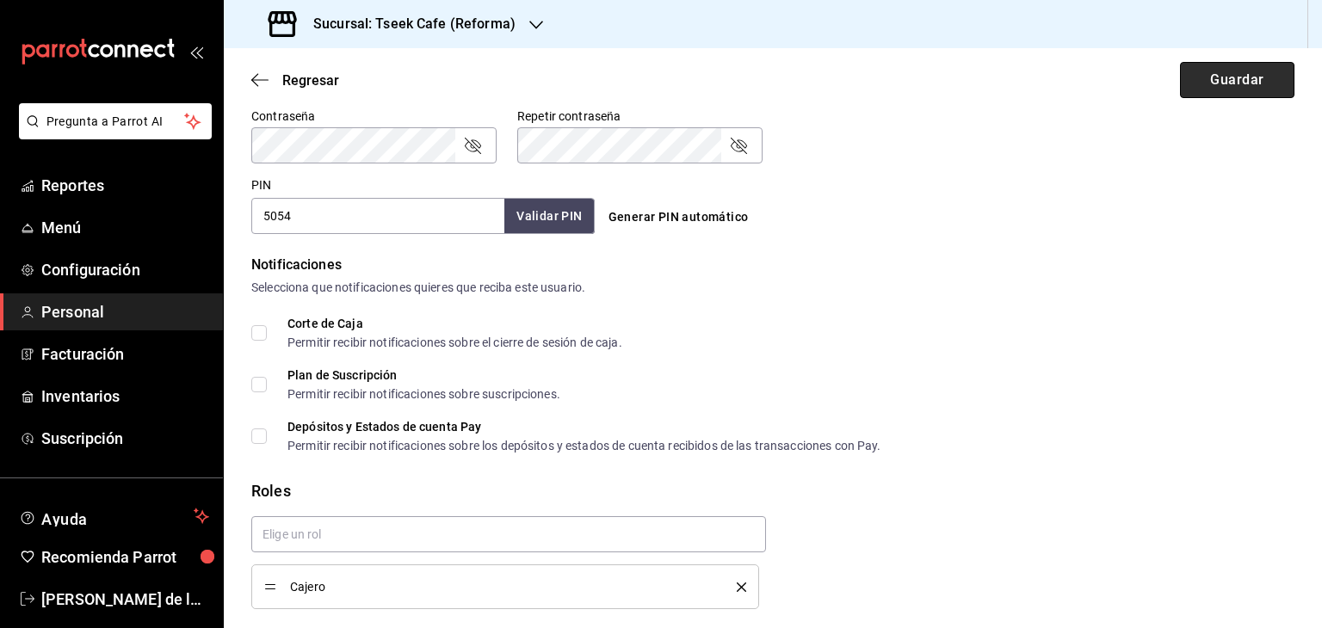
click at [1212, 71] on button "Guardar" at bounding box center [1237, 80] width 114 height 36
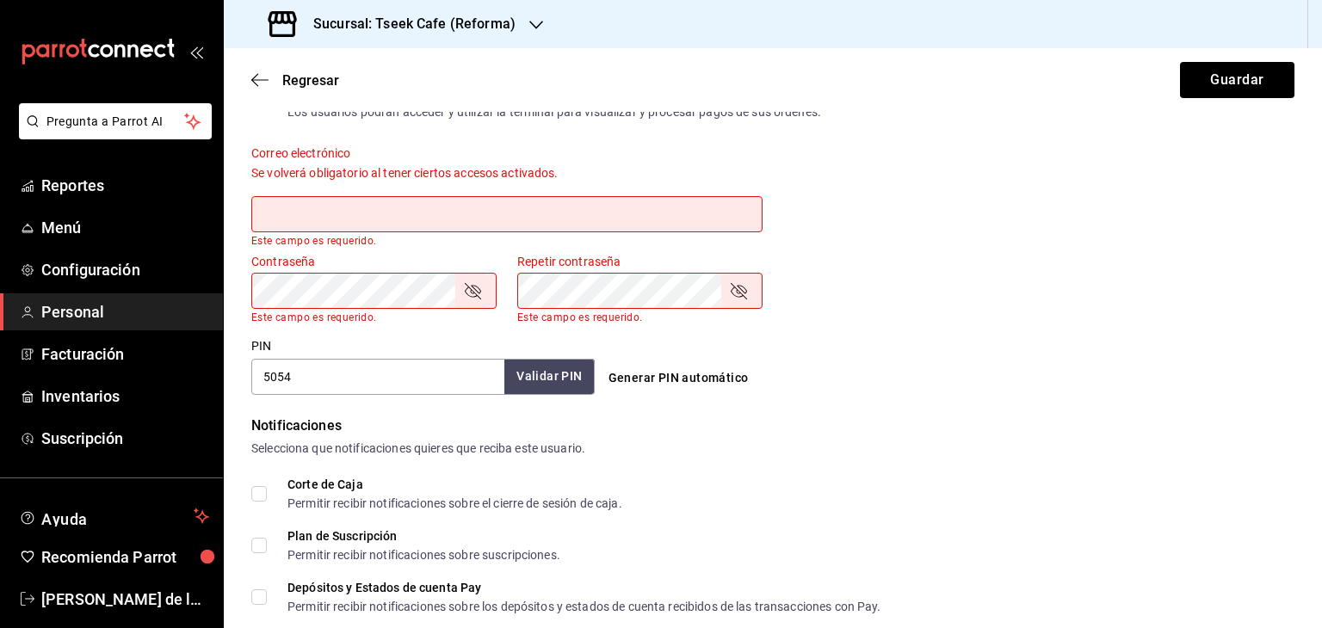
scroll to position [613, 0]
click at [304, 220] on input "text" at bounding box center [506, 215] width 511 height 36
click at [302, 217] on input "[EMAIL_ADDRESS][DOMAIN_NAME]" at bounding box center [506, 215] width 511 height 36
click at [303, 217] on input "[EMAIL_ADDRESS][DOMAIN_NAME]" at bounding box center [506, 215] width 511 height 36
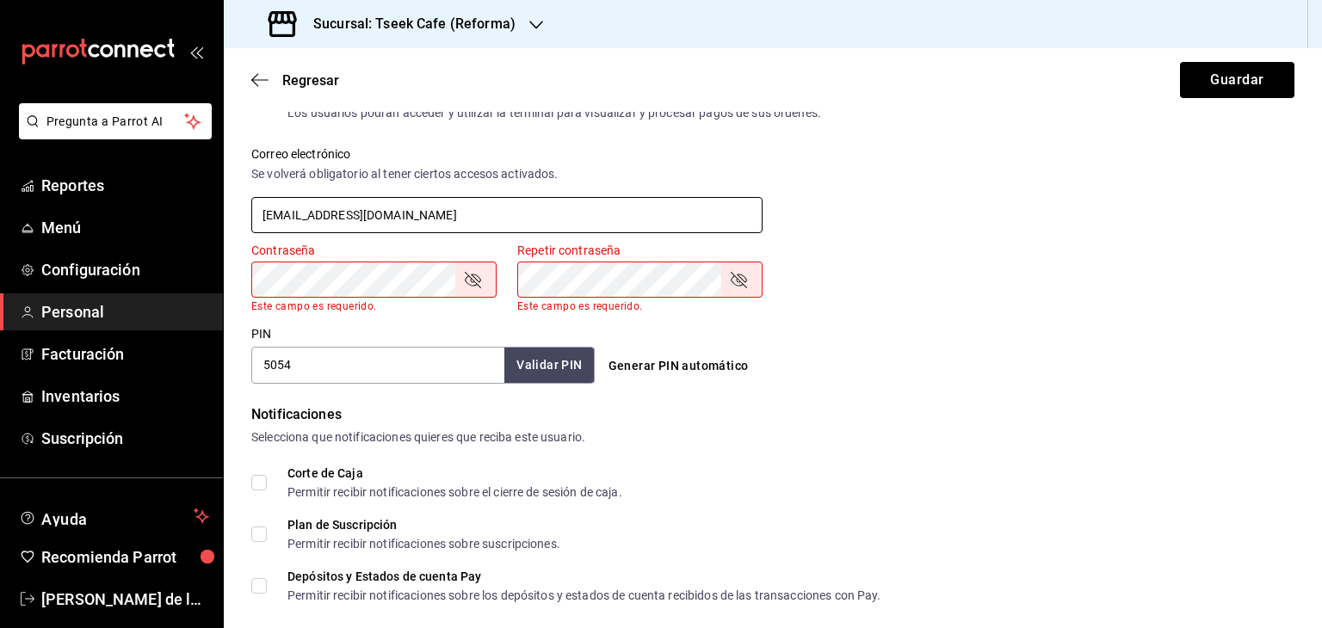
type input "[EMAIL_ADDRESS][DOMAIN_NAME]"
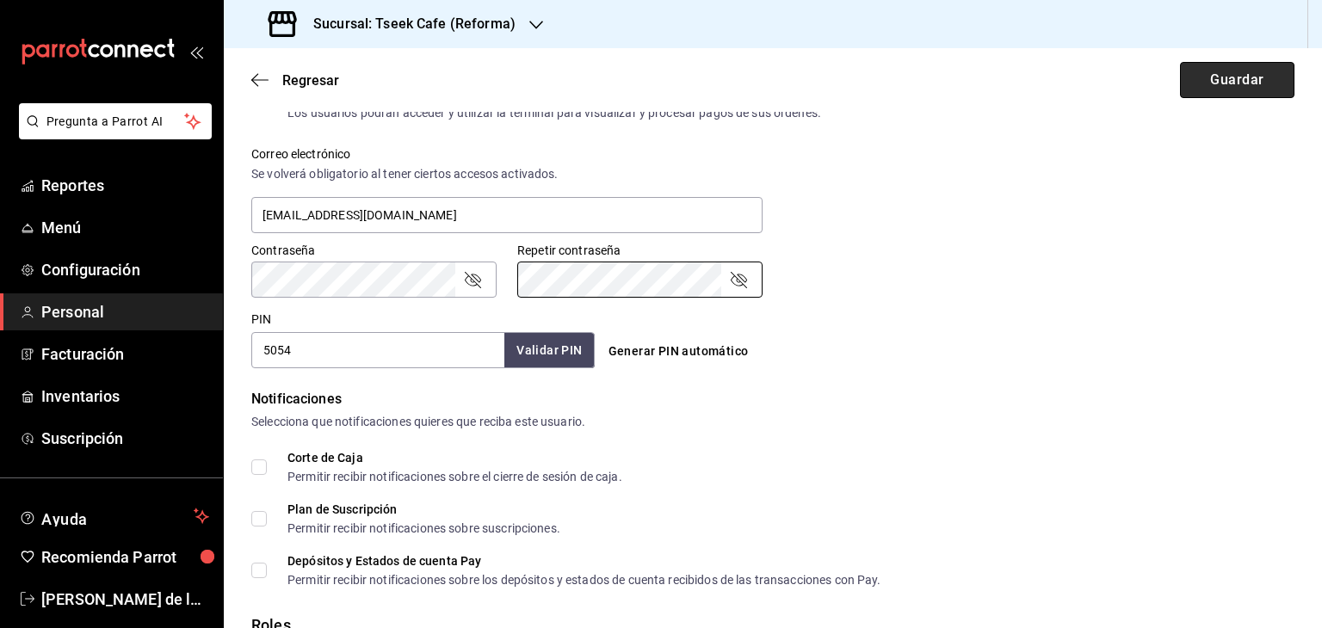
click at [1224, 81] on button "Guardar" at bounding box center [1237, 80] width 114 height 36
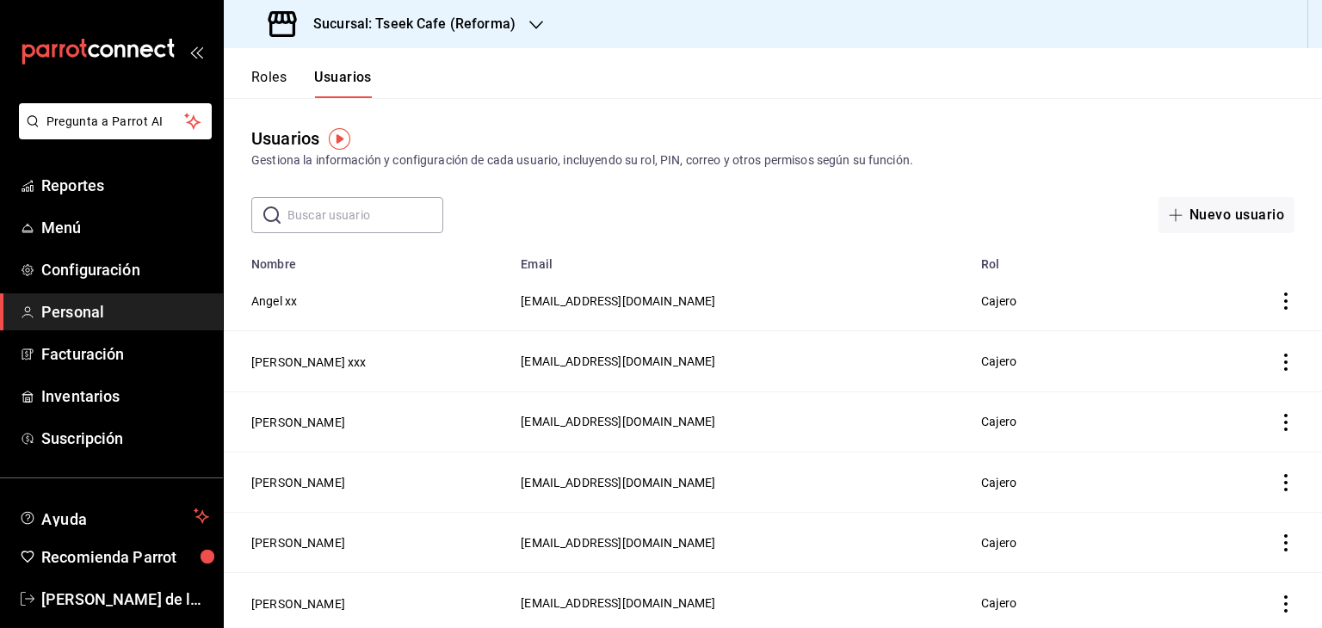
click at [461, 36] on div "Sucursal: Tseek Cafe (Reforma)" at bounding box center [394, 24] width 312 height 48
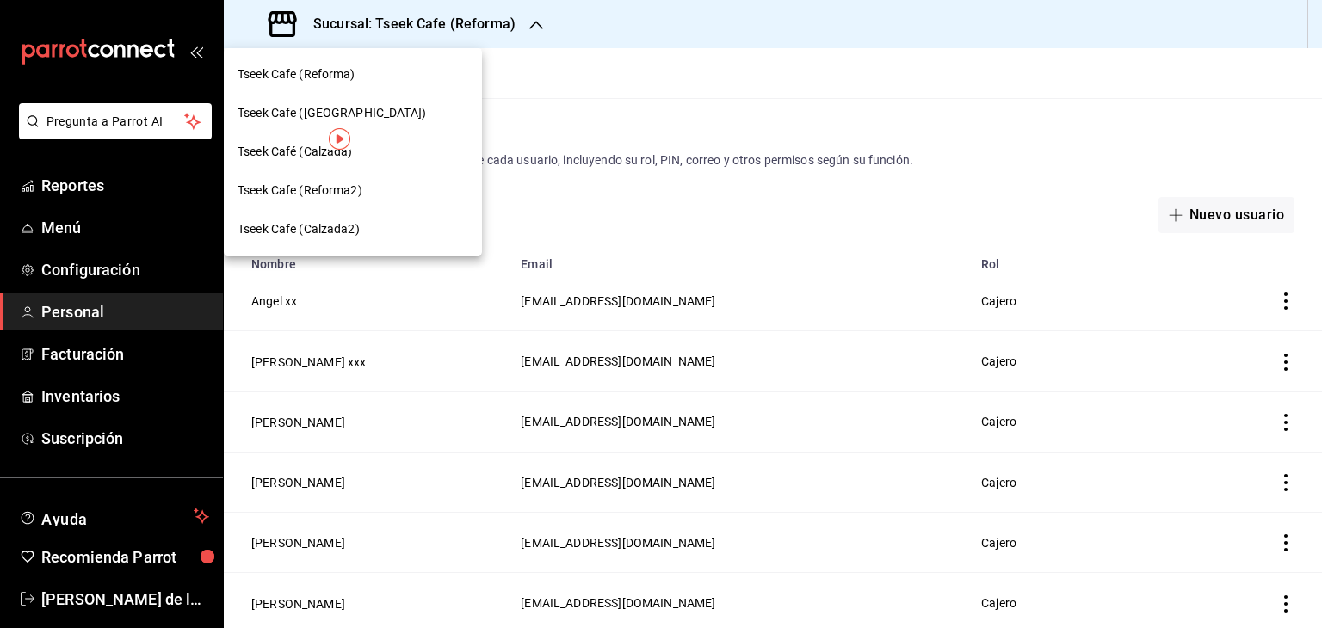
click at [369, 107] on div "Tseek Cafe ([GEOGRAPHIC_DATA])" at bounding box center [353, 113] width 231 height 18
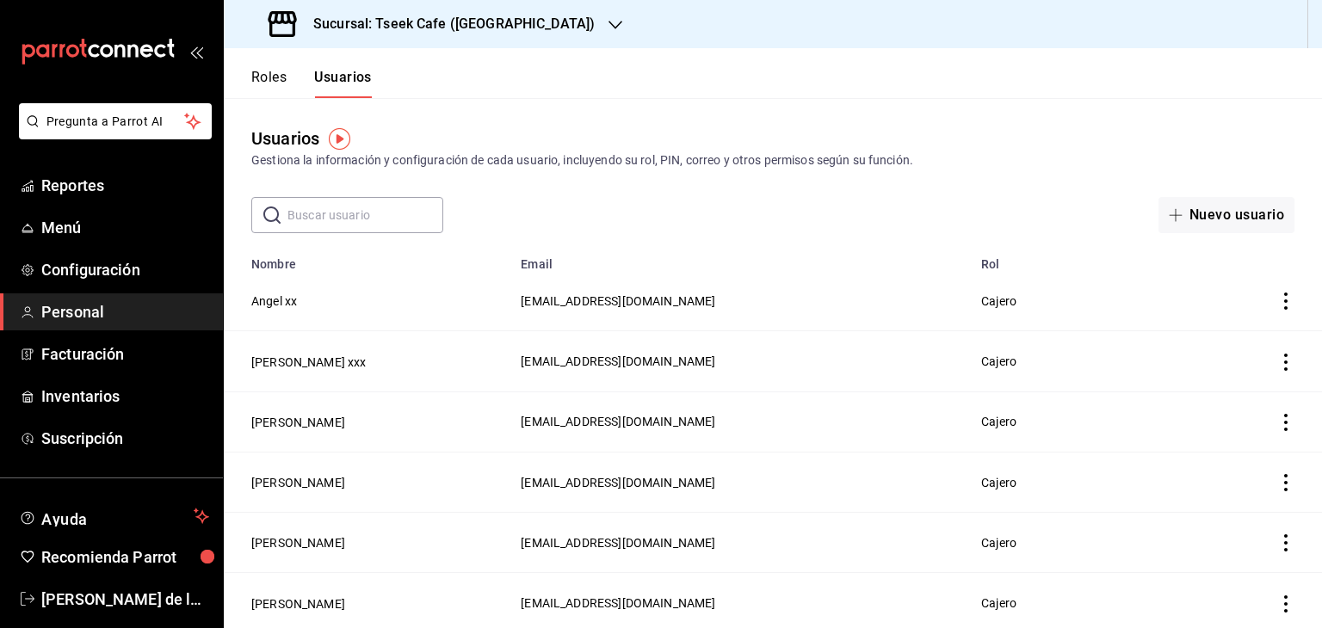
click at [313, 225] on input "text" at bounding box center [365, 215] width 156 height 34
type input "a"
type input "marco"
click at [293, 305] on button "[PERSON_NAME]" at bounding box center [298, 301] width 94 height 17
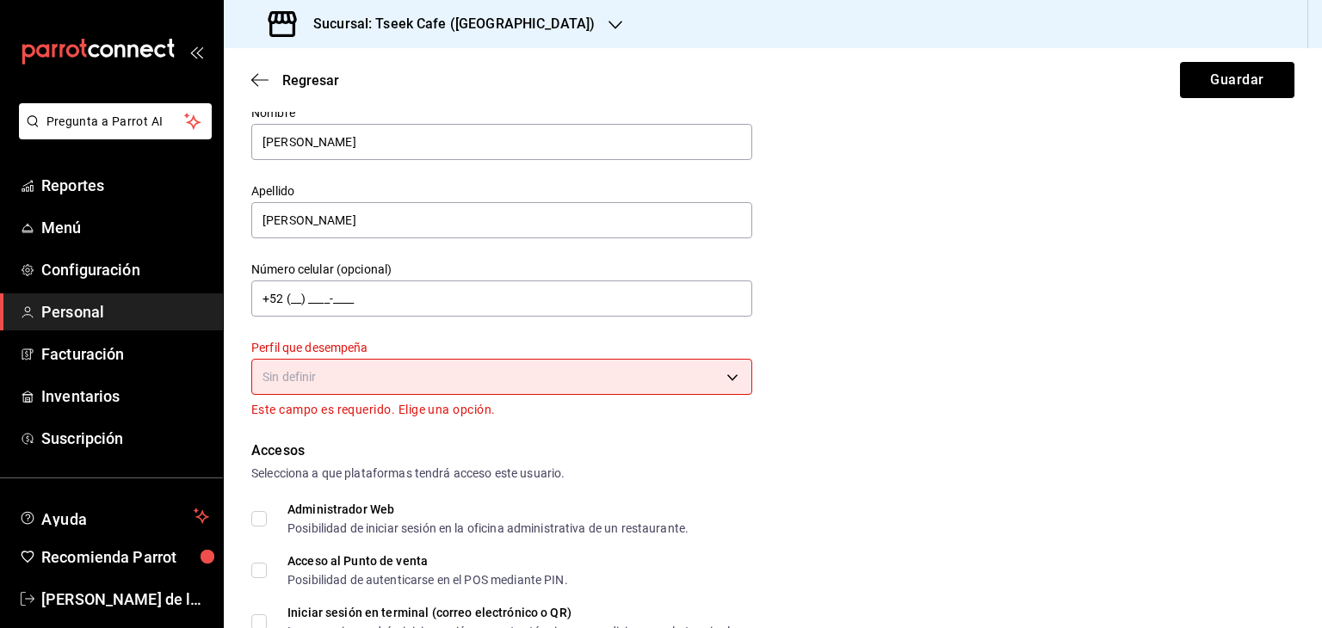
scroll to position [64, 0]
click at [286, 373] on body "Pregunta a Parrot AI Reportes Menú Configuración Personal Facturación Inventari…" at bounding box center [661, 314] width 1322 height 628
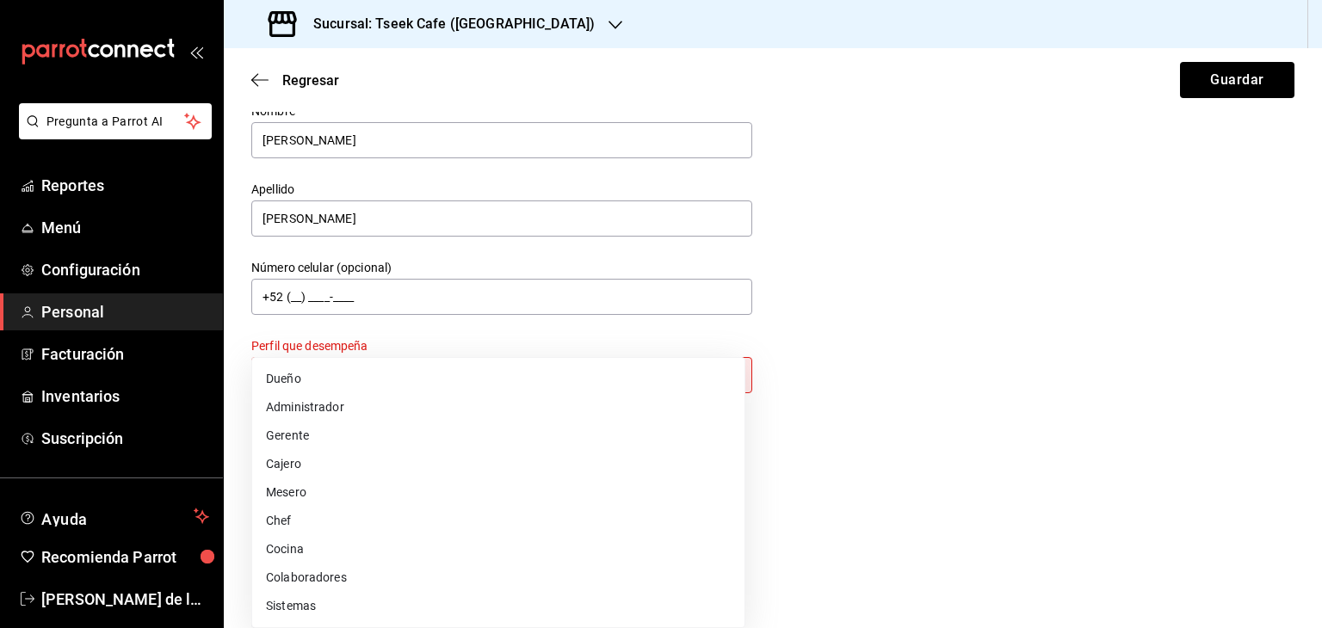
click at [296, 466] on li "Cajero" at bounding box center [498, 464] width 492 height 28
type input "CASHIER"
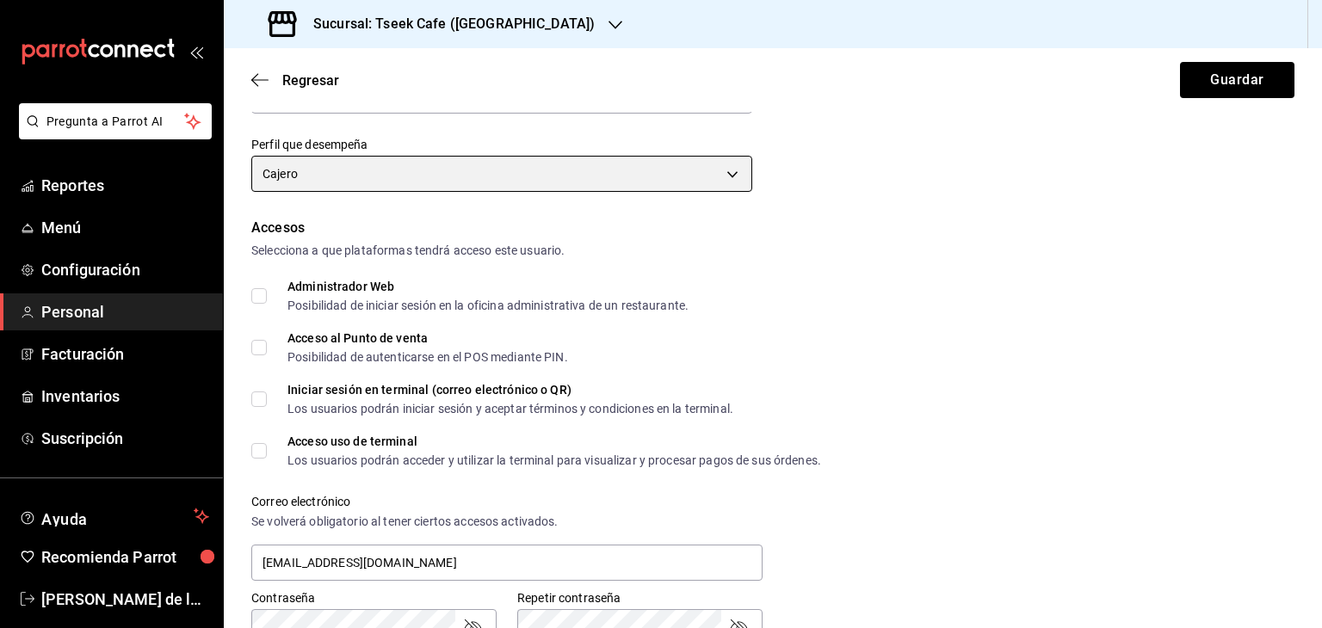
scroll to position [282, 0]
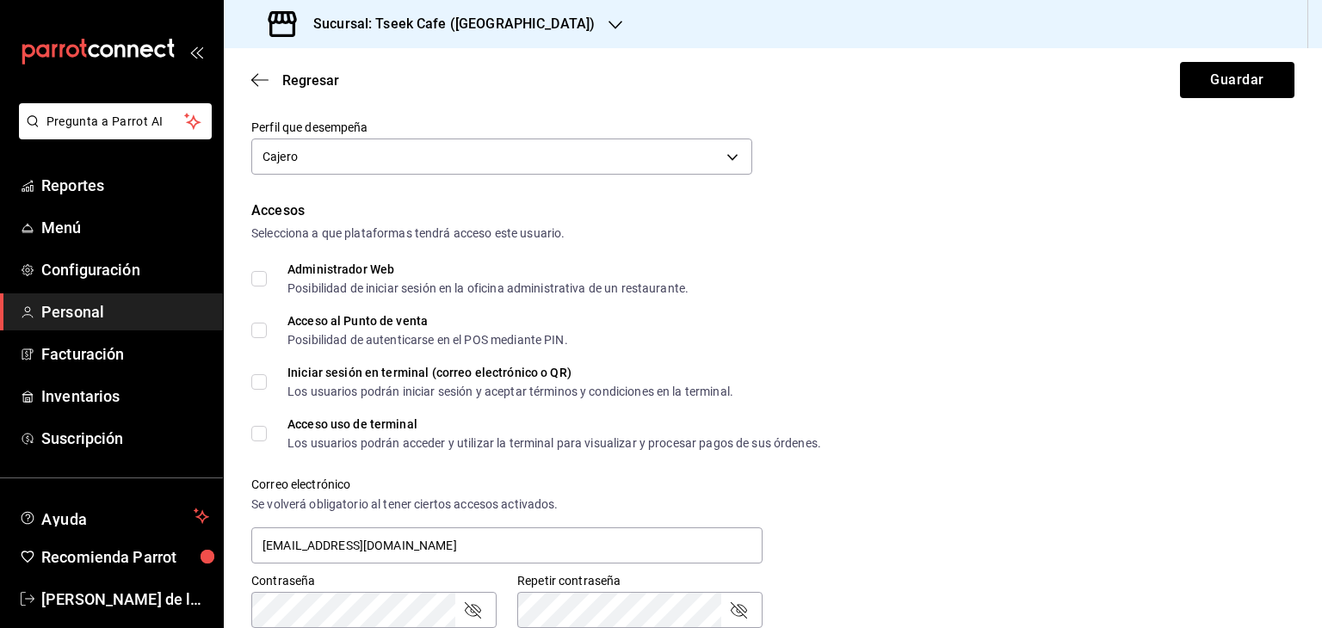
click at [267, 274] on span "Administrador Web Posibilidad de iniciar sesión en la oficina administrativa de…" at bounding box center [478, 278] width 422 height 31
click at [267, 274] on input "Administrador Web Posibilidad de iniciar sesión en la oficina administrativa de…" at bounding box center [258, 278] width 15 height 15
checkbox input "true"
click at [261, 335] on input "Acceso al Punto de venta Posibilidad de autenticarse en el POS mediante PIN." at bounding box center [258, 330] width 15 height 15
checkbox input "true"
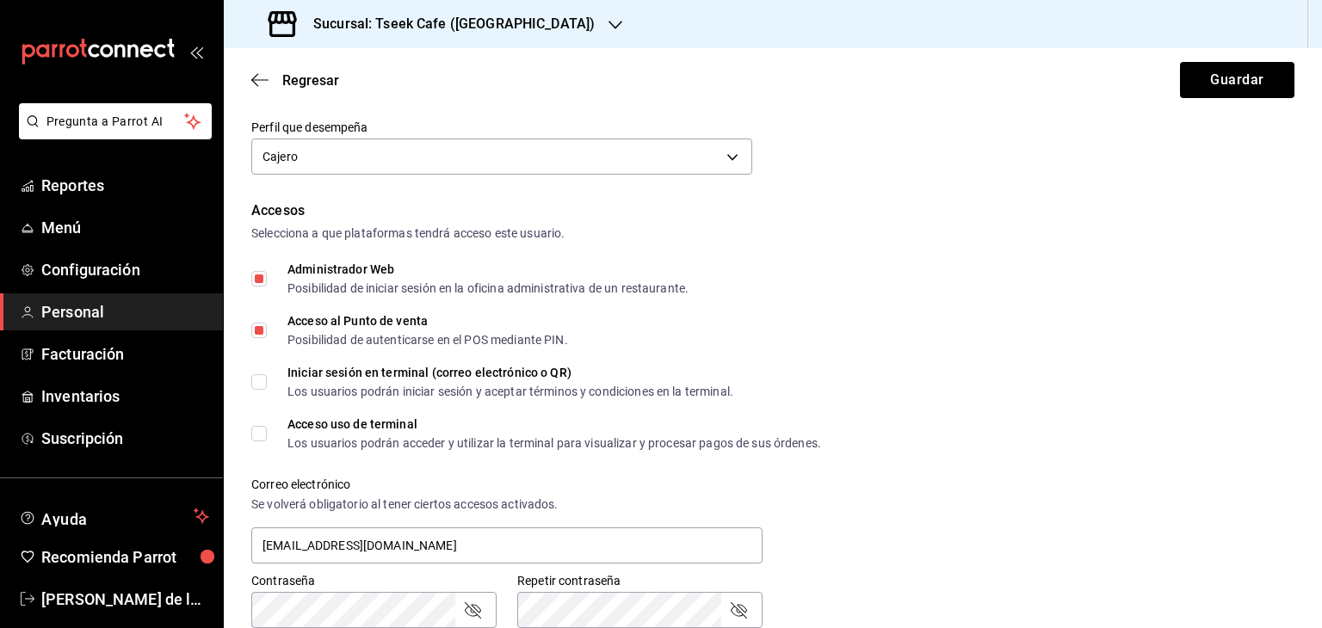
click at [258, 386] on input "Iniciar sesión en terminal (correo electrónico o QR) Los usuarios podrán inicia…" at bounding box center [258, 381] width 15 height 15
checkbox input "true"
click at [262, 441] on label "Acceso uso de terminal Los usuarios podrán acceder y utilizar la terminal para …" at bounding box center [536, 433] width 570 height 31
click at [262, 441] on input "Acceso uso de terminal Los usuarios podrán acceder y utilizar la terminal para …" at bounding box center [258, 433] width 15 height 15
checkbox input "true"
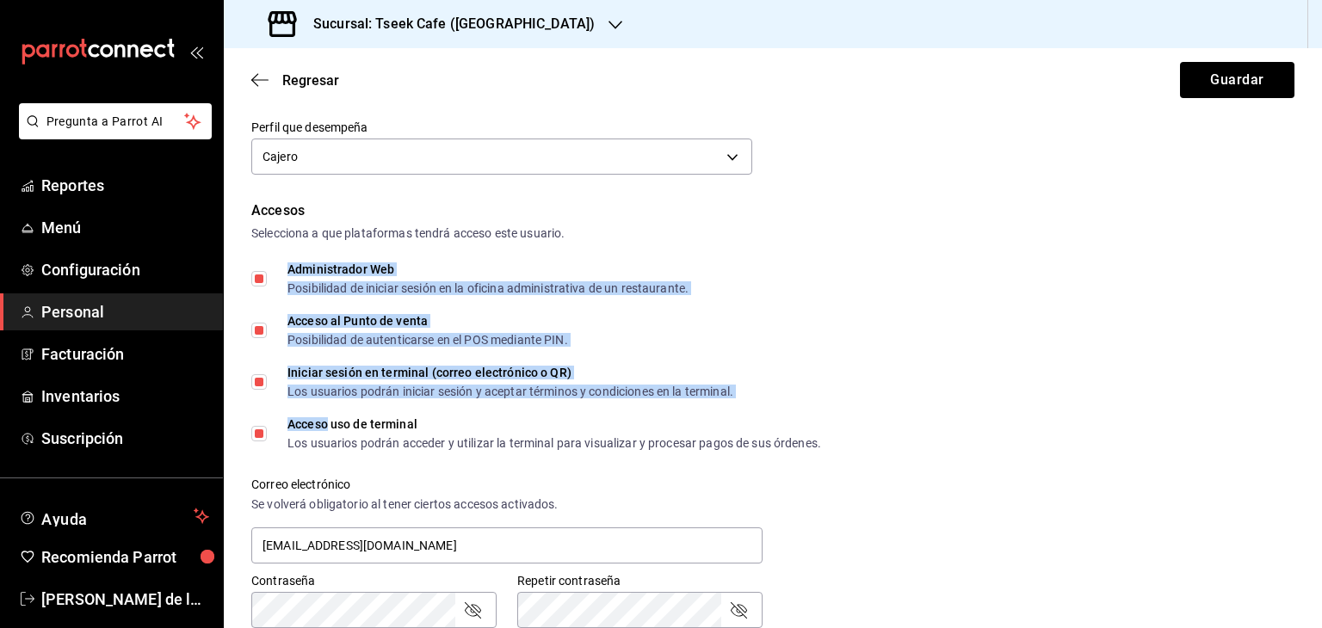
drag, startPoint x: 262, startPoint y: 441, endPoint x: 321, endPoint y: 250, distance: 200.9
click at [321, 250] on div "Accesos Selecciona a que plataformas tendrá acceso este usuario. Administrador …" at bounding box center [772, 450] width 1043 height 498
click at [379, 259] on div "Accesos Selecciona a que plataformas tendrá acceso este usuario. Administrador …" at bounding box center [772, 450] width 1043 height 498
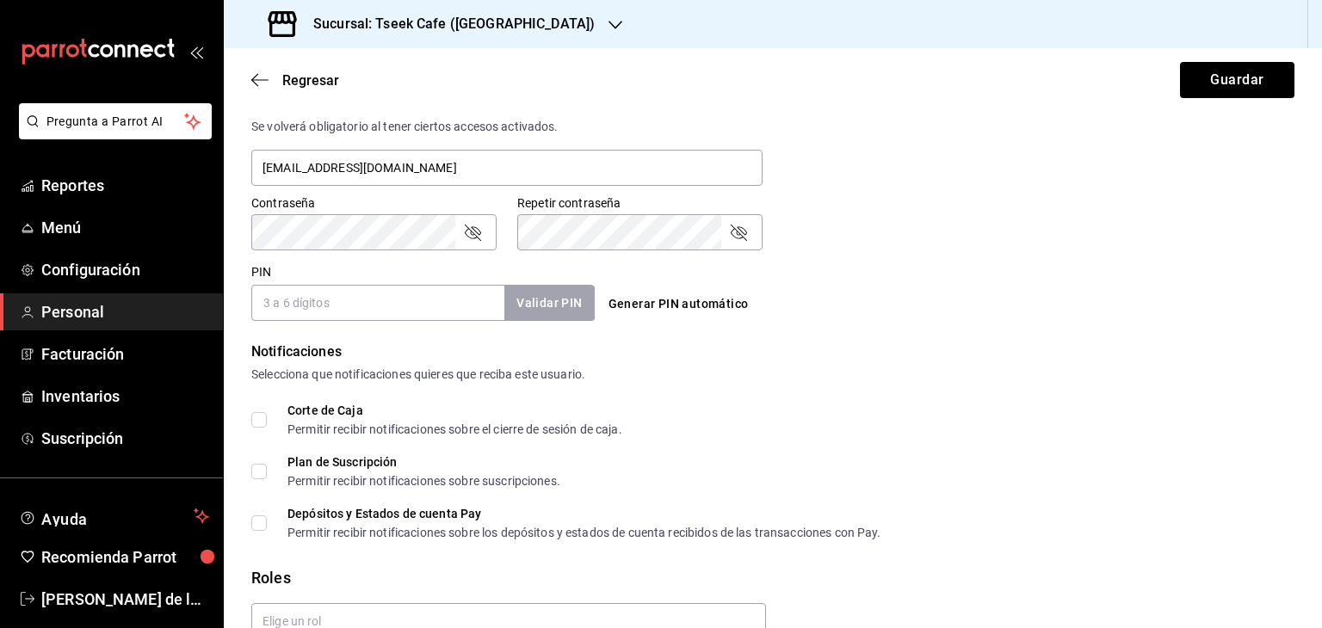
scroll to position [661, 0]
click at [340, 208] on div "Contraseña Contraseña" at bounding box center [373, 221] width 245 height 55
click at [281, 305] on input "PIN" at bounding box center [377, 302] width 253 height 36
type input "5054"
click at [553, 306] on button "Validar PIN" at bounding box center [548, 302] width 91 height 37
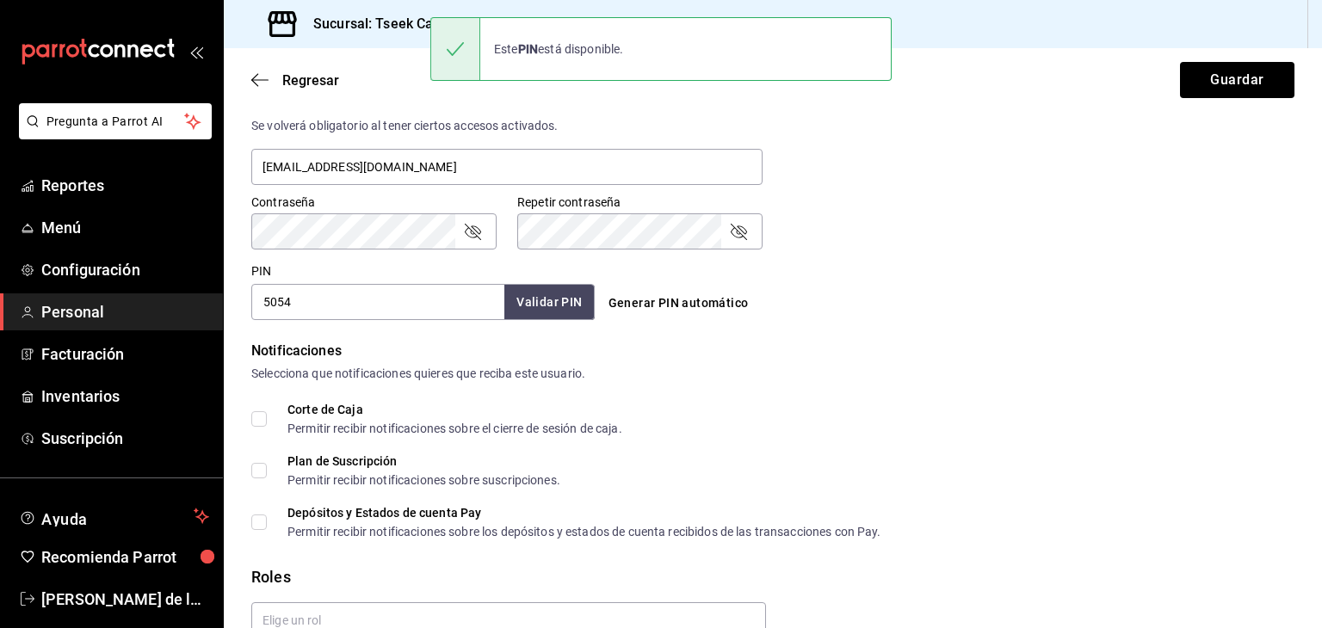
scroll to position [747, 0]
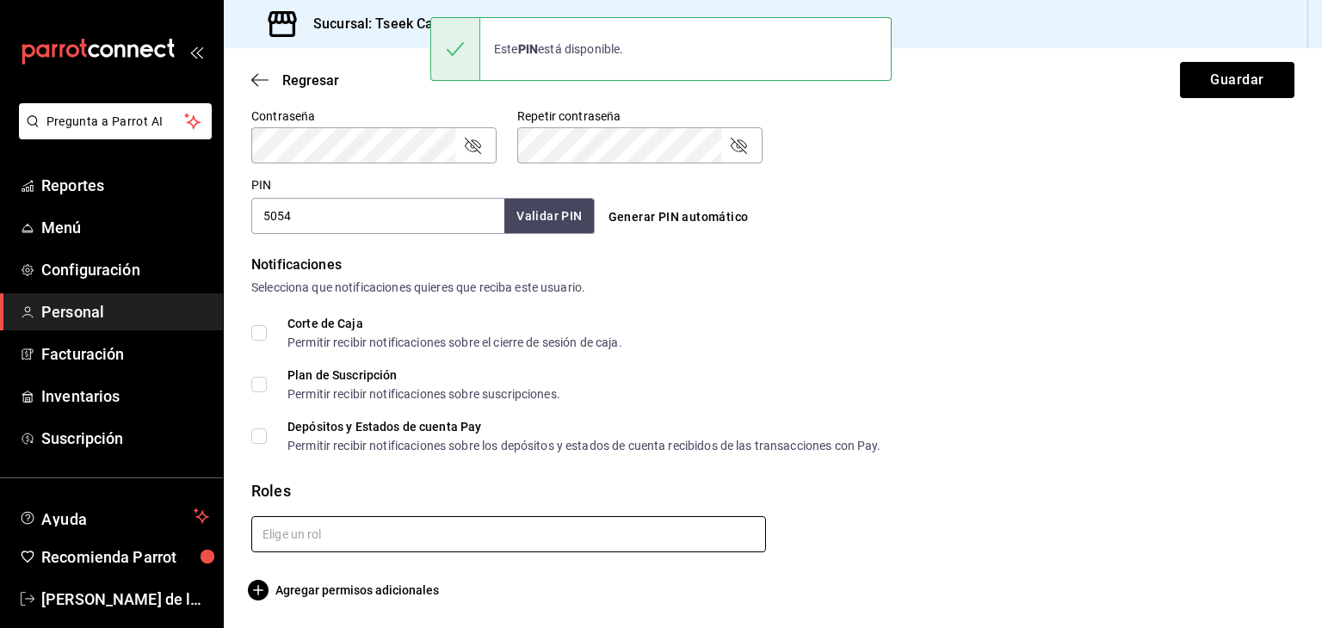
click at [327, 545] on input "text" at bounding box center [508, 534] width 515 height 36
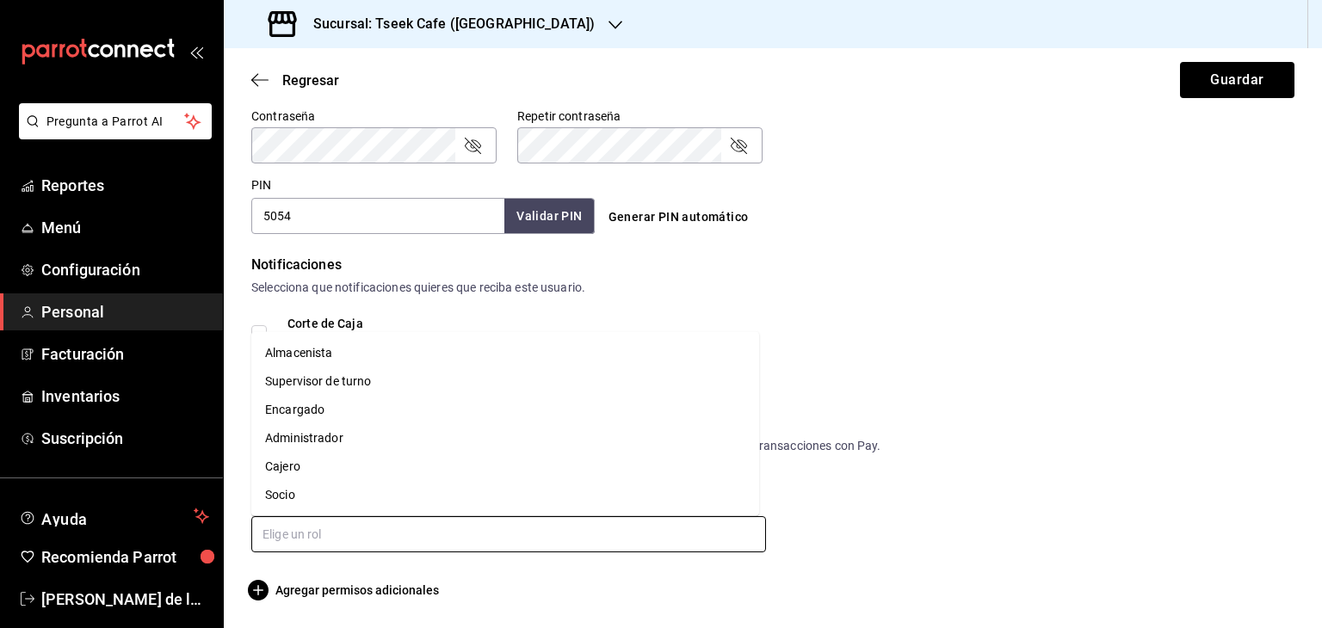
click at [286, 468] on li "Cajero" at bounding box center [505, 467] width 508 height 28
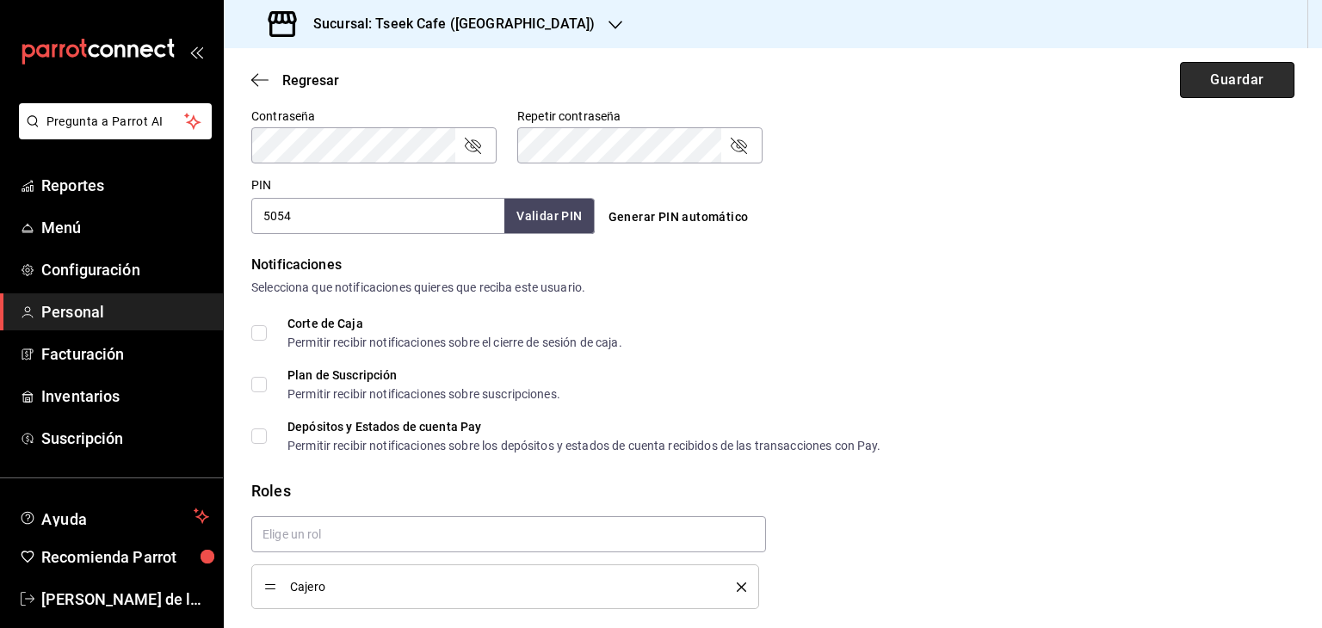
click at [1217, 76] on button "Guardar" at bounding box center [1237, 80] width 114 height 36
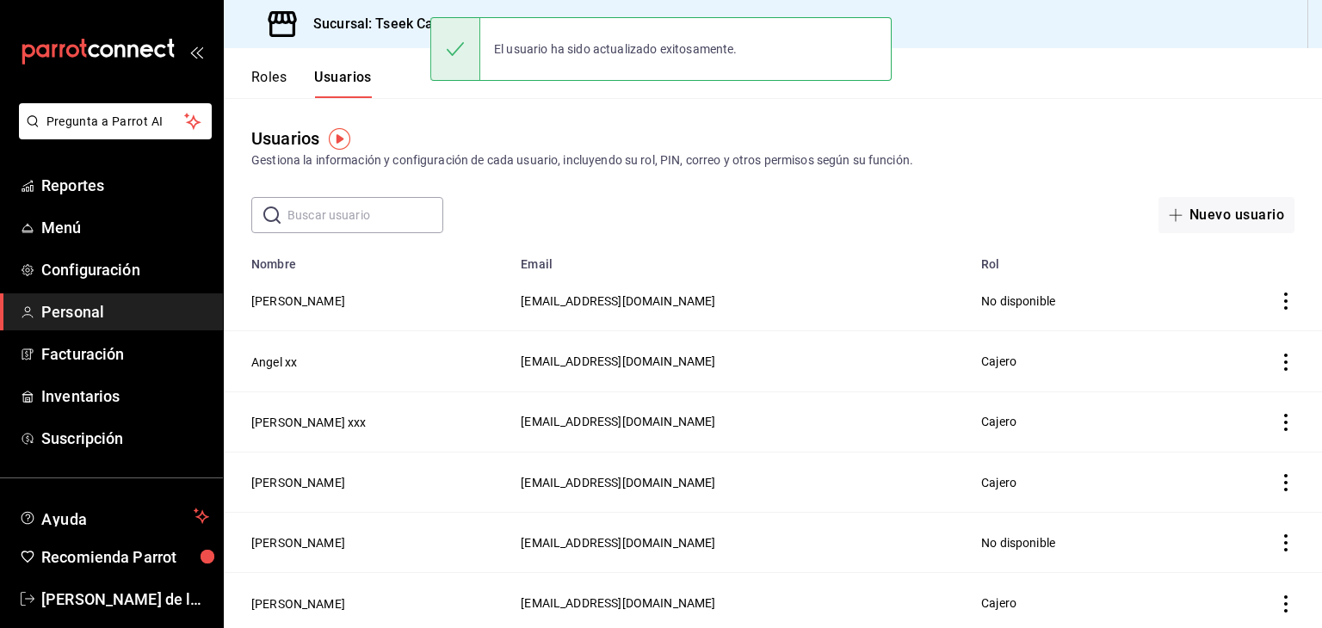
click at [348, 11] on div "Sucursal: Tseek Cafe ([GEOGRAPHIC_DATA])" at bounding box center [434, 24] width 392 height 48
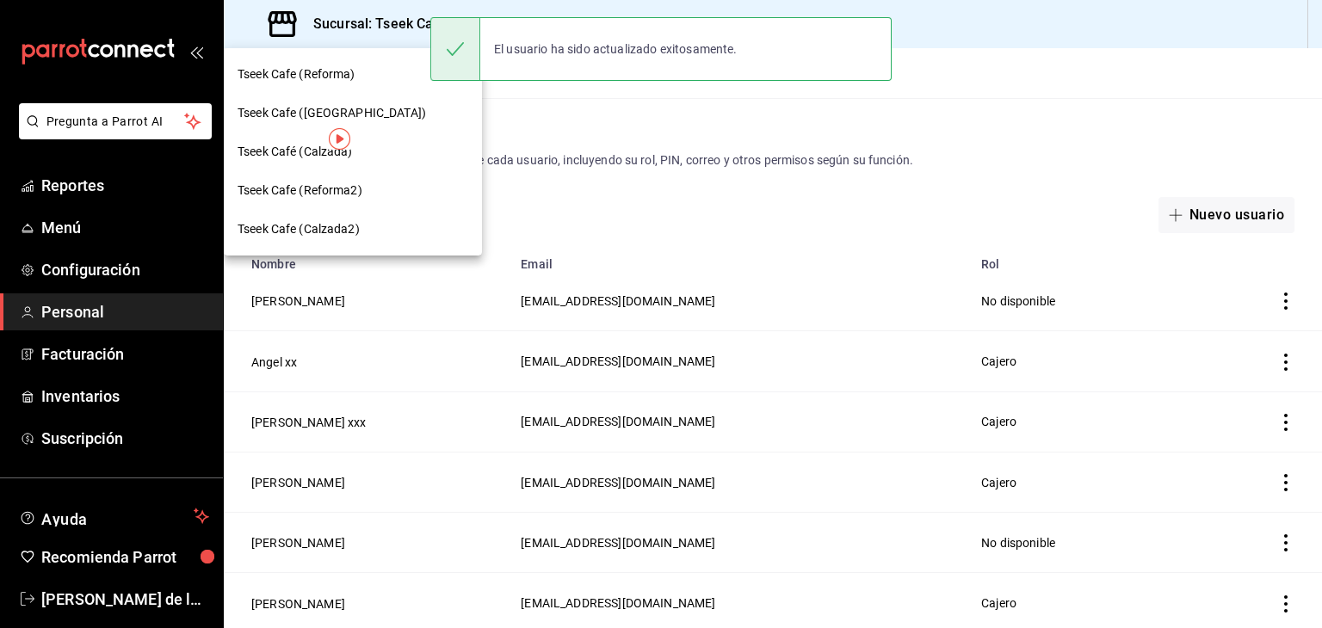
click at [287, 148] on span "Tseek Café (Calzada)" at bounding box center [295, 152] width 115 height 18
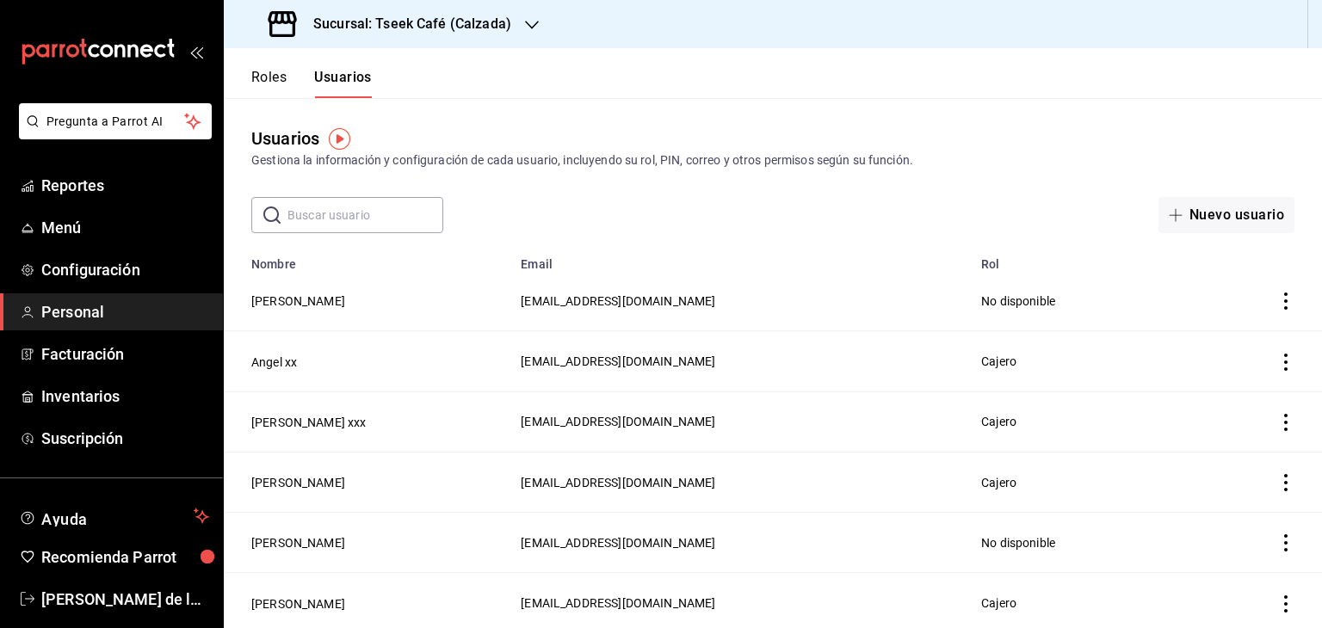
click at [314, 315] on td "[PERSON_NAME]" at bounding box center [367, 301] width 287 height 60
click at [310, 310] on button "[PERSON_NAME]" at bounding box center [298, 301] width 94 height 17
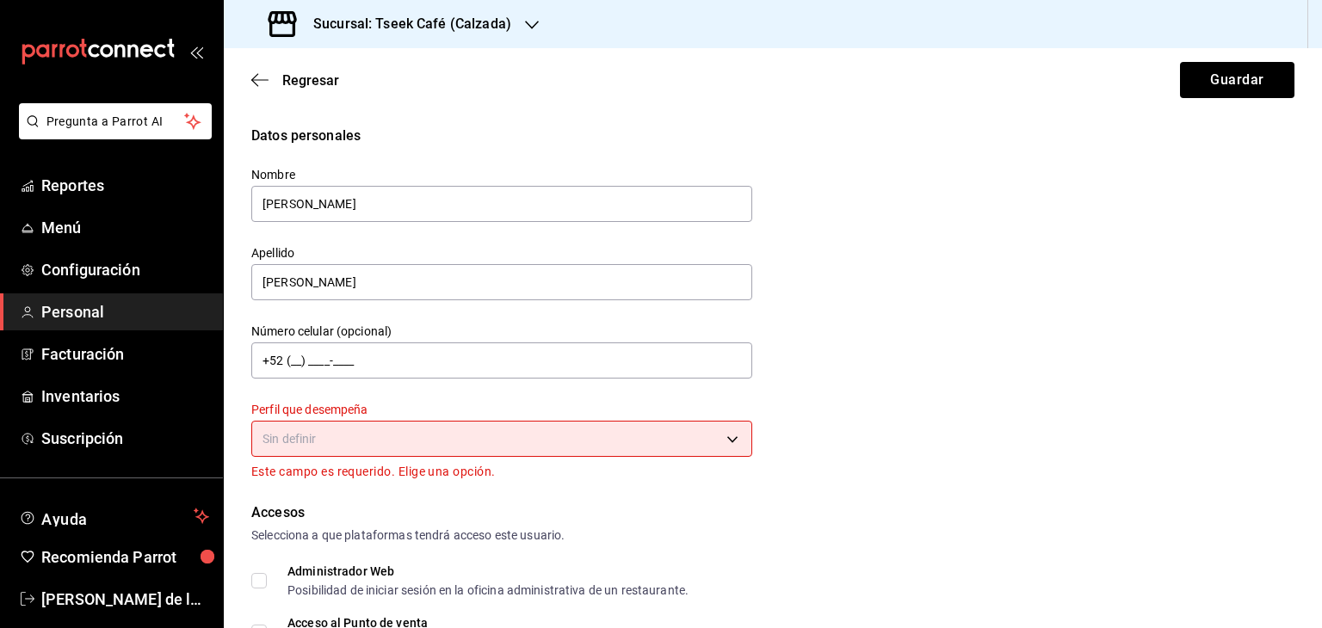
click at [351, 435] on body "Pregunta a Parrot AI Reportes Menú Configuración Personal Facturación Inventari…" at bounding box center [661, 314] width 1322 height 628
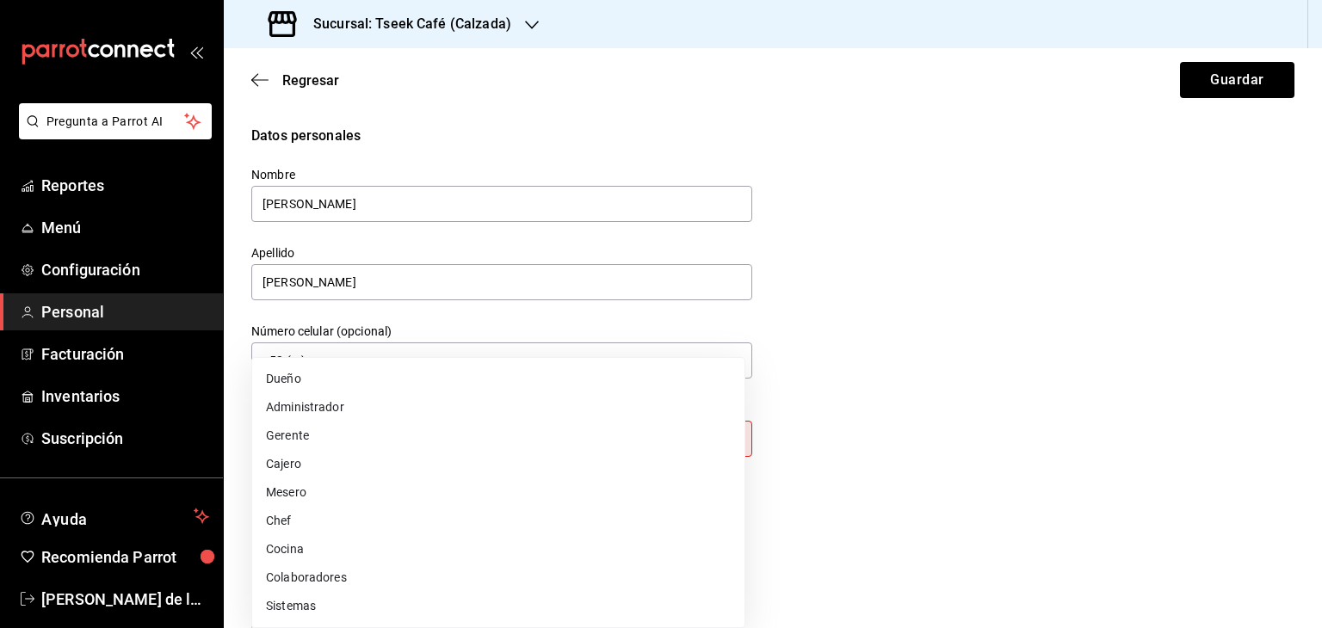
click at [299, 459] on li "Cajero" at bounding box center [498, 464] width 492 height 28
type input "CASHIER"
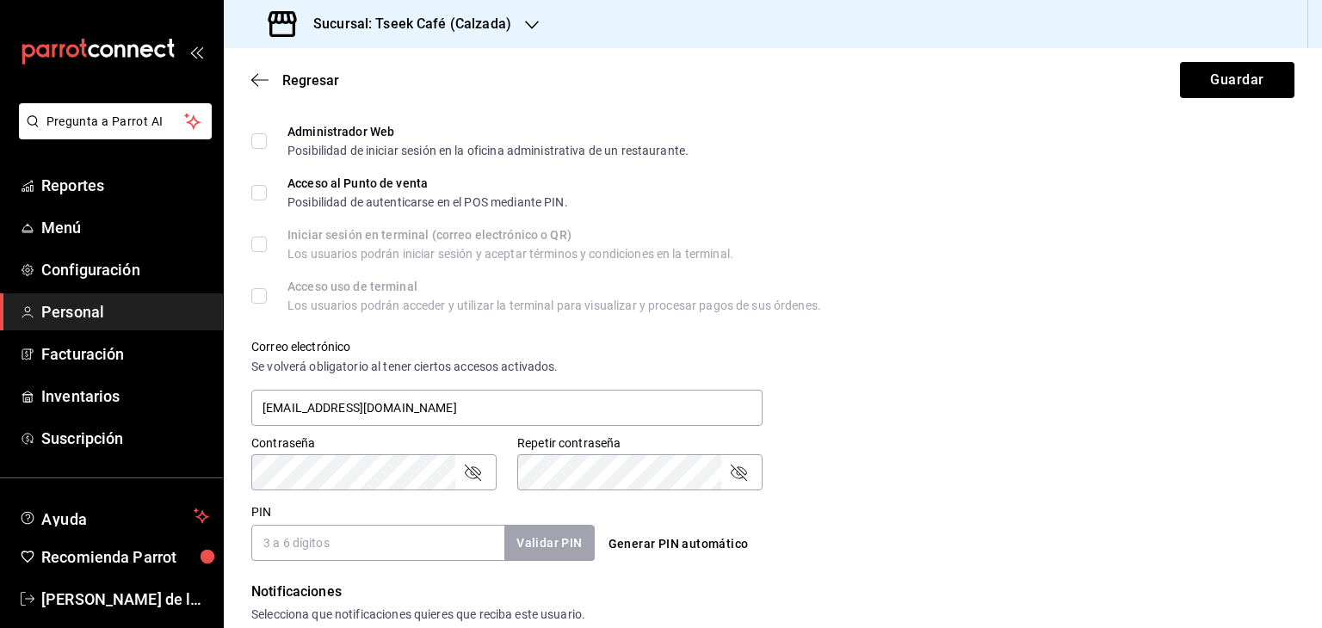
scroll to position [423, 0]
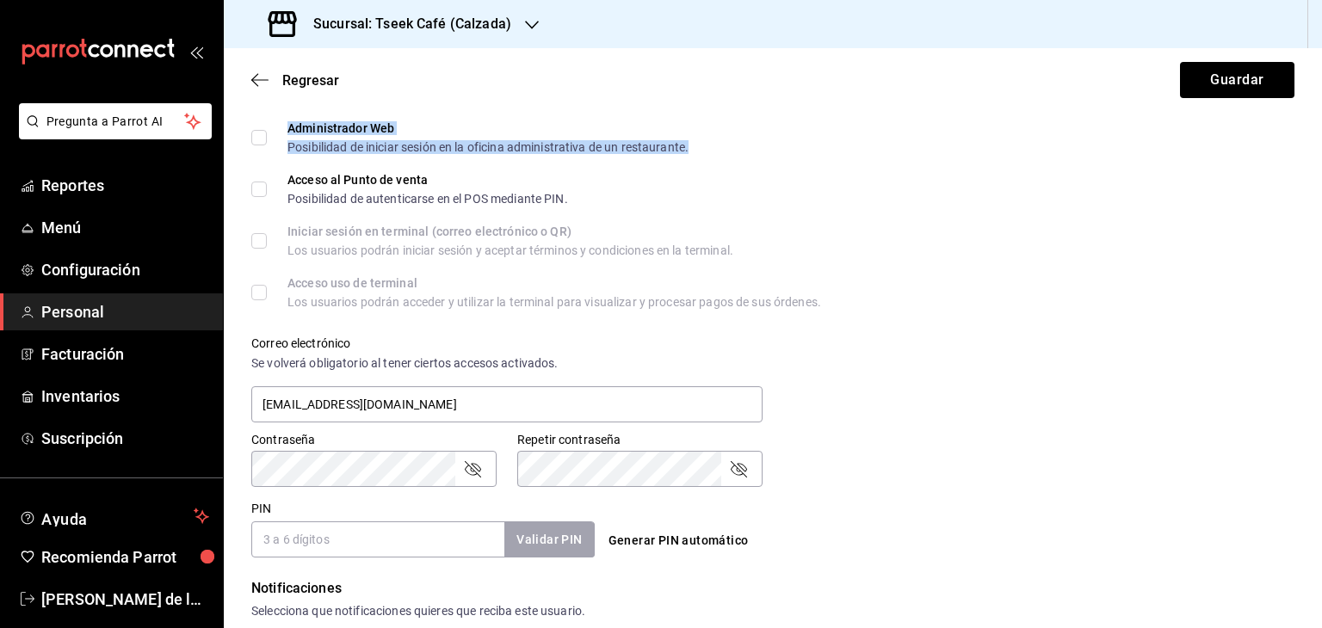
click at [329, 139] on div "Administrador Web Posibilidad de iniciar sesión en la oficina administrativa de…" at bounding box center [487, 137] width 401 height 31
click at [255, 183] on input "Acceso al Punto de venta Posibilidad de autenticarse en el POS mediante PIN." at bounding box center [258, 189] width 15 height 15
checkbox input "true"
click at [255, 135] on input "Administrador Web Posibilidad de iniciar sesión en la oficina administrativa de…" at bounding box center [258, 137] width 15 height 15
checkbox input "true"
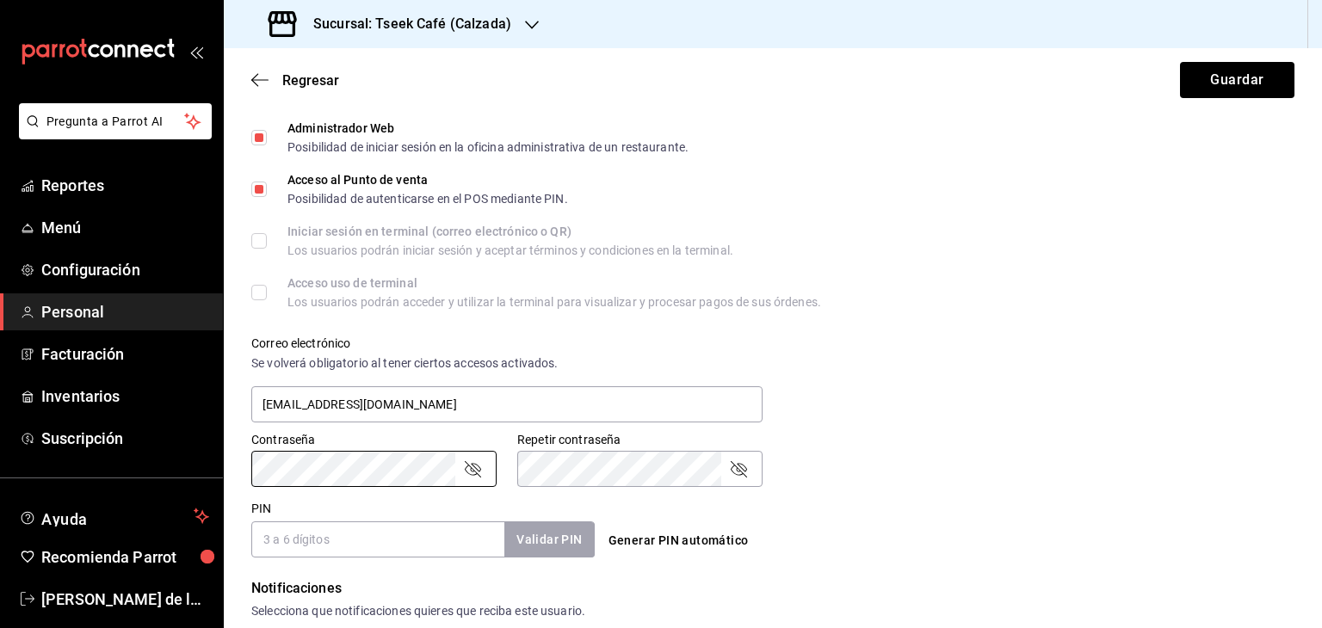
click at [303, 536] on input "PIN" at bounding box center [377, 540] width 253 height 36
type input "5054"
click at [530, 540] on button "Validar PIN" at bounding box center [548, 540] width 91 height 37
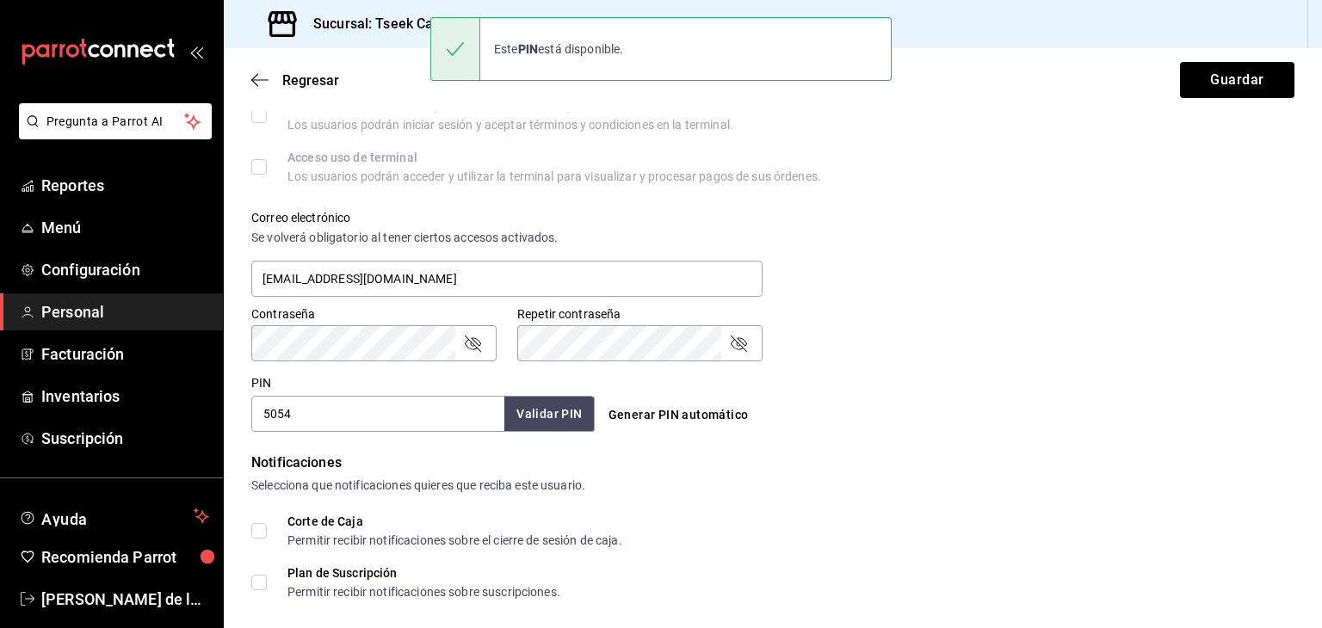
scroll to position [695, 0]
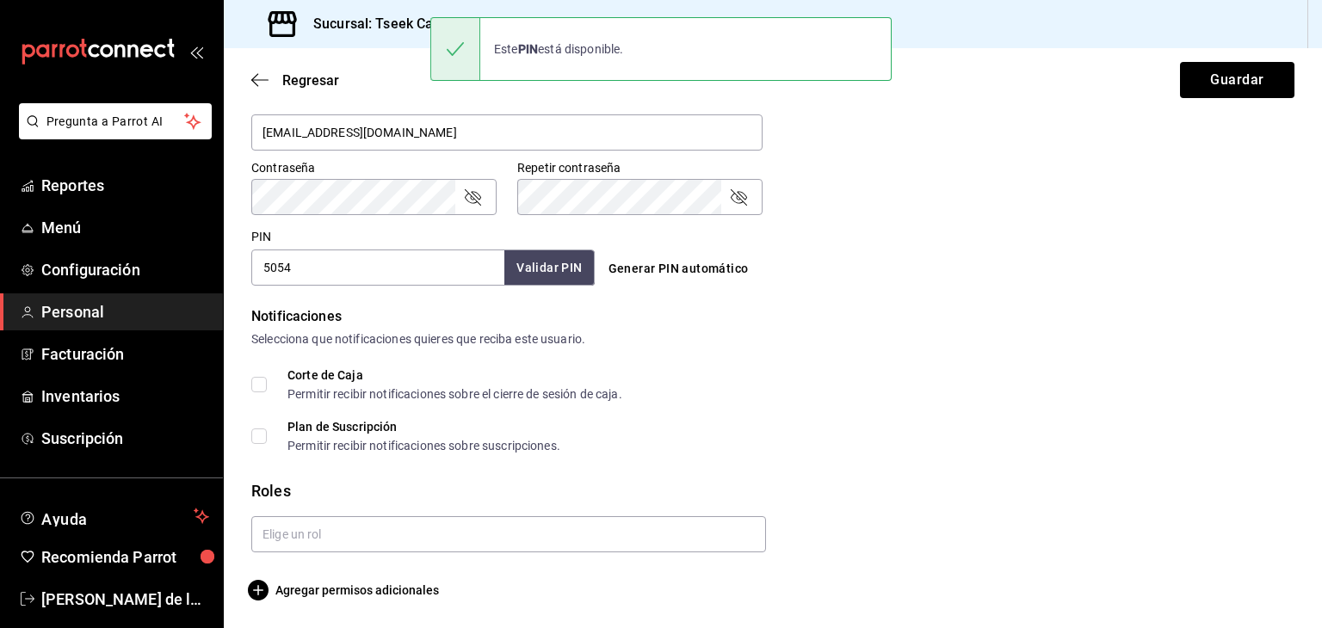
click at [308, 558] on form "Datos personales Nombre [PERSON_NAME] [PERSON_NAME] Número celular (opcional) +…" at bounding box center [772, 15] width 1043 height 1170
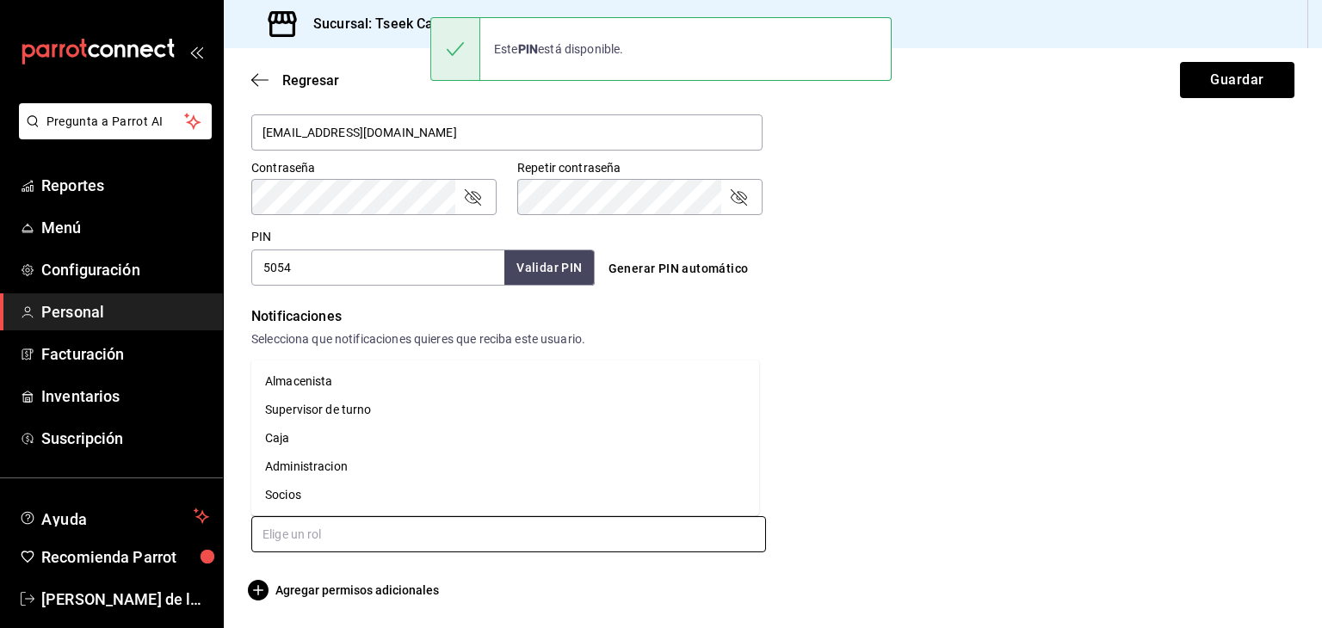
click at [306, 540] on input "text" at bounding box center [508, 534] width 515 height 36
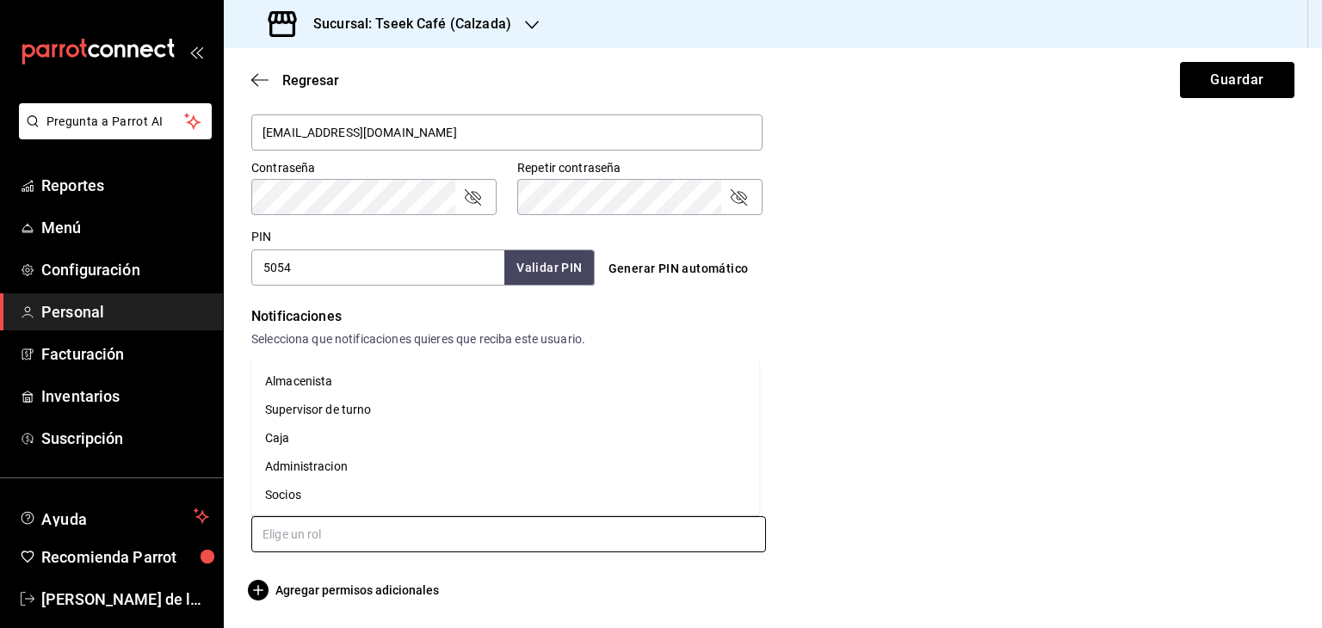
click at [297, 438] on li "Caja" at bounding box center [505, 438] width 508 height 28
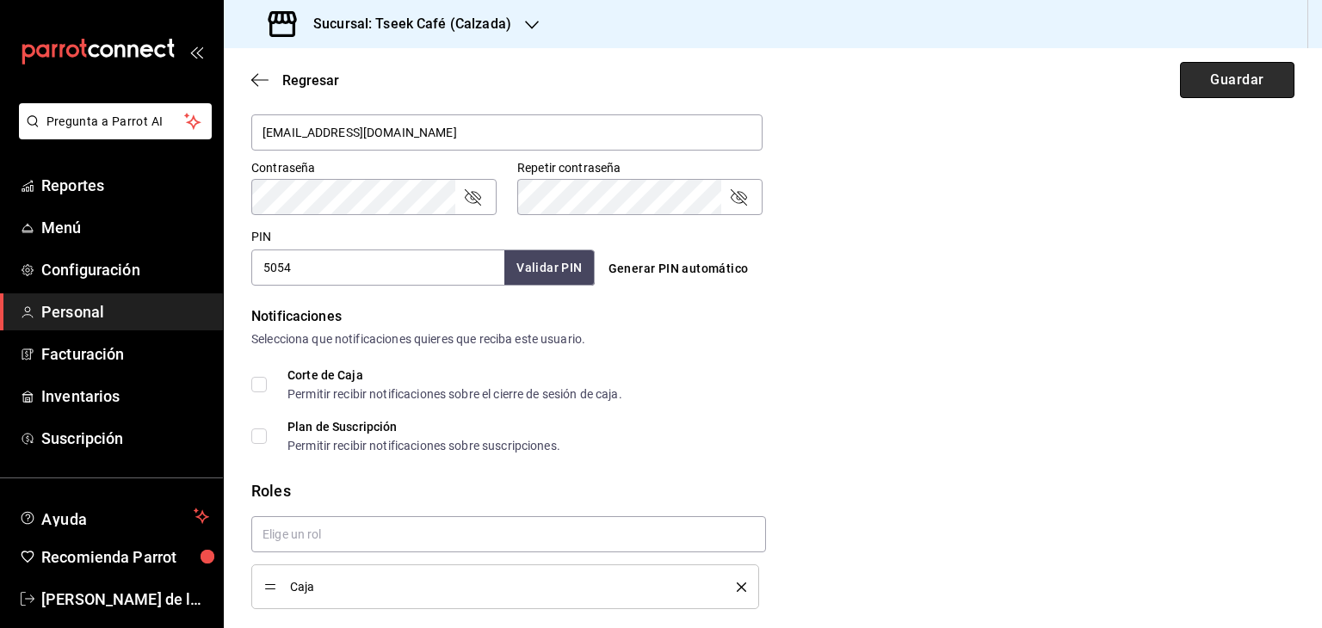
click at [1208, 93] on button "Guardar" at bounding box center [1237, 80] width 114 height 36
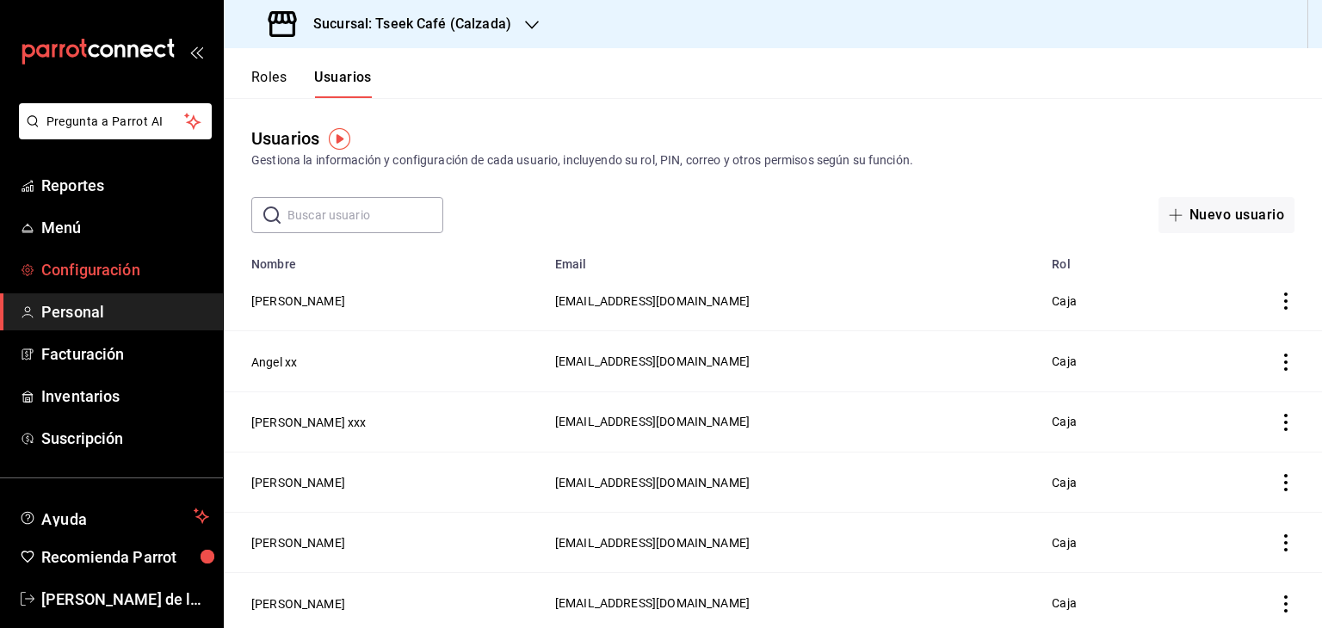
click at [108, 273] on span "Configuración" at bounding box center [125, 269] width 168 height 23
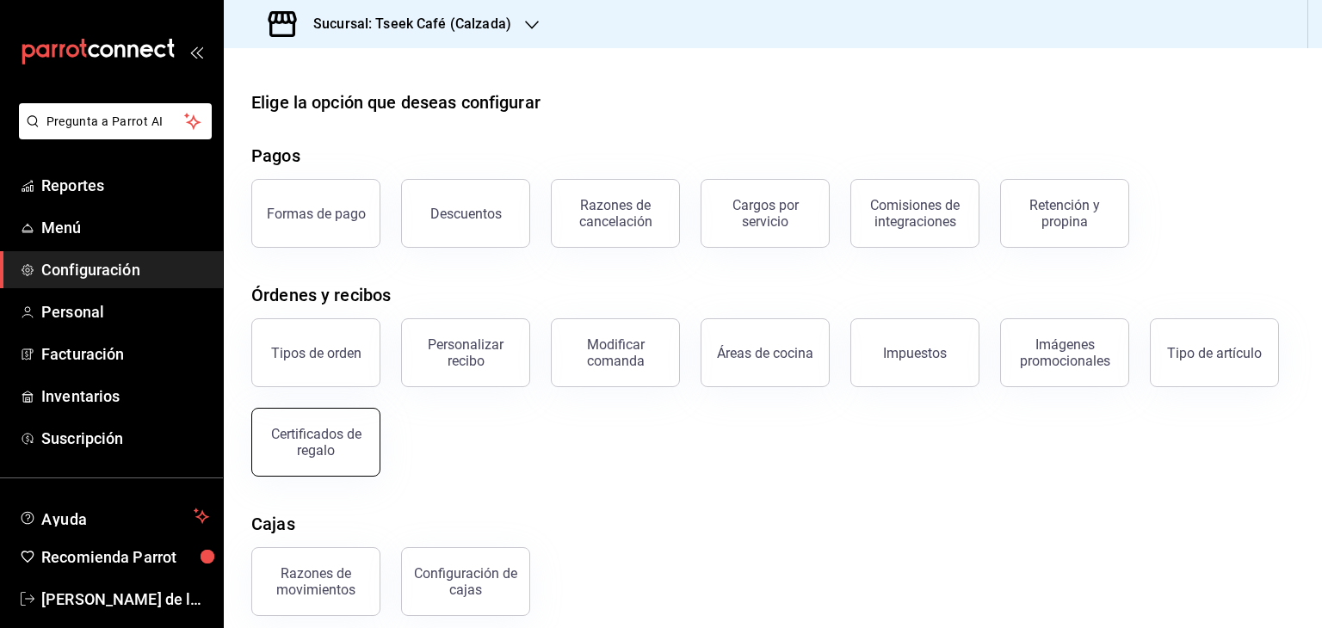
click at [303, 410] on div "Certificados de regalo" at bounding box center [306, 432] width 150 height 90
click at [303, 438] on div "Certificados de regalo" at bounding box center [315, 442] width 107 height 33
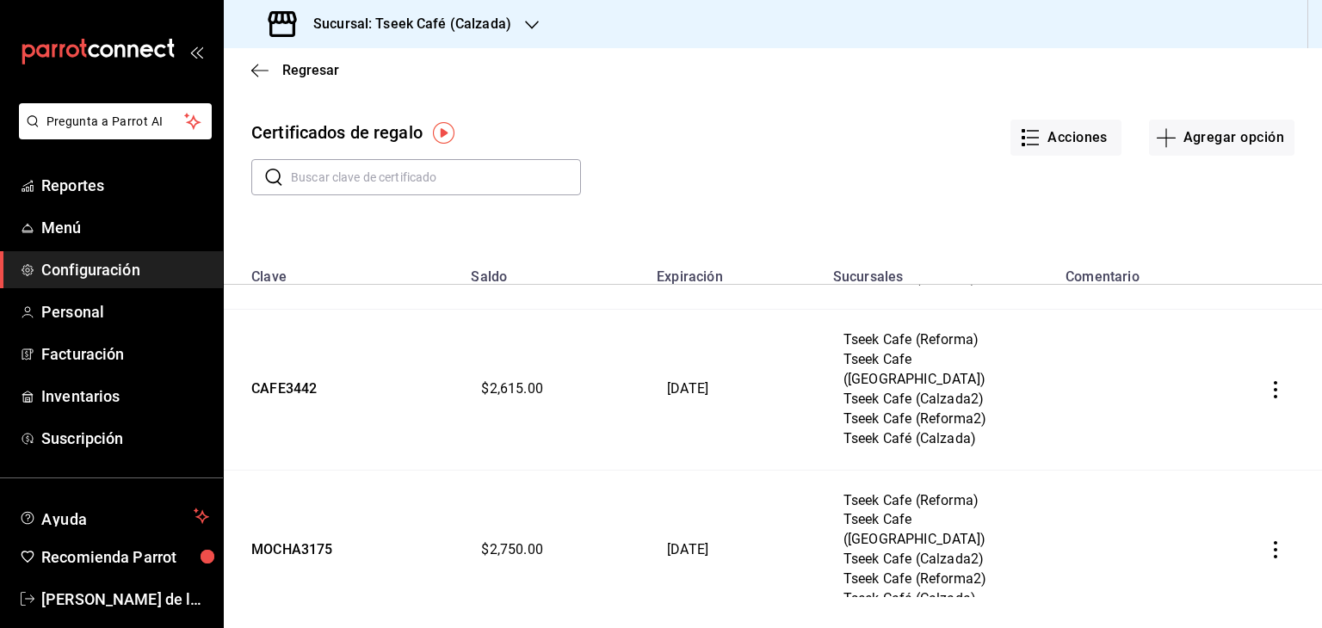
scroll to position [861, 0]
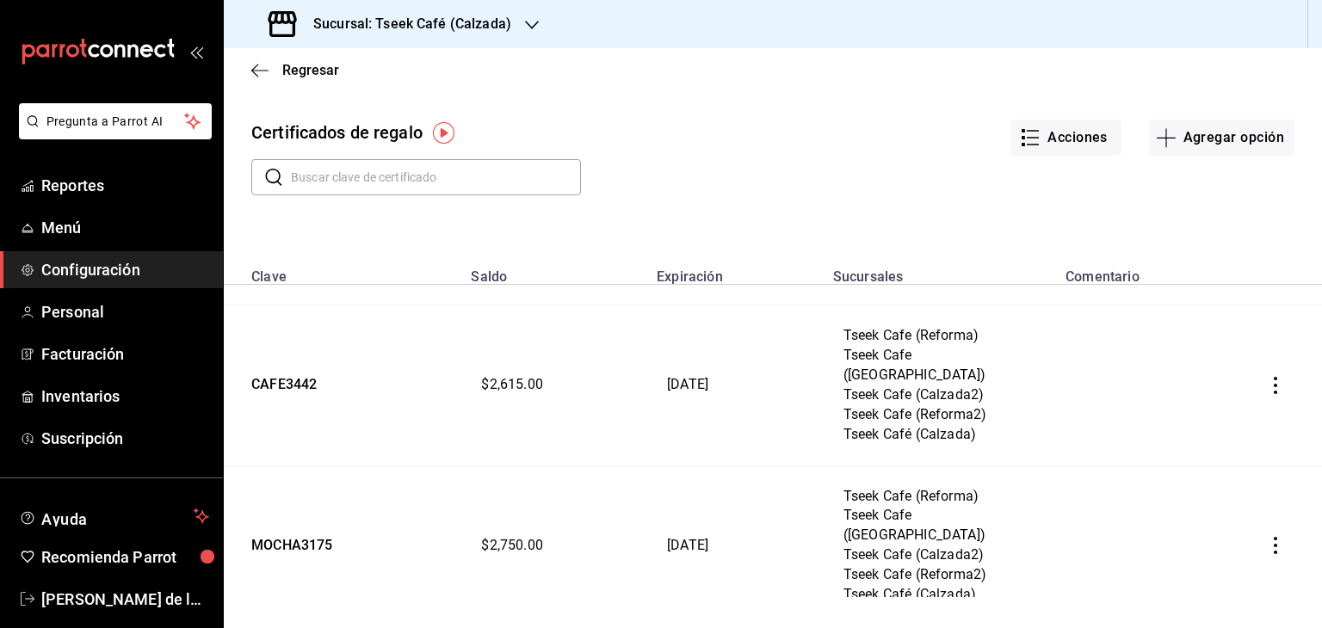
click at [1274, 537] on icon "button" at bounding box center [1275, 545] width 3 height 17
click at [1181, 373] on span "Editar" at bounding box center [1176, 374] width 56 height 14
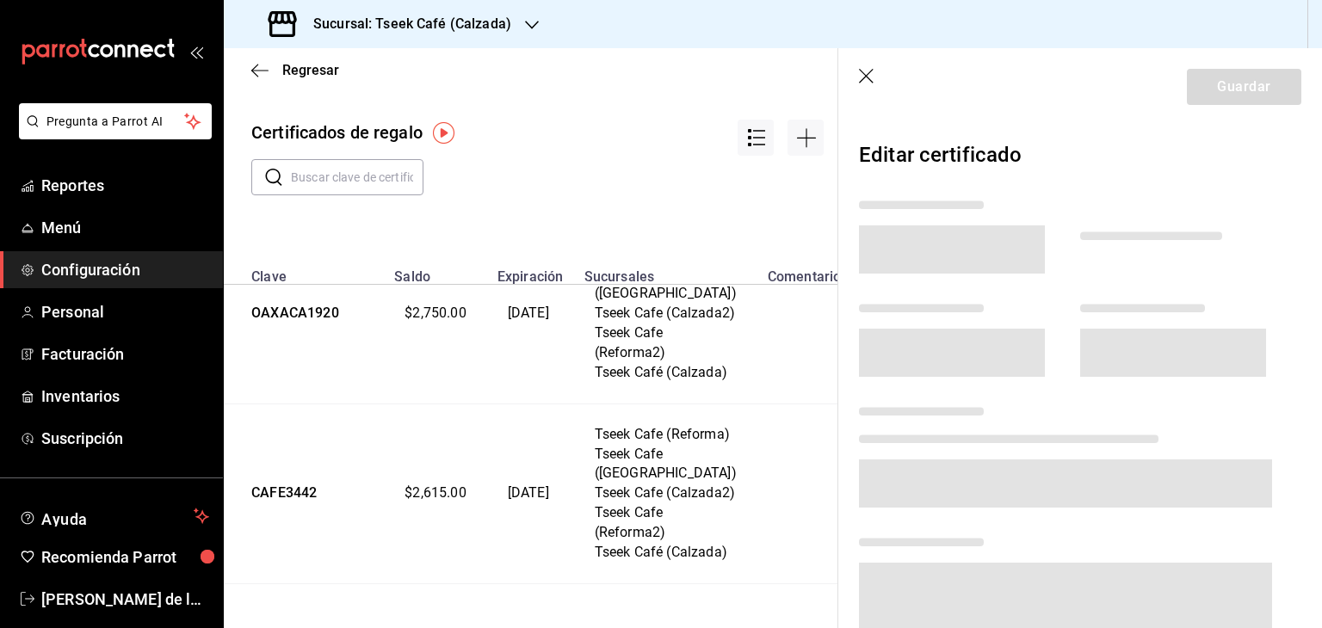
scroll to position [1404, 0]
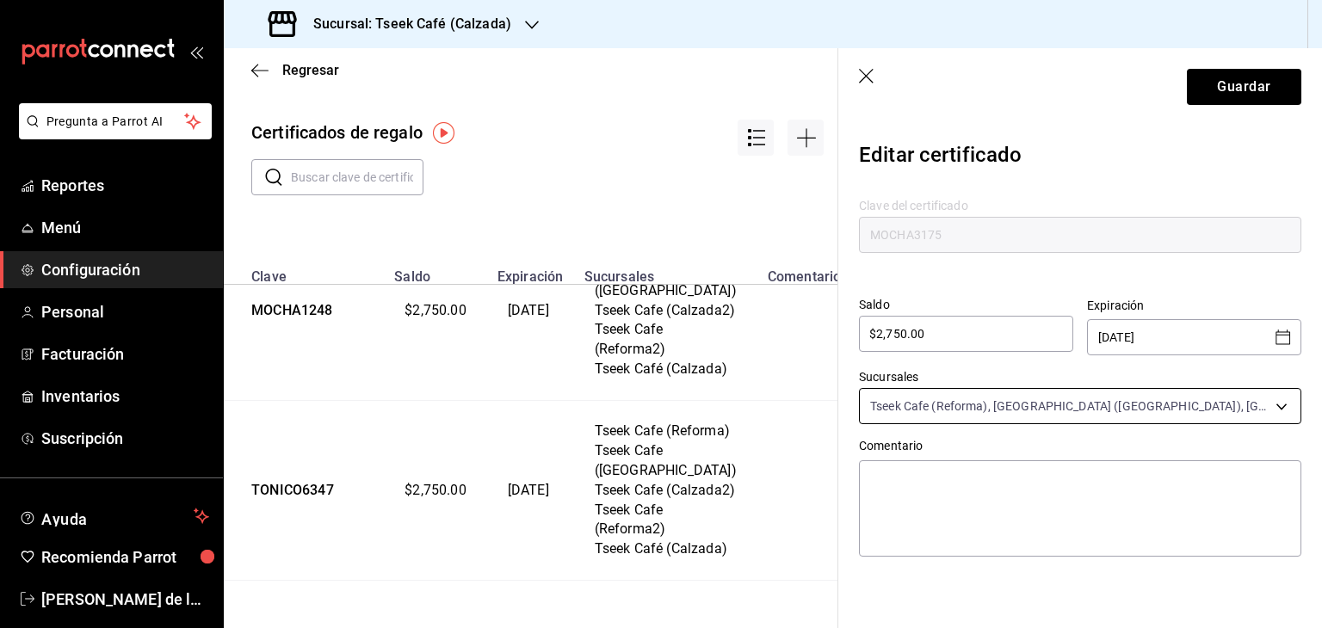
click at [1018, 373] on body "Pregunta a Parrot AI Reportes Menú Configuración Personal Facturación Inventari…" at bounding box center [661, 314] width 1322 height 628
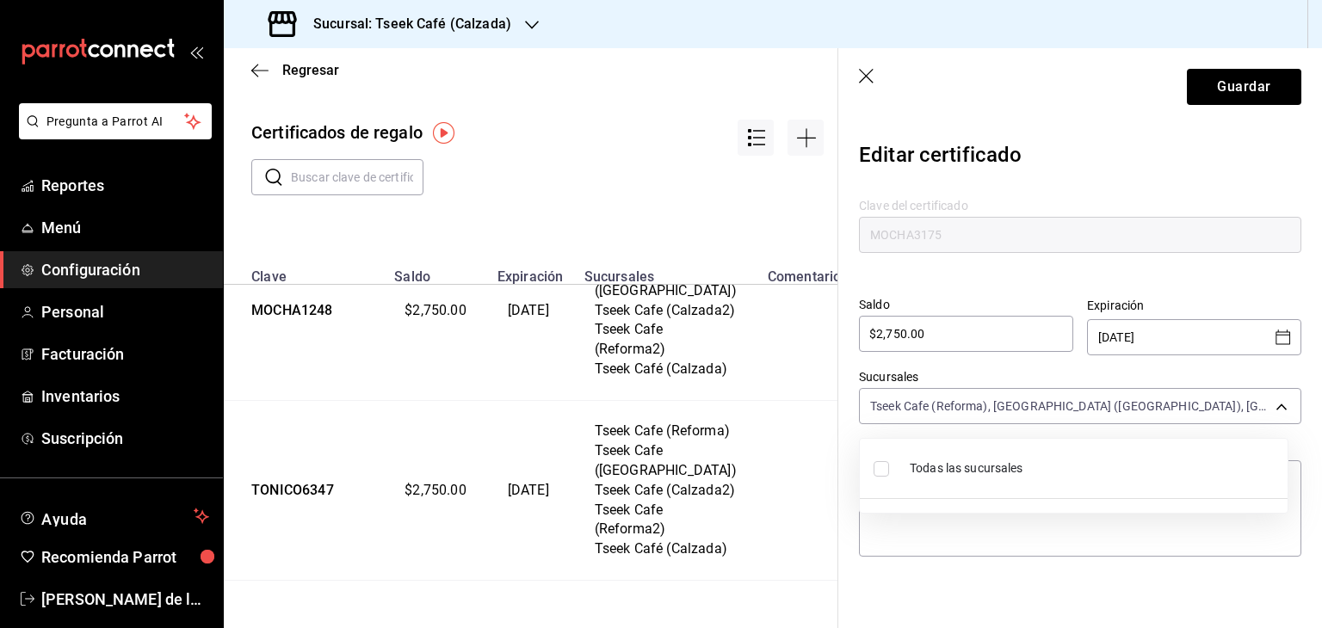
click at [965, 320] on div at bounding box center [661, 314] width 1322 height 628
click at [910, 335] on input "$2,750.00" at bounding box center [966, 334] width 214 height 21
drag, startPoint x: 943, startPoint y: 338, endPoint x: 781, endPoint y: 331, distance: 161.9
click at [781, 331] on div "Regresar Certificados de regalo ​ ​ Clave Saldo Expiración Sucursales Comentari…" at bounding box center [773, 338] width 1098 height 580
type input "$800"
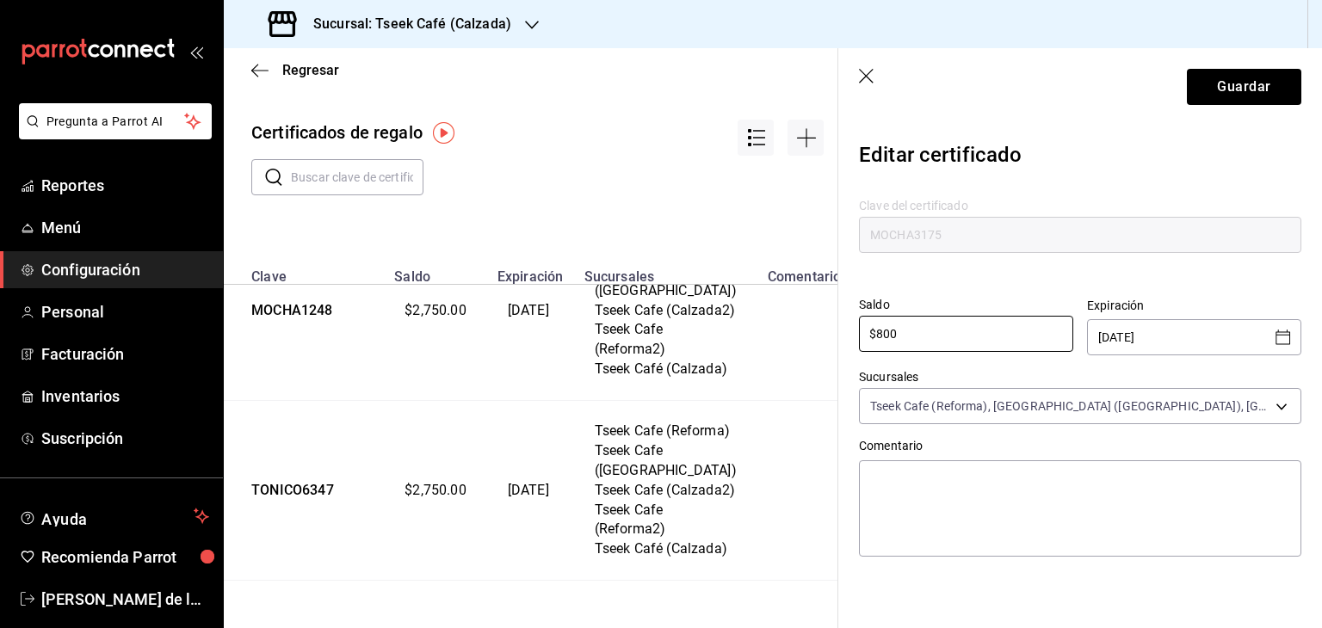
click at [1029, 302] on label "Saldo" at bounding box center [966, 305] width 214 height 12
click at [1232, 96] on button "Guardar" at bounding box center [1244, 87] width 114 height 36
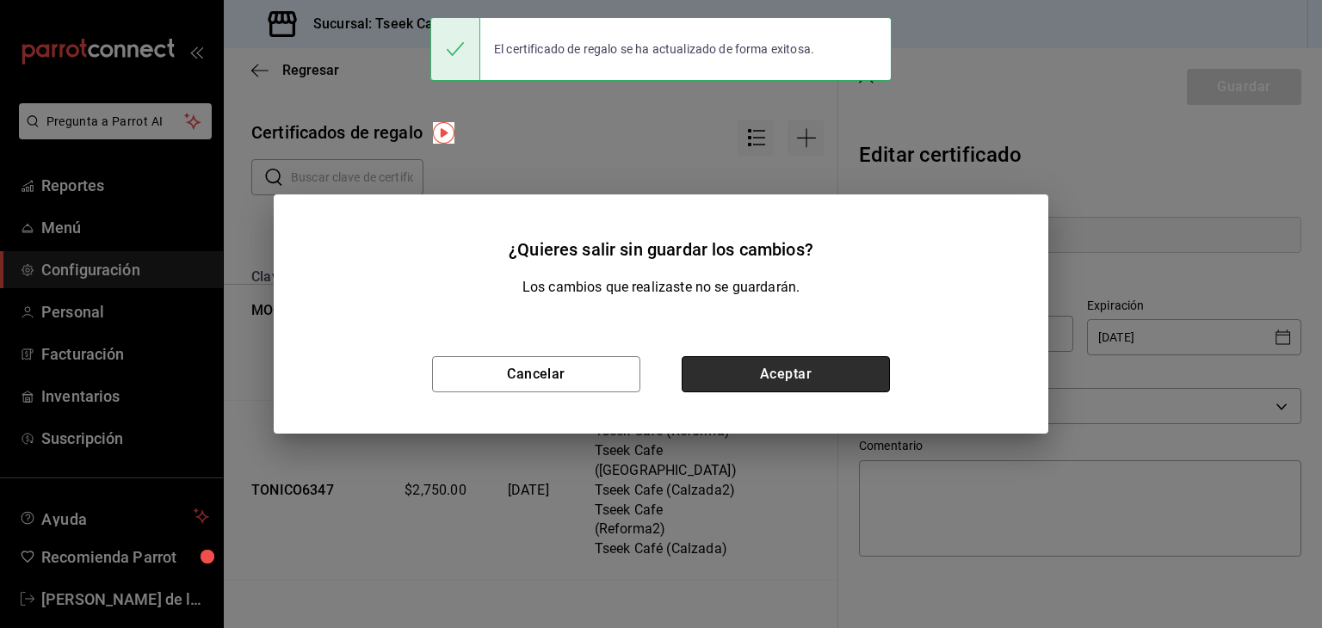
click at [781, 371] on button "Aceptar" at bounding box center [786, 374] width 208 height 36
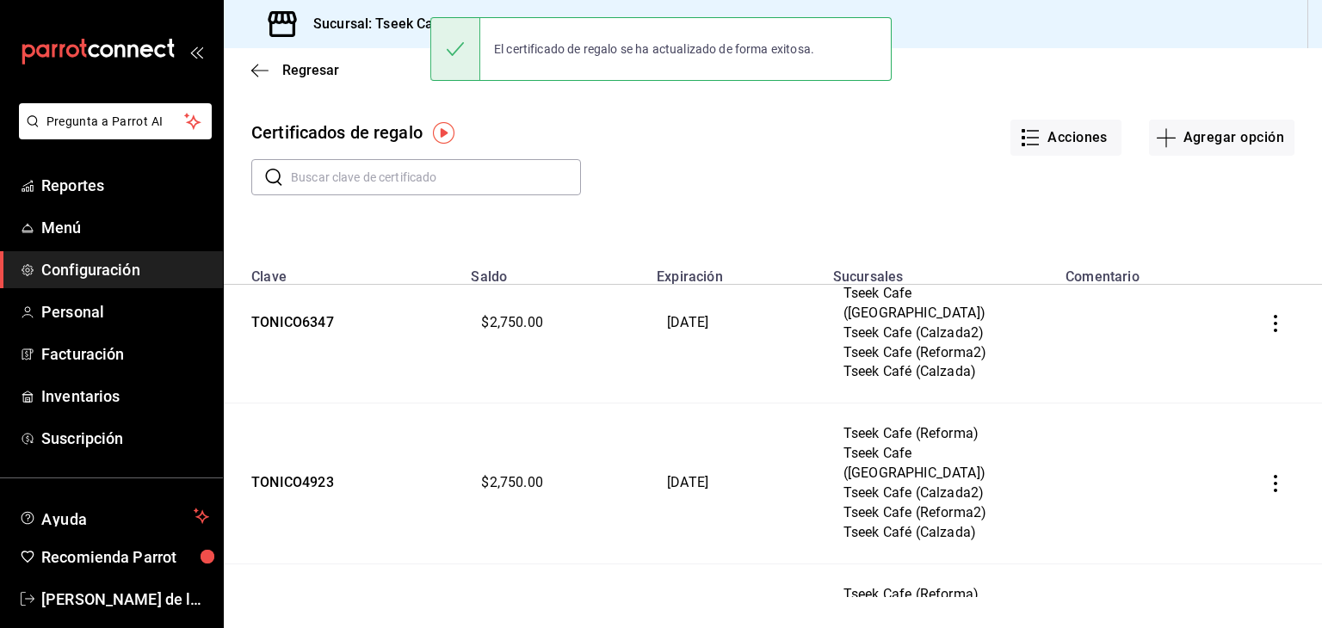
scroll to position [861, 0]
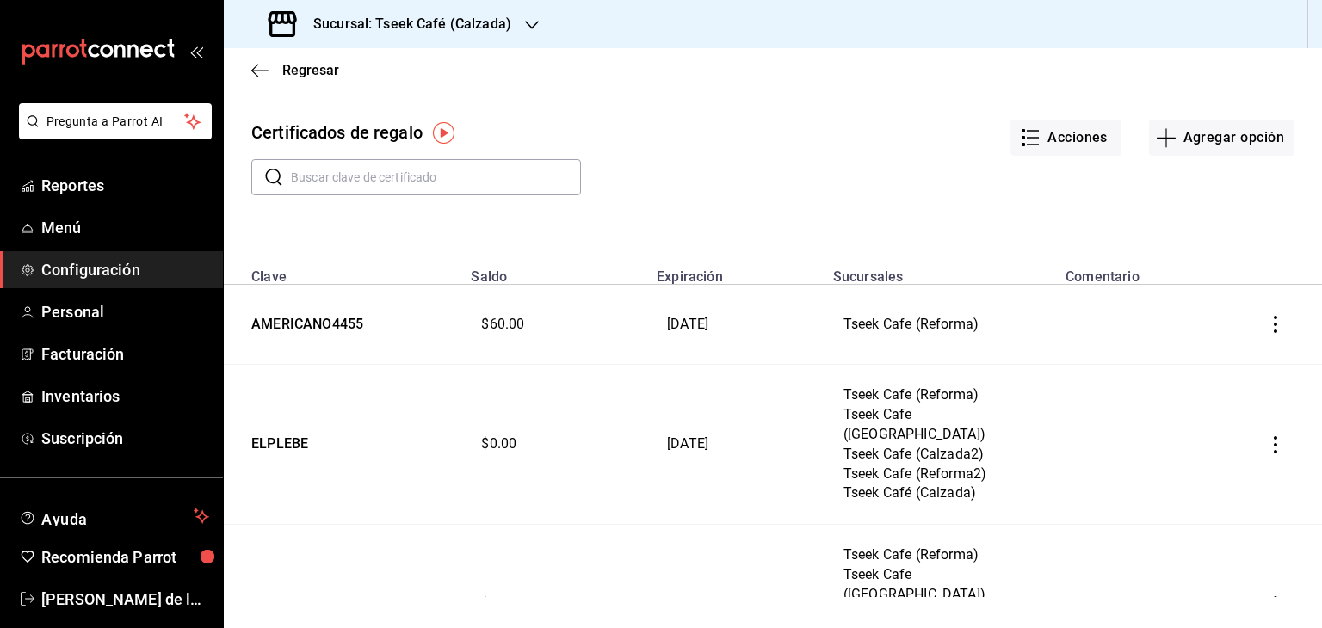
scroll to position [861, 0]
